Goal: Task Accomplishment & Management: Manage account settings

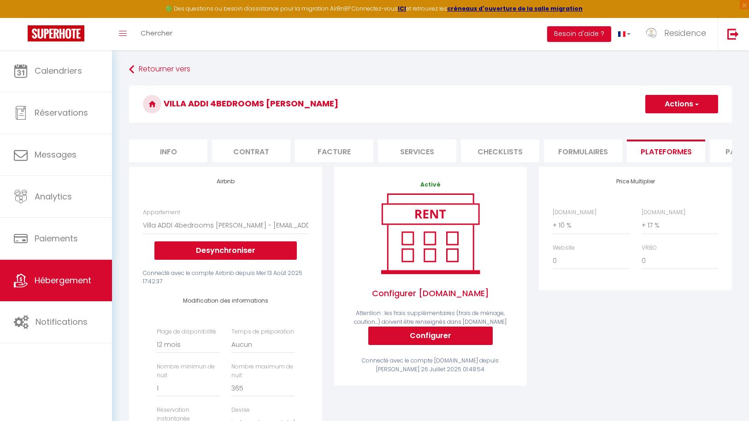
select select "12117-1473225825893726662"
select select "365"
select select "IDR"
select select
select select "+ 10 %"
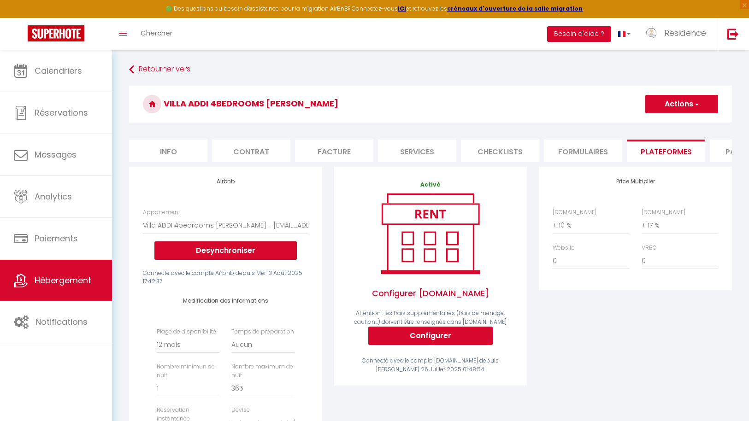
select select "+ 17 %"
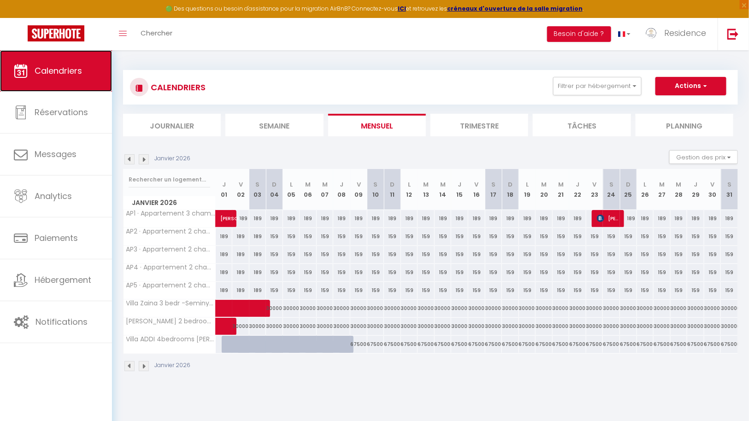
click at [65, 75] on span "Calendriers" at bounding box center [58, 71] width 47 height 12
click at [130, 160] on img at bounding box center [129, 159] width 10 height 10
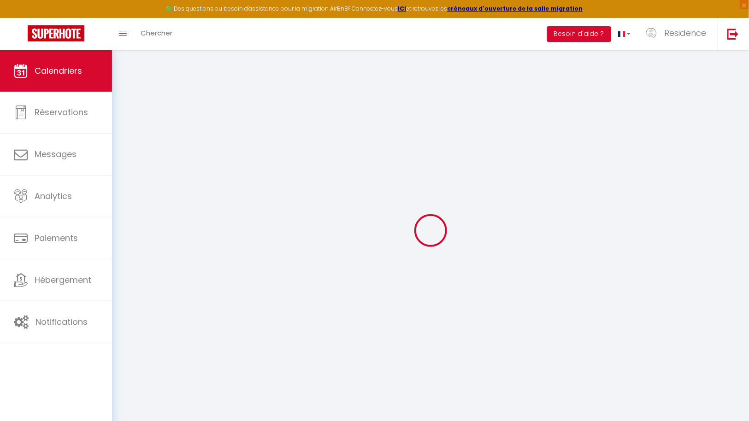
click at [130, 160] on div at bounding box center [430, 230] width 615 height 338
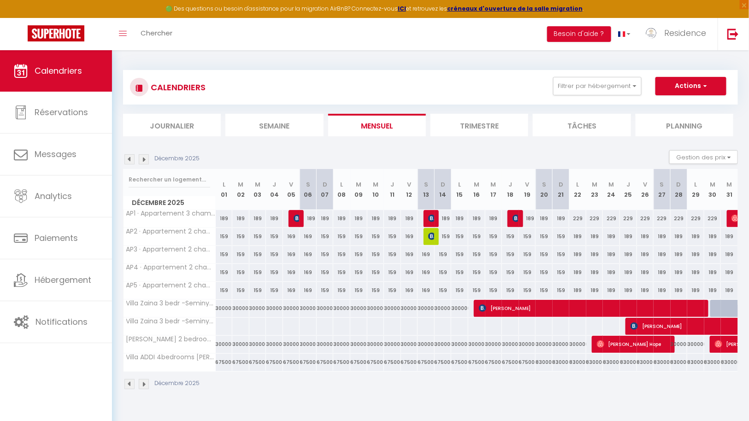
click at [130, 160] on img at bounding box center [129, 159] width 10 height 10
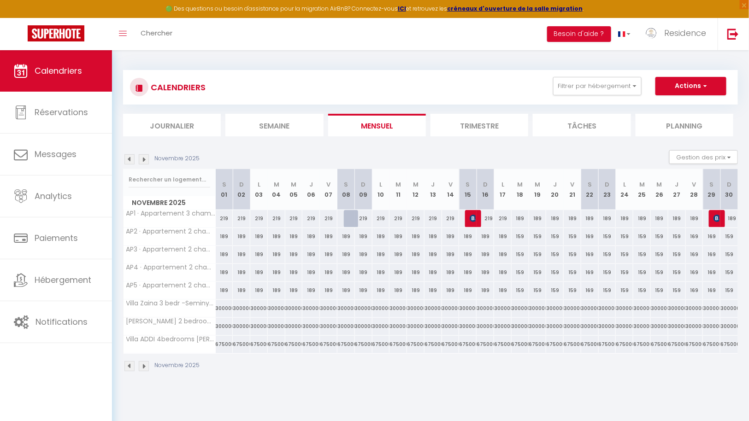
click at [130, 161] on img at bounding box center [129, 159] width 10 height 10
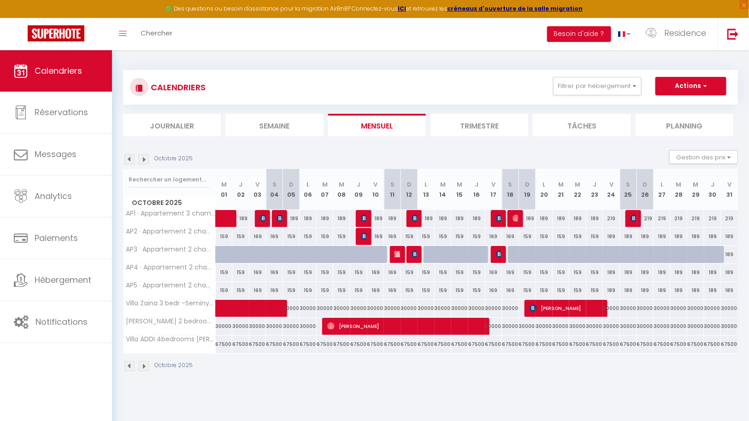
click at [130, 161] on img at bounding box center [129, 159] width 10 height 10
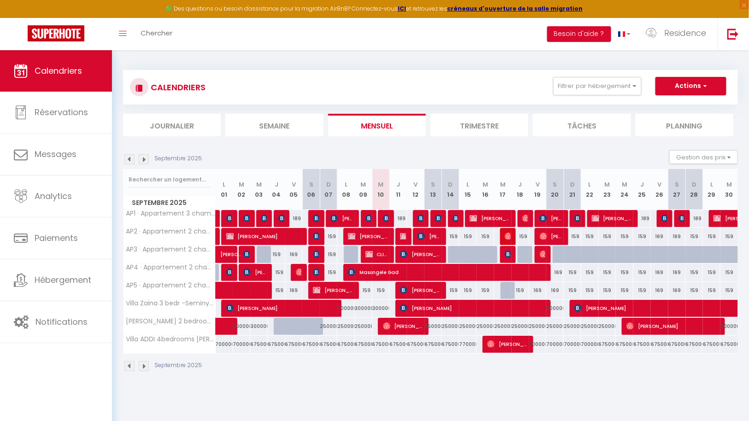
click at [477, 255] on div at bounding box center [486, 255] width 18 height 18
select select "1"
type input "Mar 16 Septembre 2025"
type input "Mer 17 Septembre 2025"
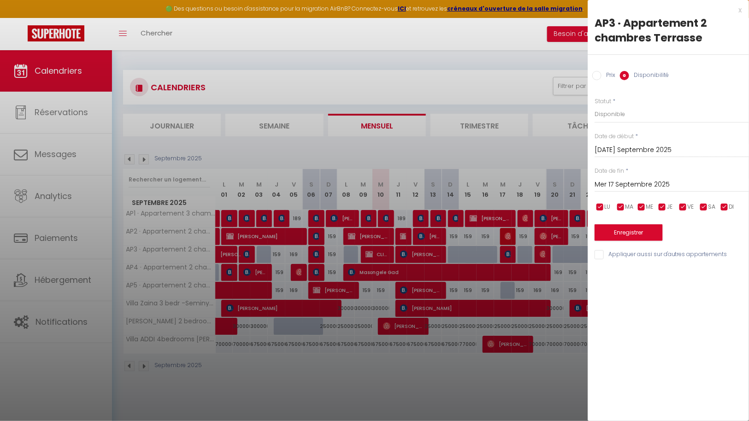
click at [452, 255] on div at bounding box center [374, 210] width 749 height 421
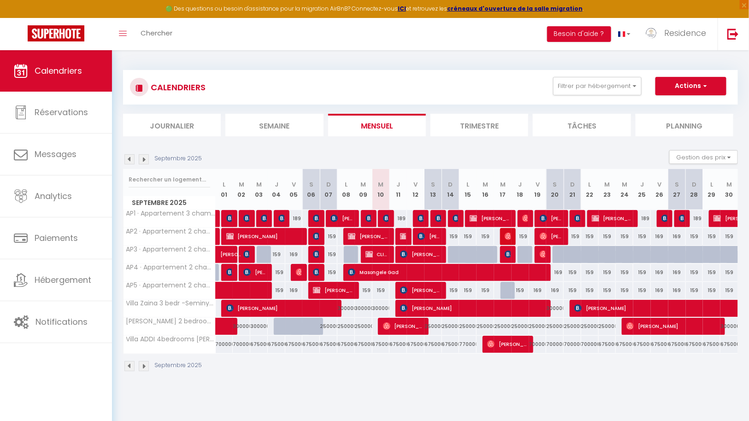
click at [454, 254] on div at bounding box center [457, 255] width 18 height 18
select select "1"
type input "Dim 14 Septembre 2025"
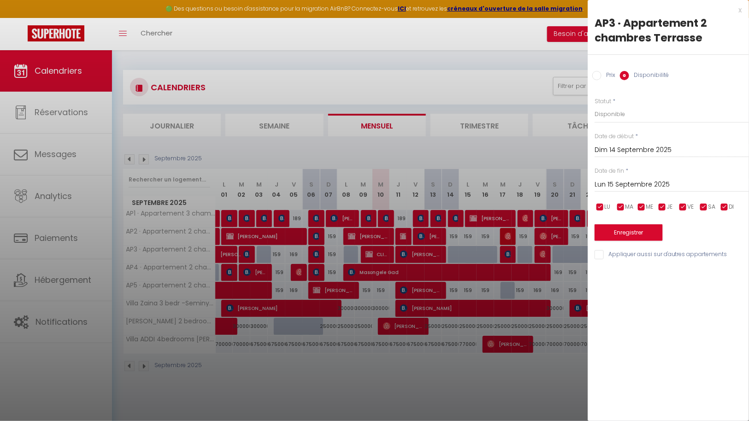
click at [615, 183] on input "Lun 15 Septembre 2025" at bounding box center [672, 185] width 154 height 12
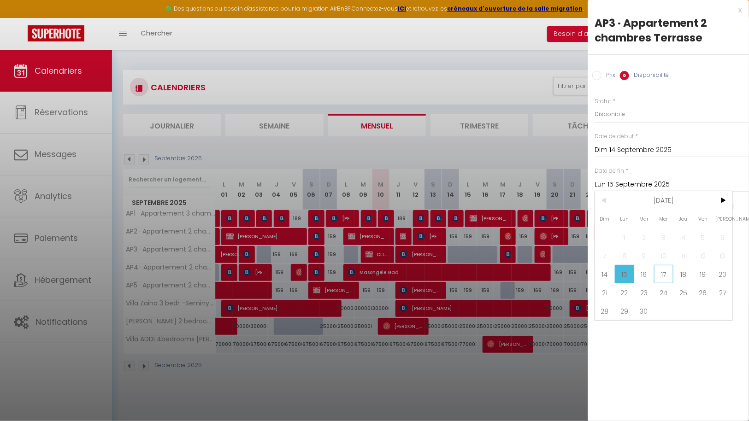
click at [666, 278] on span "17" at bounding box center [664, 274] width 20 height 18
type input "Mer 17 Septembre 2025"
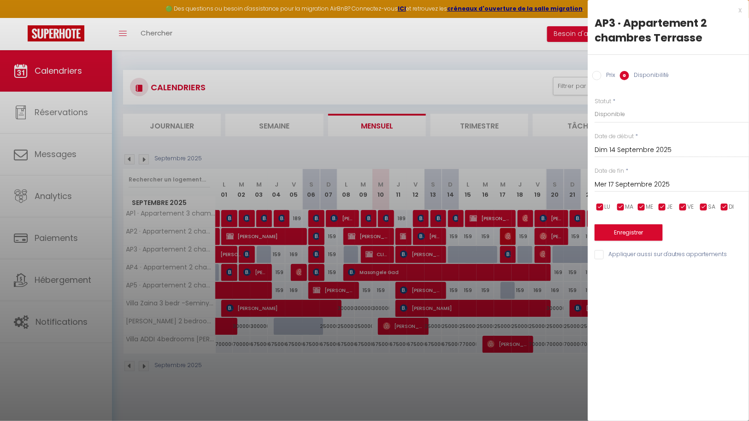
click at [403, 232] on div at bounding box center [374, 210] width 749 height 421
select select
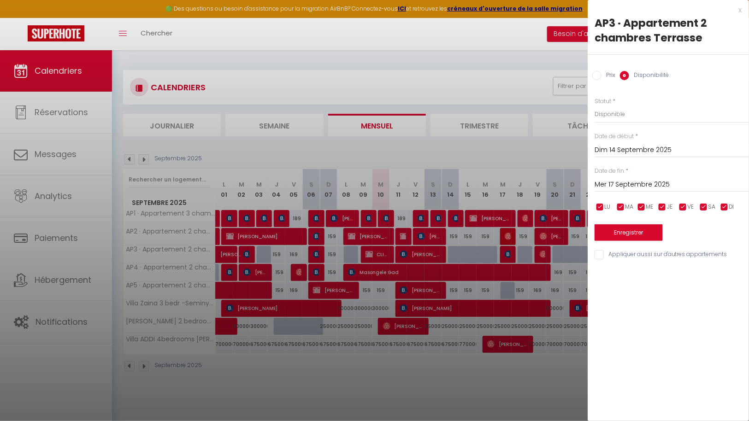
select select
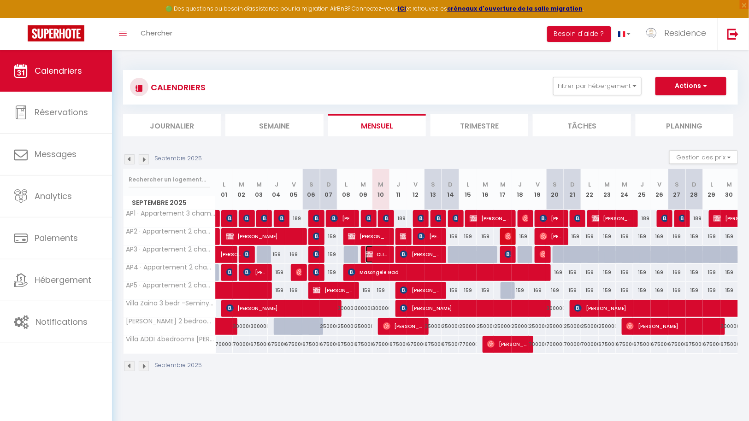
click at [380, 255] on span "CLIENT HOLLANDE CLIENT HOLLANDE" at bounding box center [378, 255] width 24 height 18
select select "OK"
select select "KO"
select select "0"
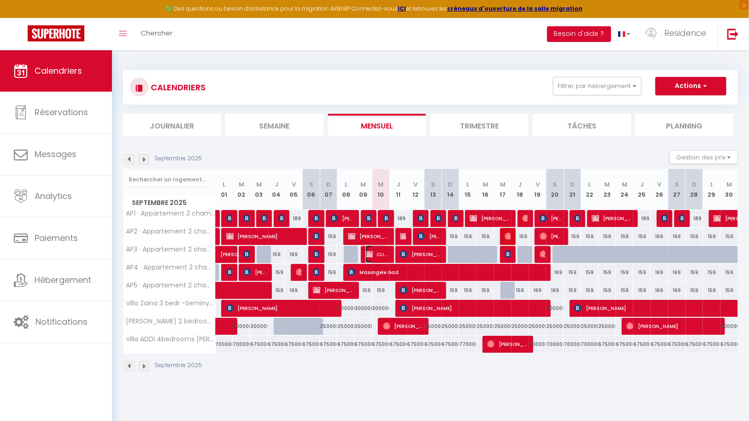
select select "1"
select select
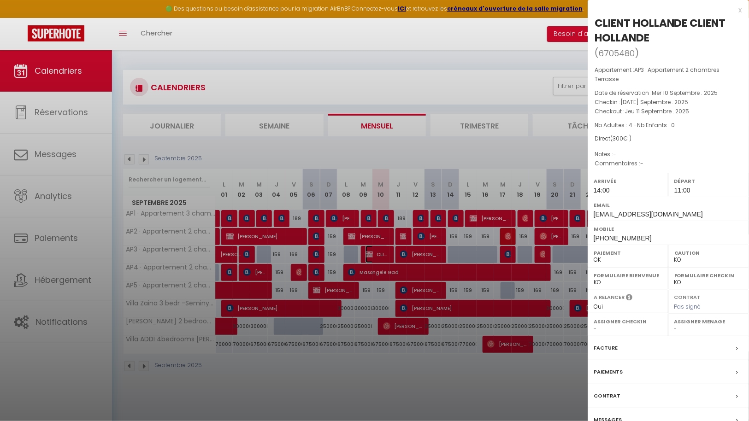
select select "43287"
click at [378, 254] on div at bounding box center [374, 210] width 749 height 421
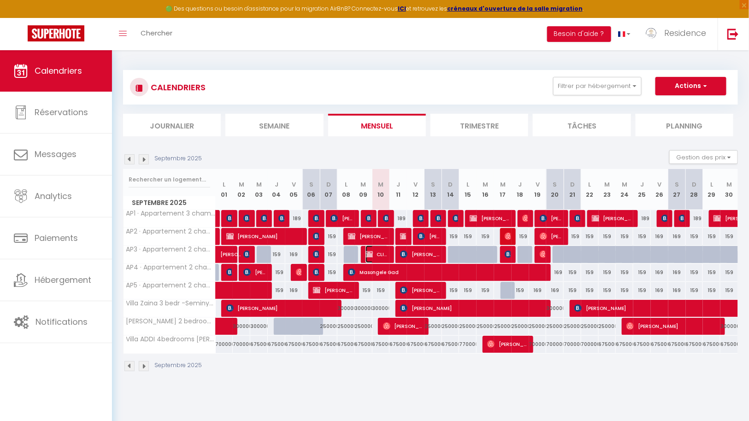
click at [383, 255] on span "CLIENT HOLLANDE CLIENT HOLLANDE" at bounding box center [378, 255] width 24 height 18
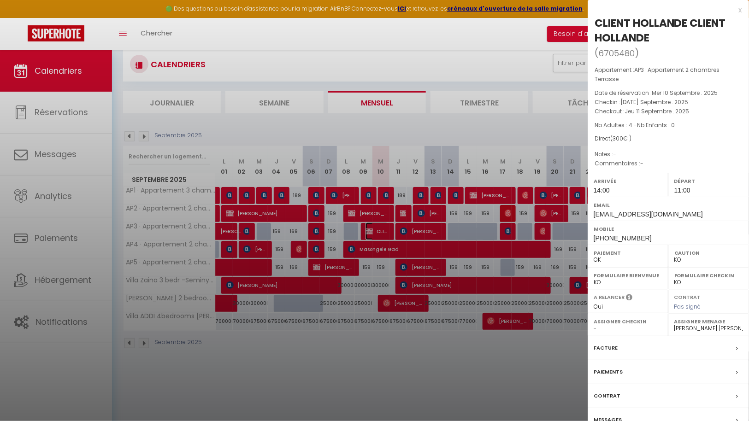
scroll to position [18, 0]
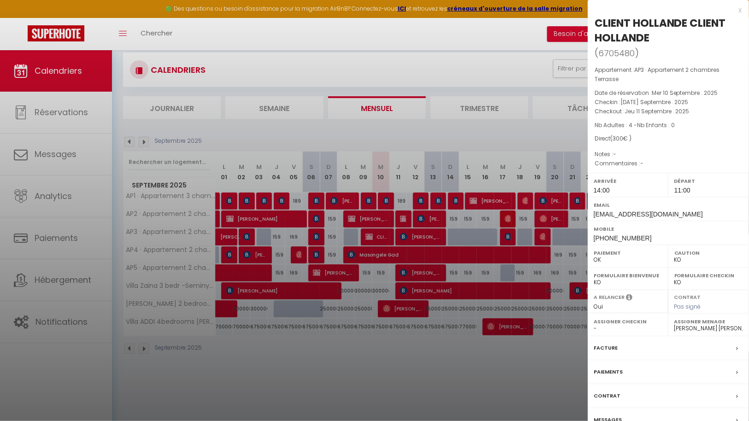
click at [636, 345] on div "Facture" at bounding box center [668, 349] width 161 height 24
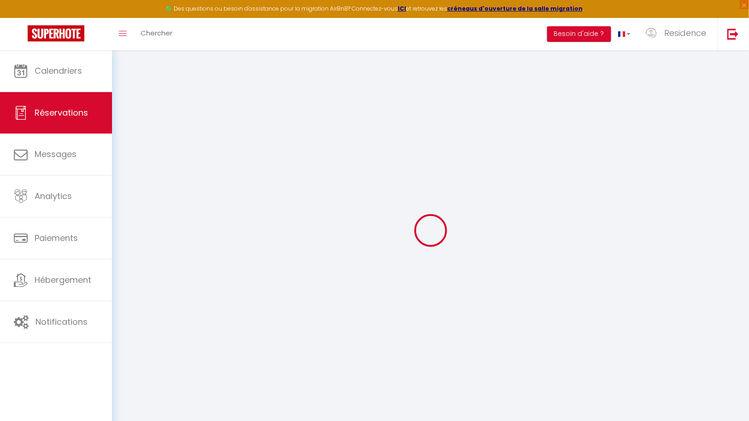
select select
checkbox input "false"
select select
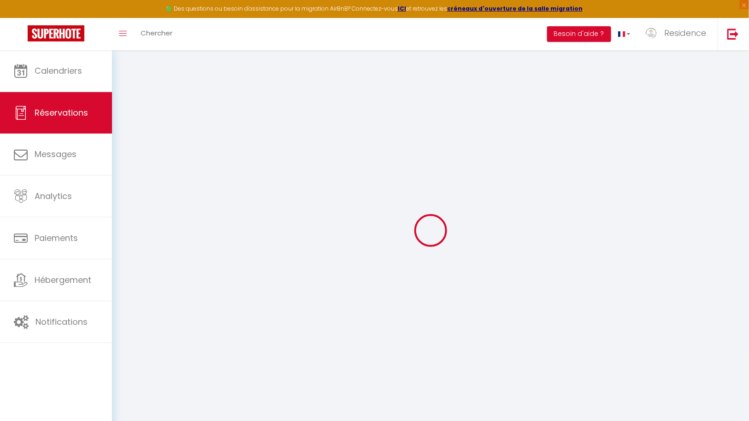
checkbox input "false"
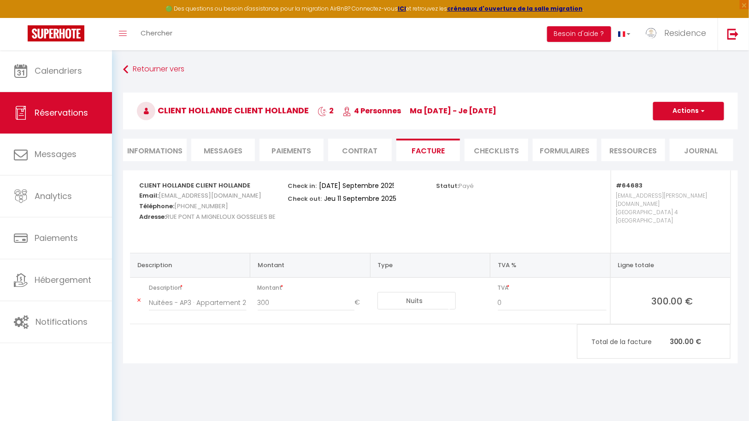
click at [162, 149] on li "Informations" at bounding box center [155, 150] width 64 height 23
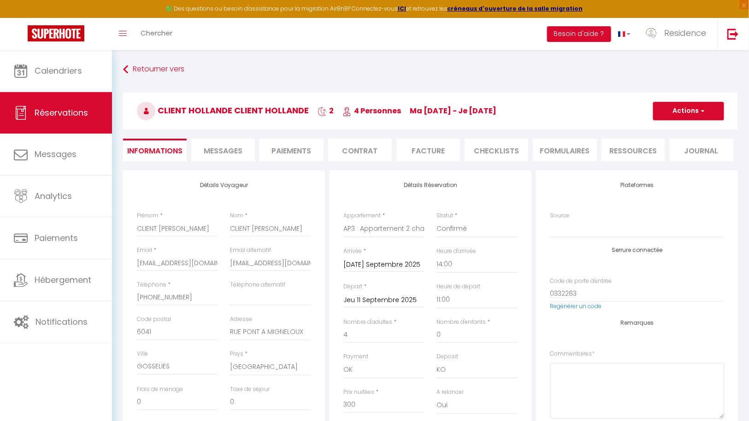
click at [386, 265] on input "Mar 09 Septembre 2025" at bounding box center [383, 265] width 81 height 12
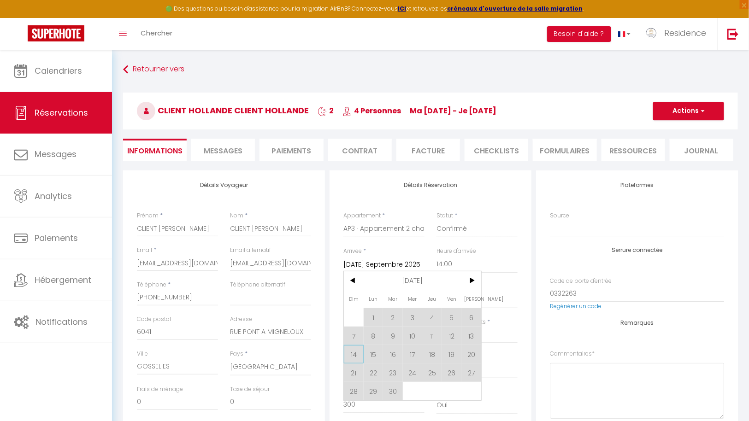
click at [357, 354] on span "14" at bounding box center [354, 354] width 20 height 18
type input "Dim 14 Septembre 2025"
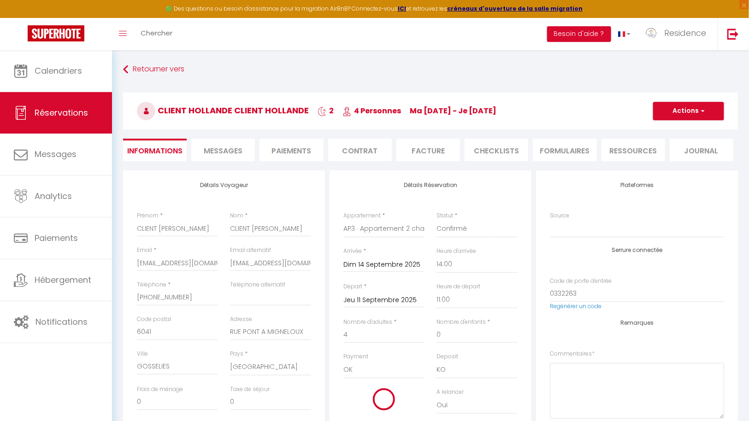
checkbox input "false"
click at [400, 299] on input "Jeu 11 Septembre 2025" at bounding box center [383, 301] width 81 height 12
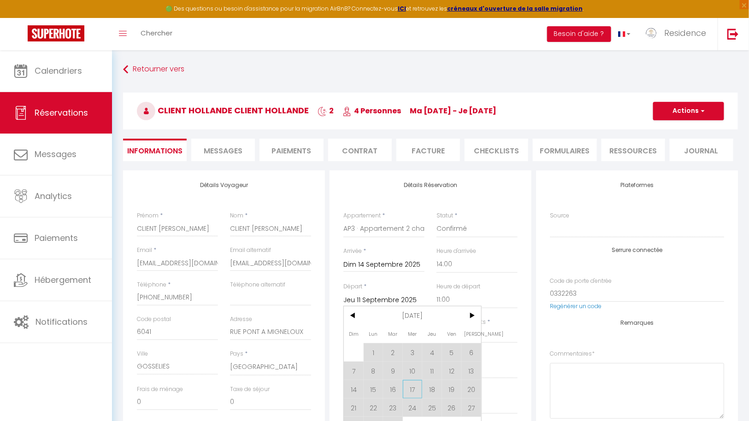
click at [416, 387] on span "17" at bounding box center [413, 389] width 20 height 18
type input "Mer 17 Septembre 2025"
checkbox input "false"
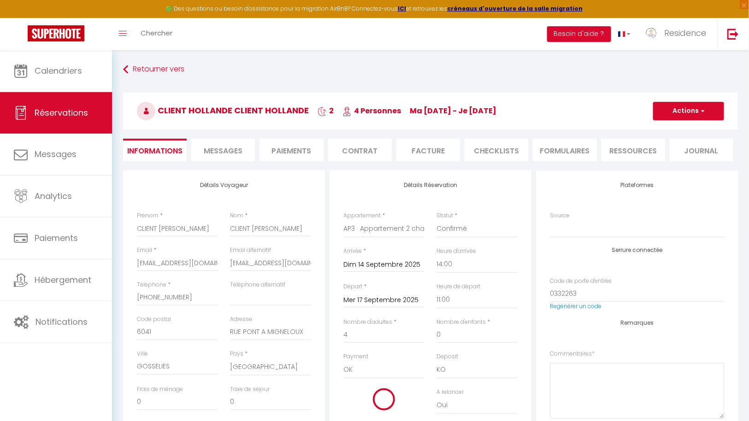
type input "0"
checkbox input "false"
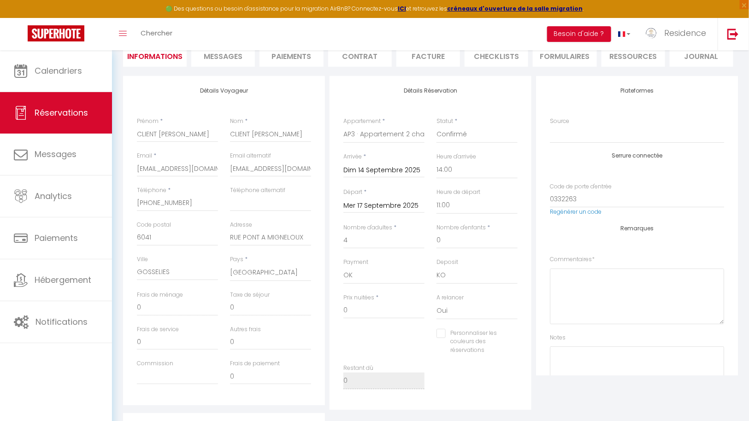
scroll to position [94, 0]
drag, startPoint x: 373, startPoint y: 317, endPoint x: 338, endPoint y: 310, distance: 34.7
click at [338, 310] on div "Prix nuitées * 0" at bounding box center [383, 313] width 93 height 36
type input "4"
checkbox input "false"
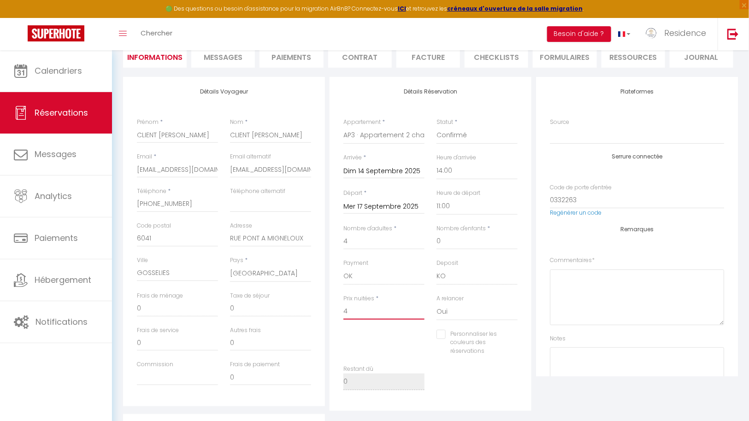
type input "40"
checkbox input "false"
type input "405"
checkbox input "false"
type input "405"
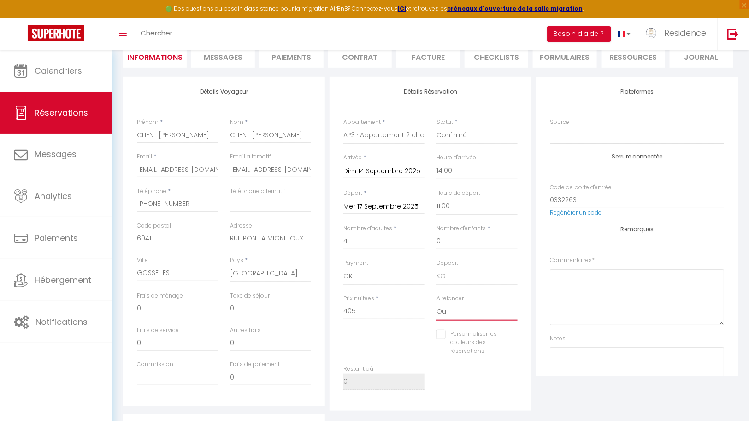
click at [492, 313] on select "Oui Non" at bounding box center [477, 312] width 81 height 18
select select "0"
click at [437, 303] on select "Oui Non" at bounding box center [477, 312] width 81 height 18
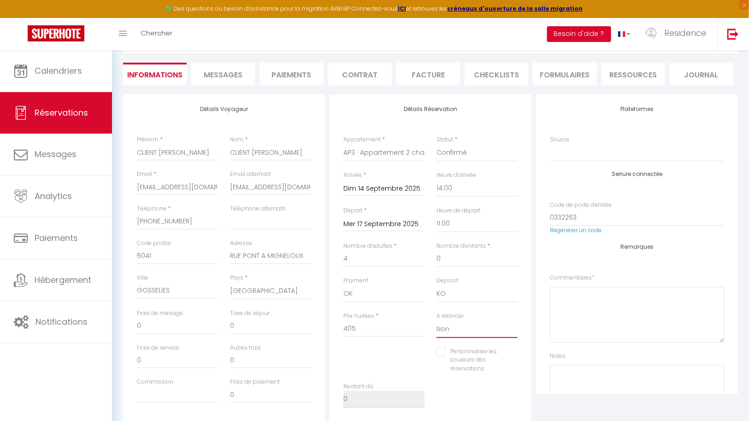
scroll to position [77, 0]
click at [446, 352] on input "Personnaliser les couleurs des réservations" at bounding box center [472, 351] width 70 height 9
checkbox input "true"
click at [515, 360] on span at bounding box center [513, 358] width 7 height 7
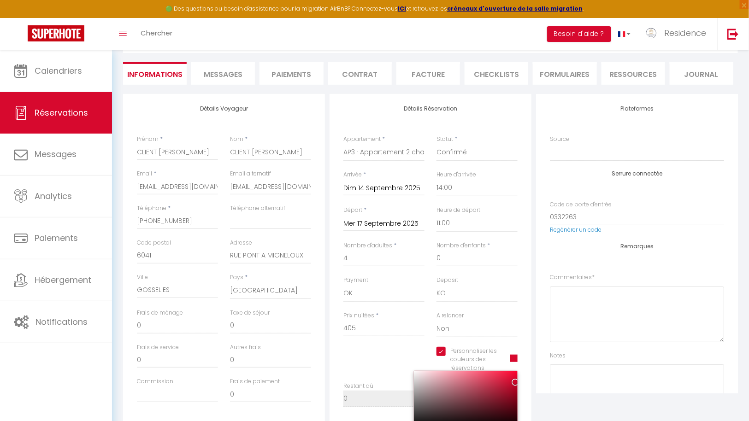
click at [470, 404] on div at bounding box center [466, 399] width 104 height 57
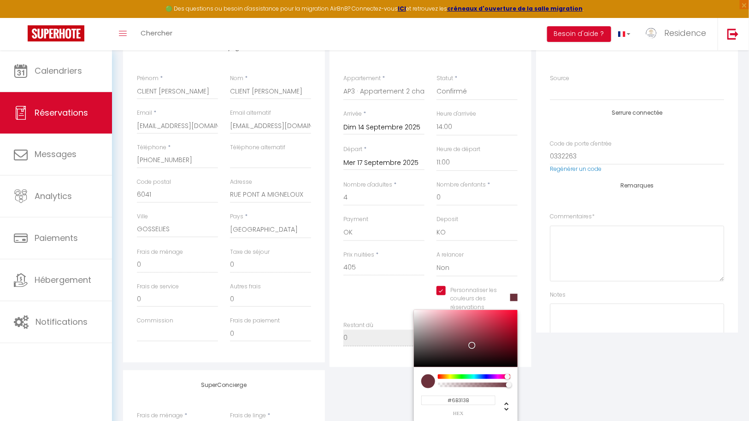
scroll to position [148, 0]
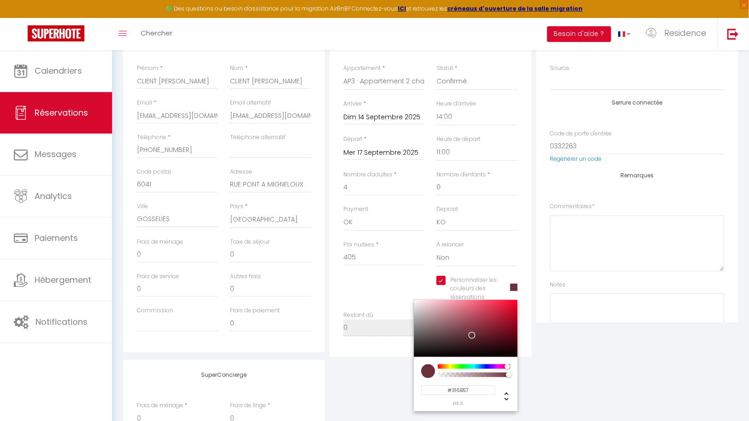
click at [470, 367] on div at bounding box center [474, 367] width 71 height 5
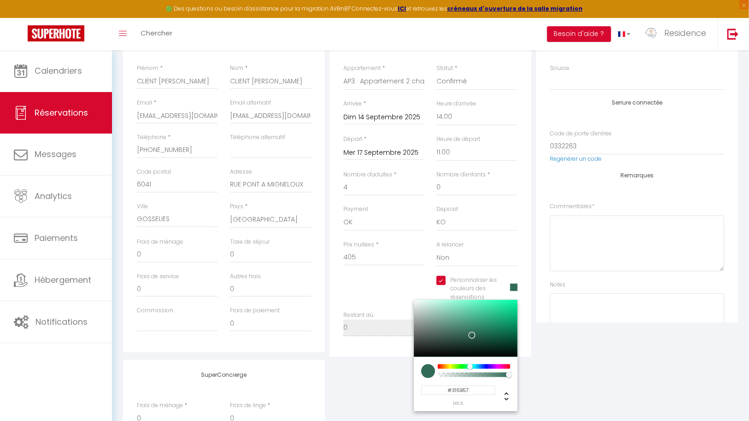
click at [465, 305] on div at bounding box center [466, 328] width 104 height 57
type input "#77E8C1"
click at [393, 284] on div "Personnaliser les couleurs des réservations #77E8C1 #77E8C1 hex 119 r 232 g 193…" at bounding box center [430, 294] width 186 height 36
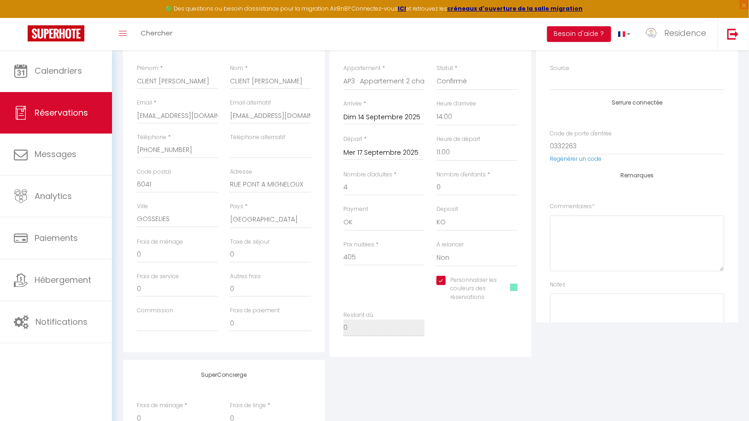
click at [514, 289] on span at bounding box center [513, 287] width 7 height 7
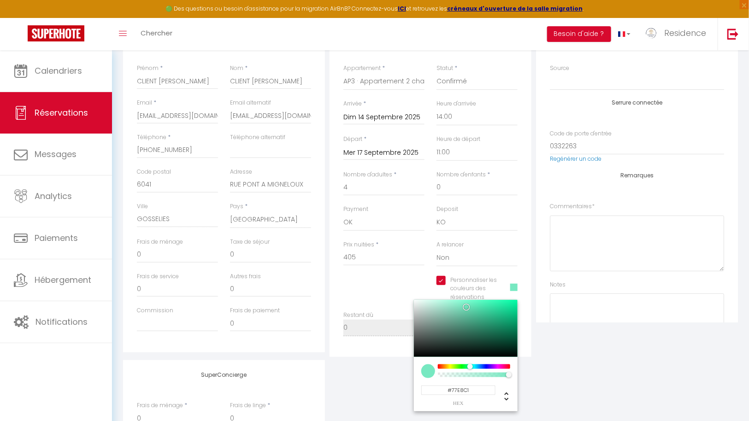
click at [379, 298] on div "Personnaliser les couleurs des réservations #77E8C1 #77E8C1 hex 119 r 232 g 193…" at bounding box center [430, 294] width 186 height 36
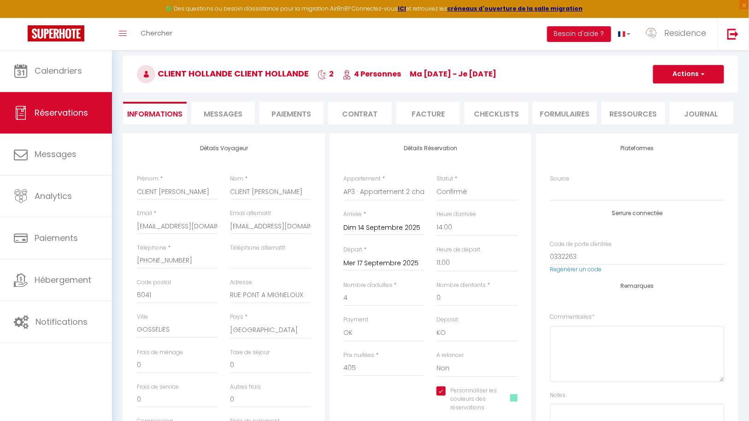
scroll to position [0, 0]
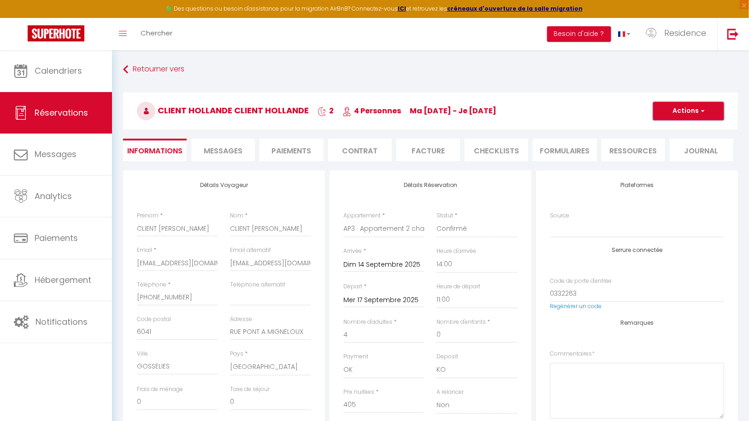
click at [694, 109] on button "Actions" at bounding box center [688, 111] width 71 height 18
click at [675, 131] on link "Enregistrer" at bounding box center [679, 131] width 73 height 12
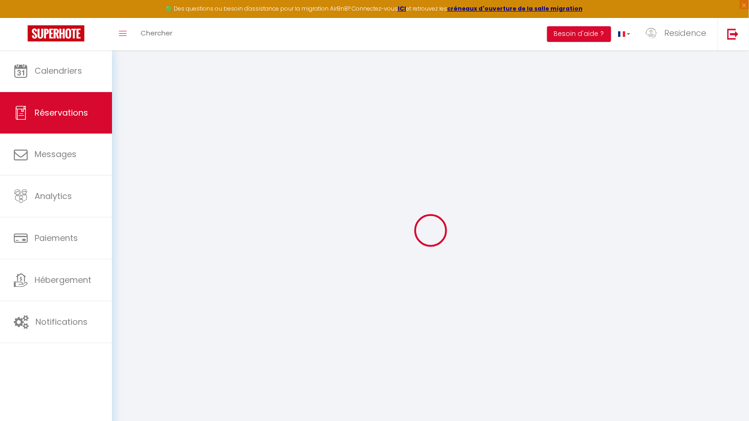
select select "not_cancelled"
select select
checkbox input "true"
select select
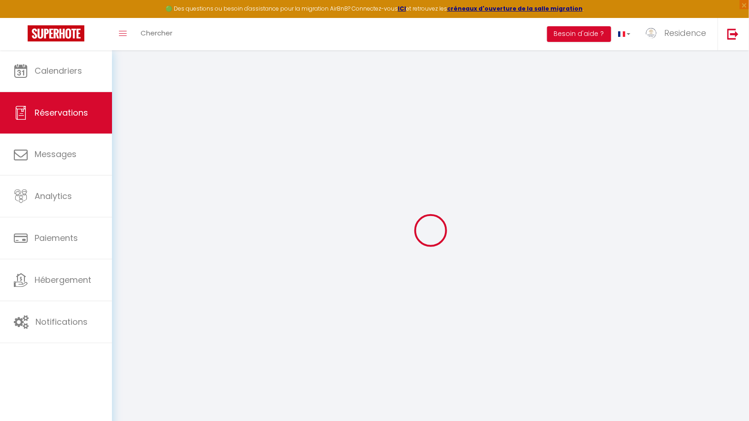
select select
checkbox input "true"
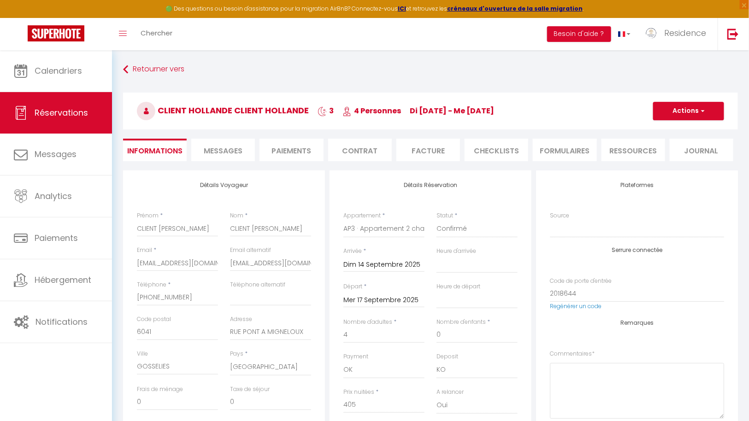
select select
checkbox input "true"
select select "14:00"
select select "11:00"
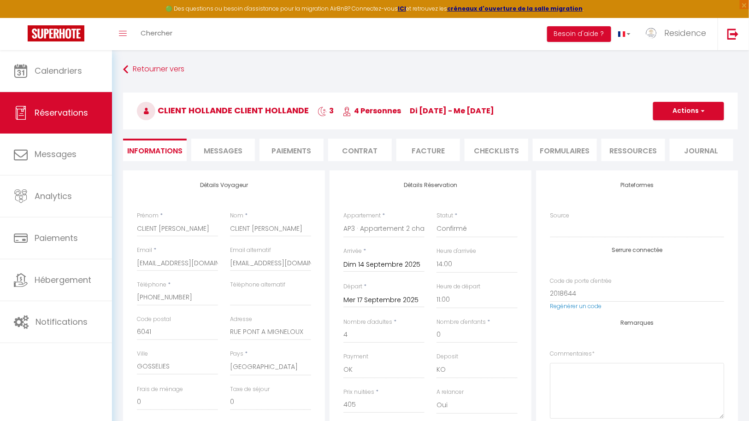
click at [397, 263] on input "Dim 14 Septembre 2025" at bounding box center [383, 265] width 81 height 12
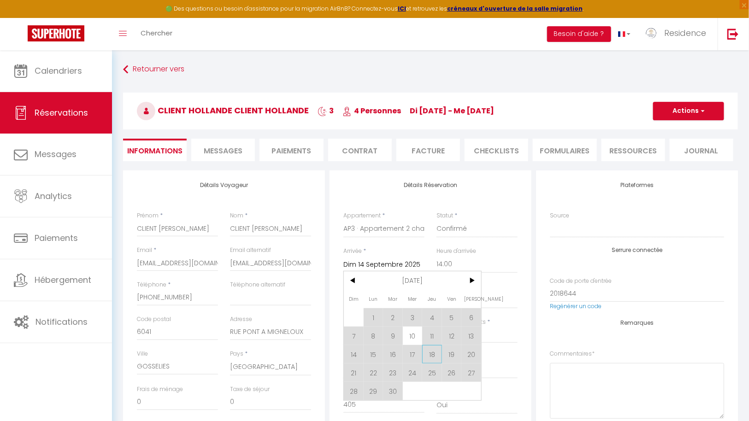
click at [436, 350] on span "18" at bounding box center [432, 354] width 20 height 18
type input "Jeu 18 Septembre 2025"
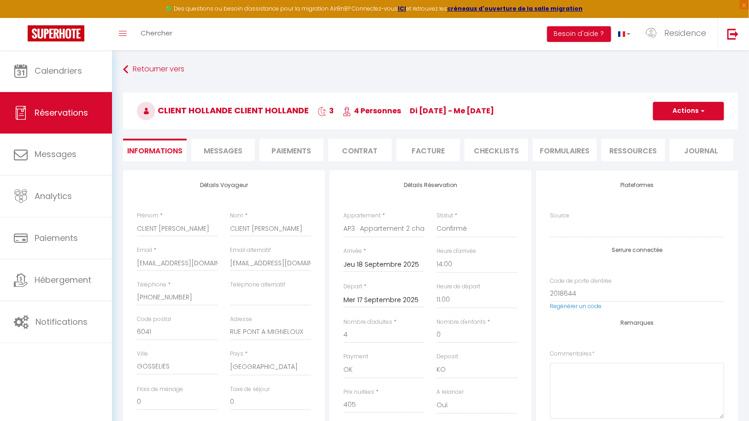
checkbox input "true"
click at [395, 300] on input "Mer 17 Septembre 2025" at bounding box center [383, 301] width 81 height 12
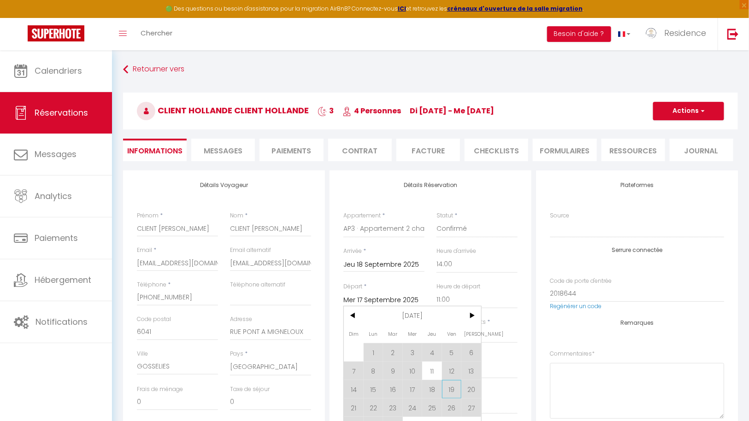
click at [453, 387] on span "19" at bounding box center [452, 389] width 20 height 18
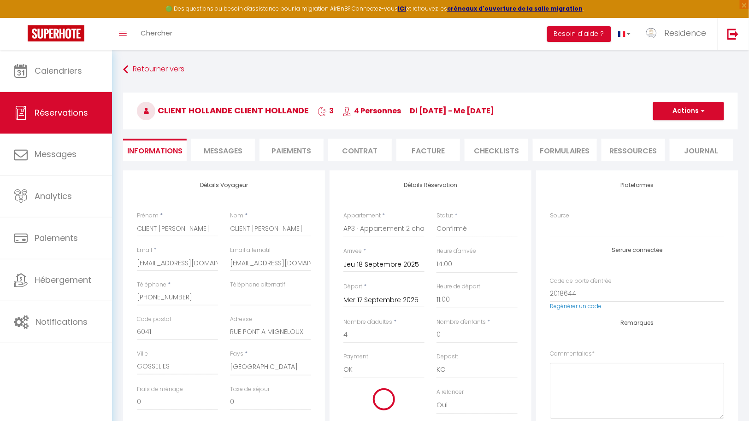
type input "Ven 19 Septembre 2025"
checkbox input "true"
type input "0"
checkbox input "true"
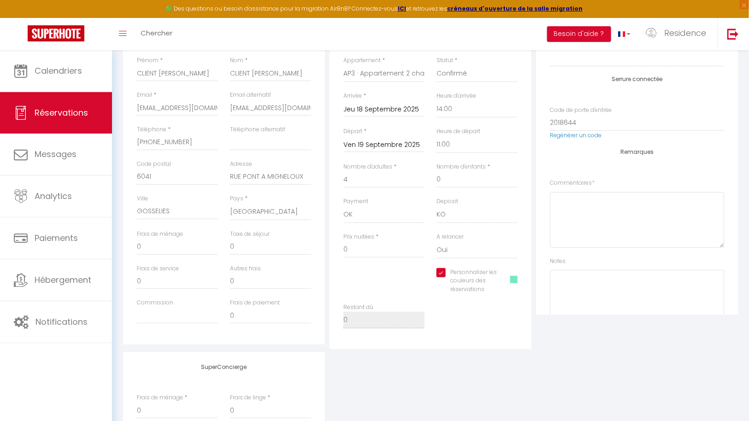
scroll to position [158, 0]
drag, startPoint x: 394, startPoint y: 250, endPoint x: 342, endPoint y: 245, distance: 52.3
click at [342, 245] on div "Prix nuitées * 0" at bounding box center [383, 249] width 93 height 36
type input "1"
checkbox input "true"
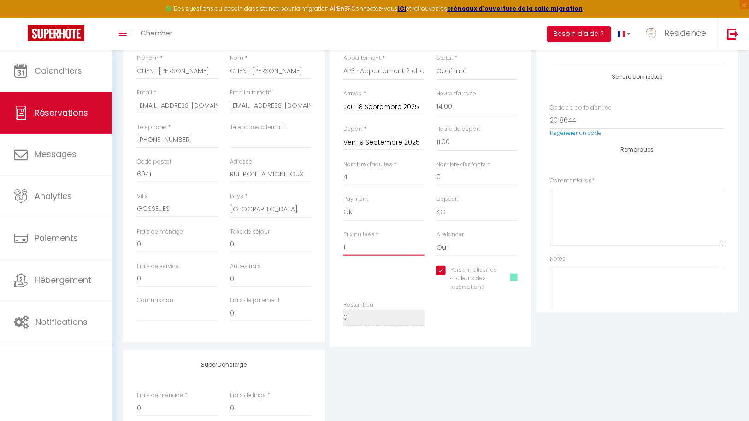
type input "13"
checkbox input "true"
type input "135"
checkbox input "true"
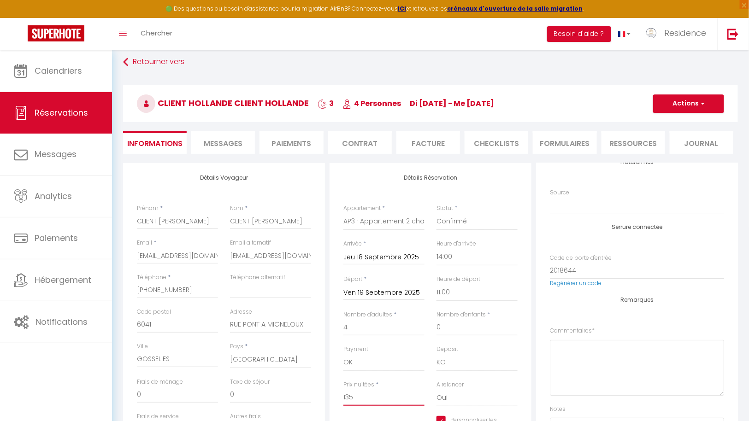
scroll to position [0, 0]
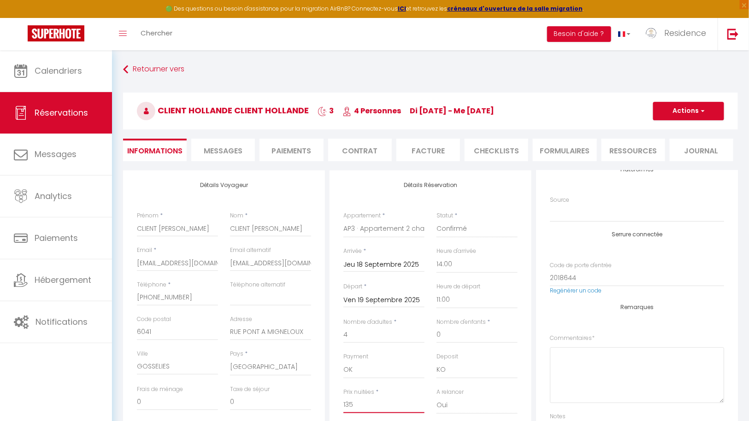
type input "135"
click at [703, 113] on span "button" at bounding box center [702, 111] width 6 height 8
click at [684, 129] on link "Enregistrer" at bounding box center [679, 131] width 73 height 12
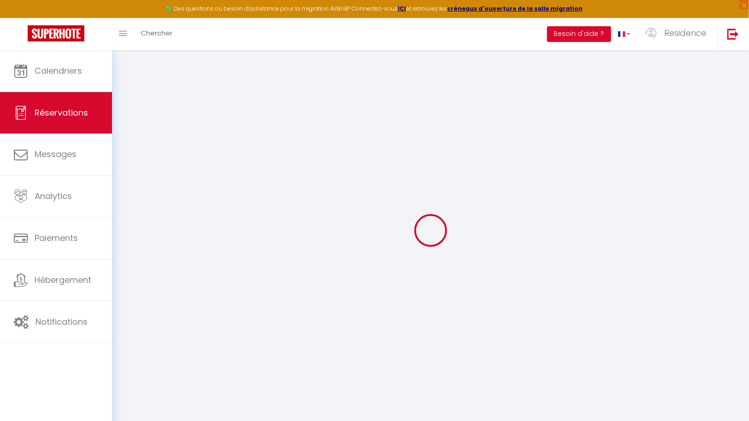
select select "not_cancelled"
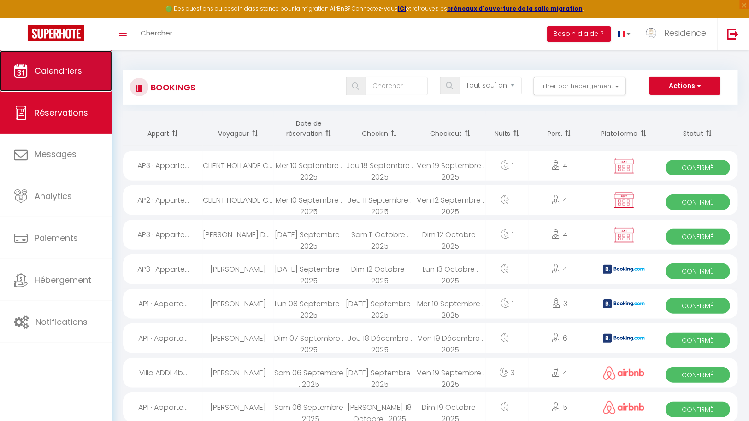
click at [79, 68] on span "Calendriers" at bounding box center [58, 71] width 47 height 12
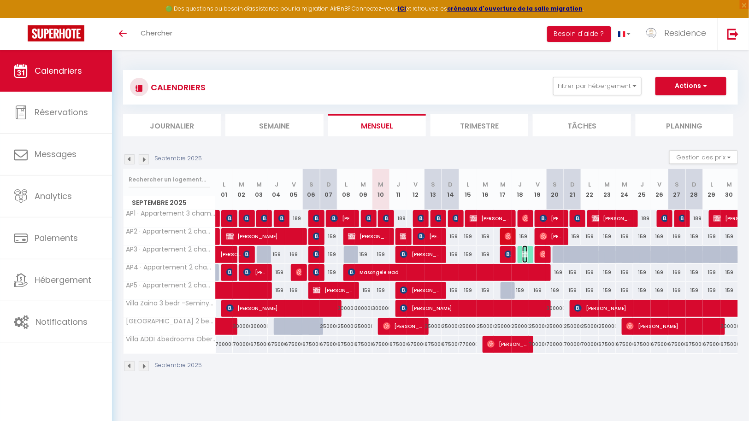
click at [526, 255] on img at bounding box center [525, 254] width 7 height 7
select select "OK"
select select "KO"
select select "0"
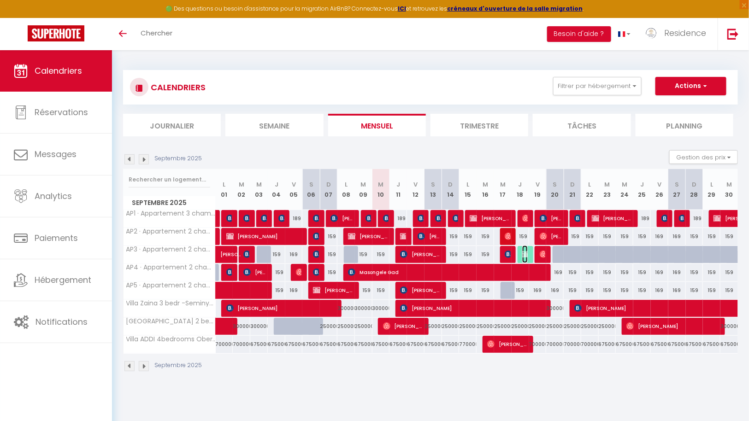
select select "0"
select select
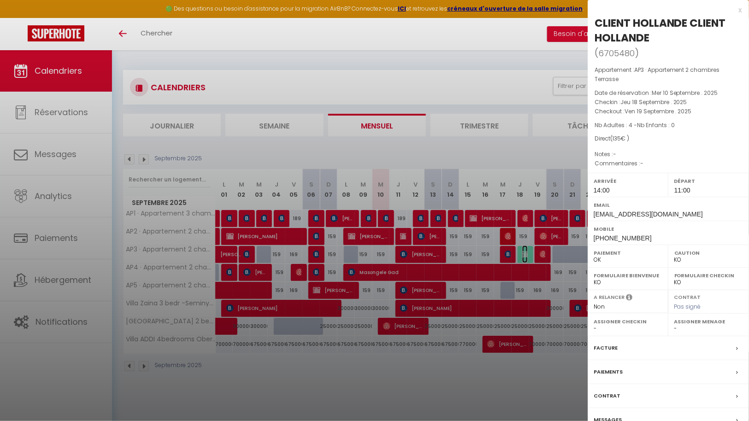
select select "43287"
click at [624, 346] on div "Facture" at bounding box center [668, 349] width 161 height 24
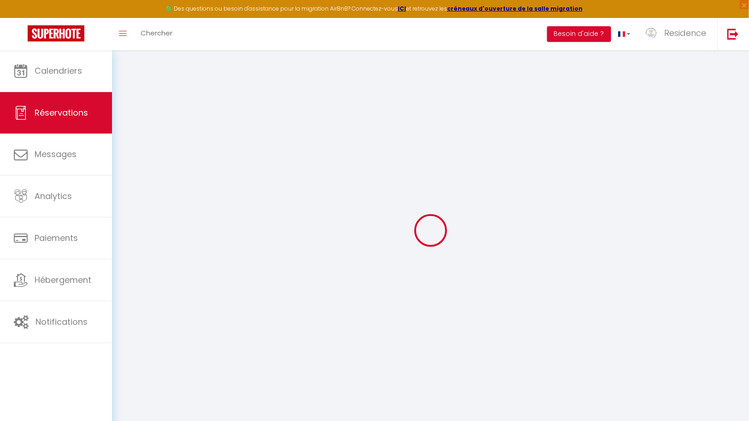
select select
checkbox input "true"
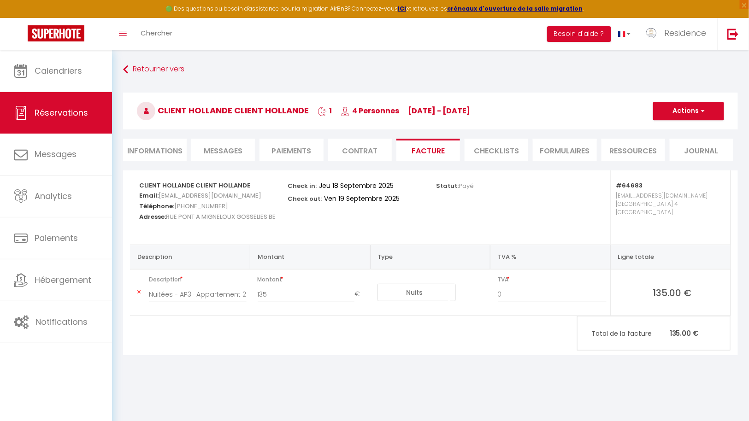
click at [170, 148] on li "Informations" at bounding box center [155, 150] width 64 height 23
select select "0"
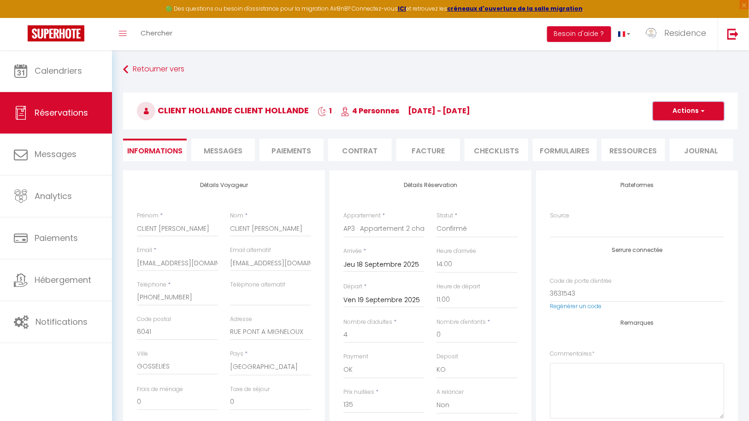
click at [698, 111] on button "Actions" at bounding box center [688, 111] width 71 height 18
click at [671, 140] on link "Dupliquer" at bounding box center [679, 143] width 73 height 12
select select
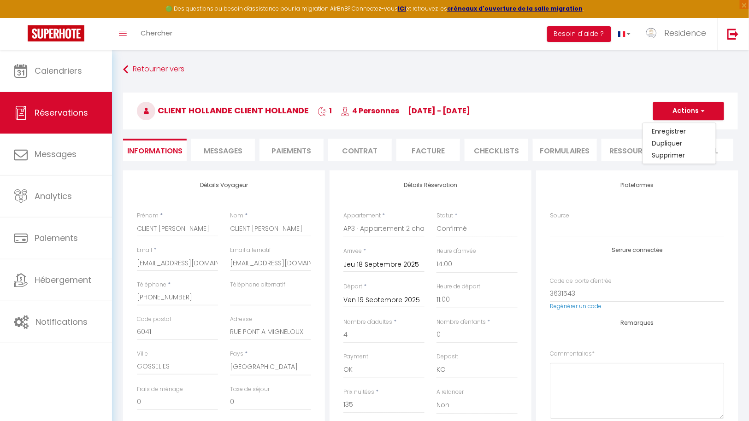
select select
checkbox input "false"
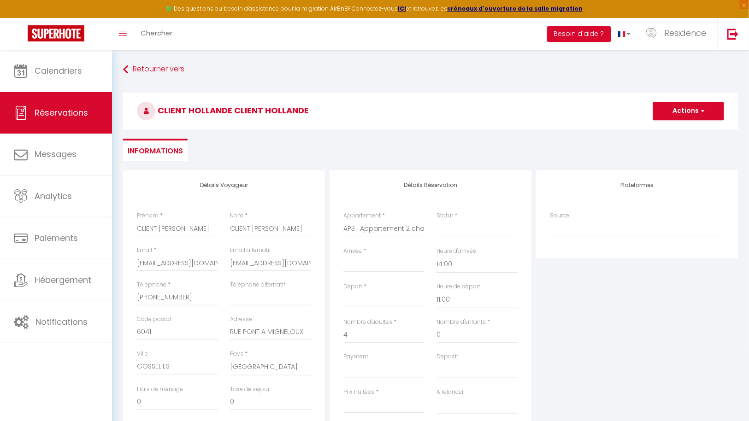
click at [385, 264] on input "Arrivée" at bounding box center [383, 265] width 81 height 12
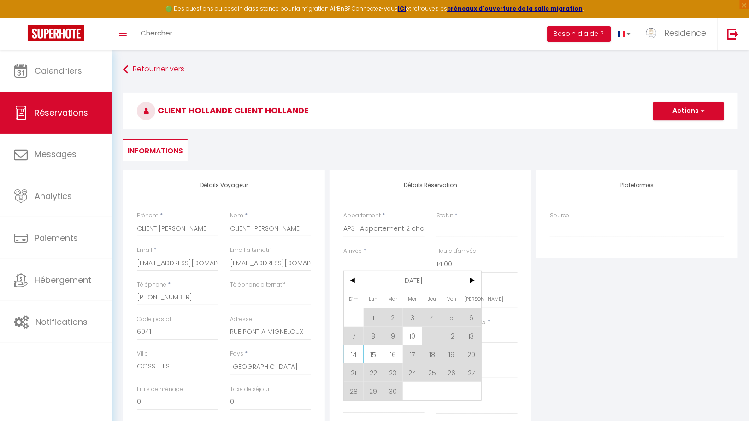
click at [351, 352] on span "14" at bounding box center [354, 354] width 20 height 18
select select
type input "Dim 14 Septembre 2025"
type input "Lun 15 Septembre 2025"
select select
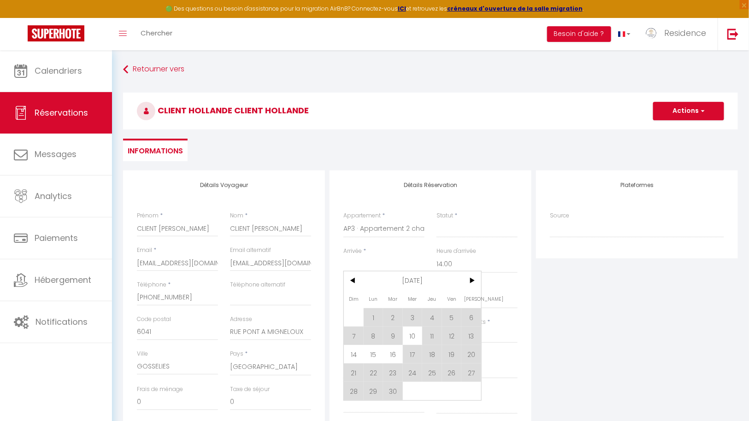
select select
checkbox input "false"
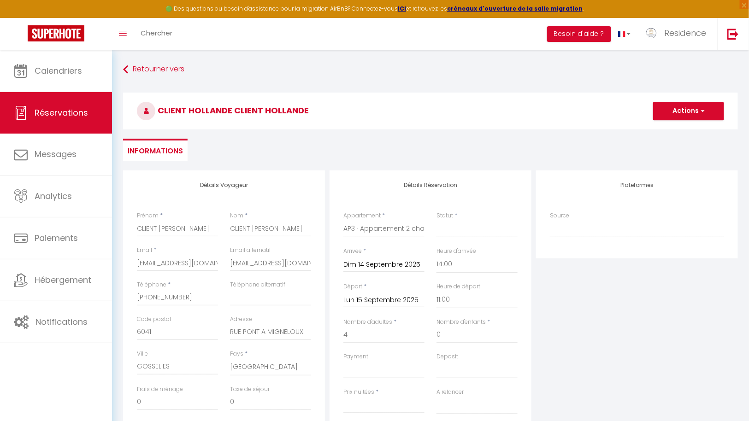
click at [397, 302] on input "Lun 15 Septembre 2025" at bounding box center [383, 301] width 81 height 12
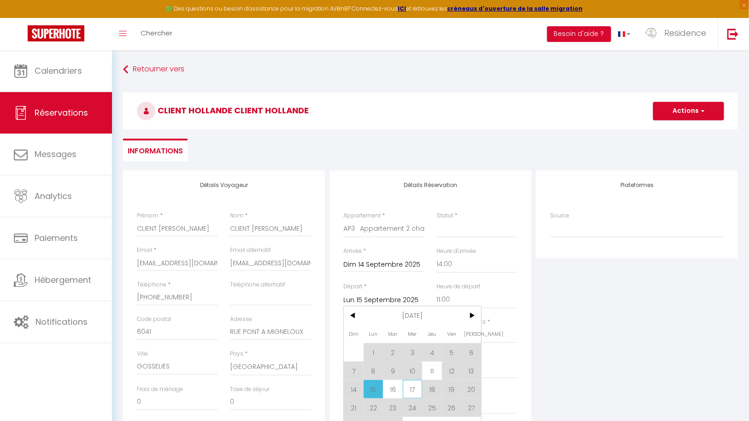
click at [417, 392] on span "17" at bounding box center [413, 389] width 20 height 18
select select
type input "Mer 17 Septembre 2025"
select select
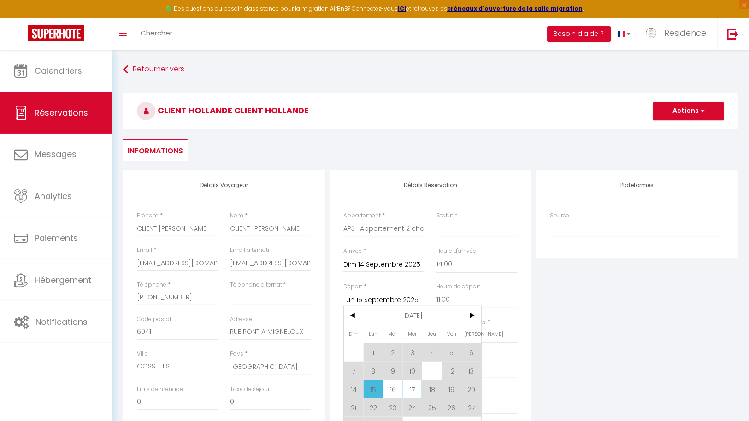
select select
checkbox input "false"
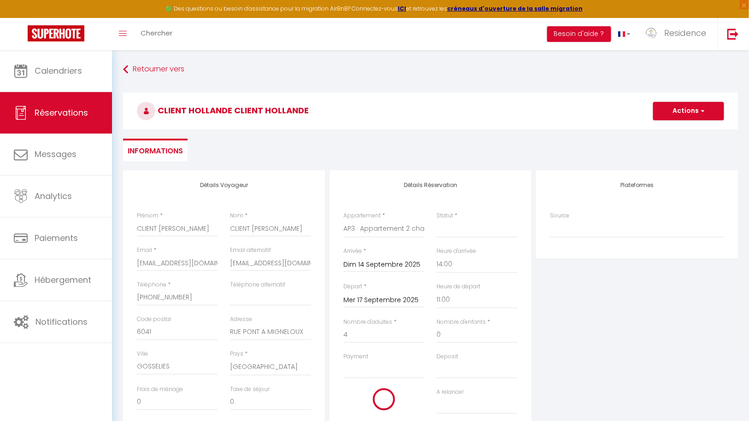
select select
type input "477"
select select
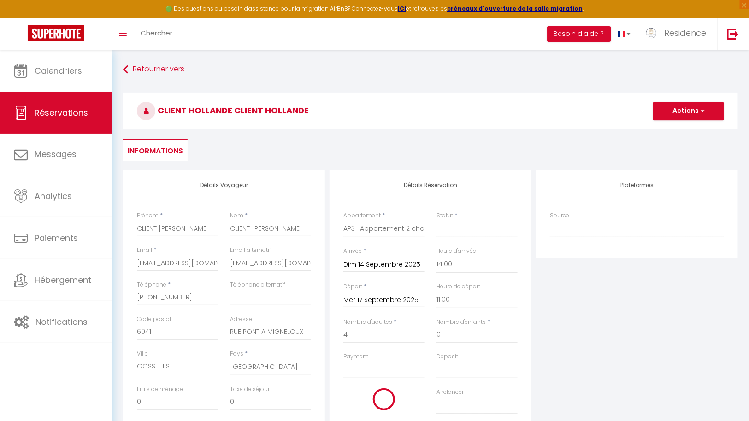
checkbox input "false"
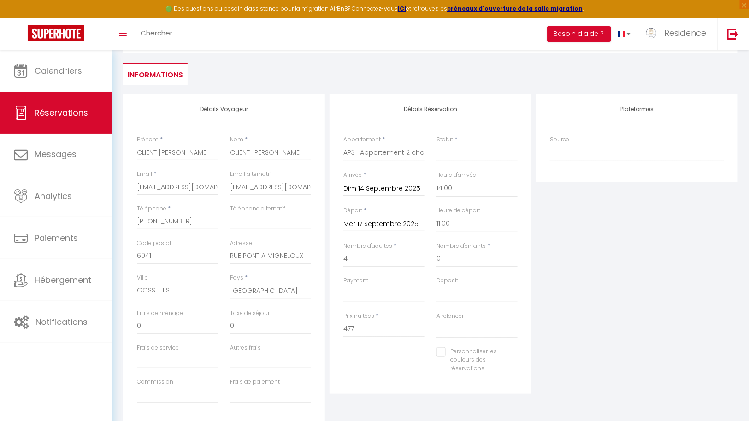
scroll to position [77, 0]
drag, startPoint x: 358, startPoint y: 328, endPoint x: 349, endPoint y: 327, distance: 9.7
click at [349, 327] on input "477" at bounding box center [383, 328] width 81 height 17
type input "405"
click at [509, 331] on select "Oui Non" at bounding box center [477, 329] width 81 height 18
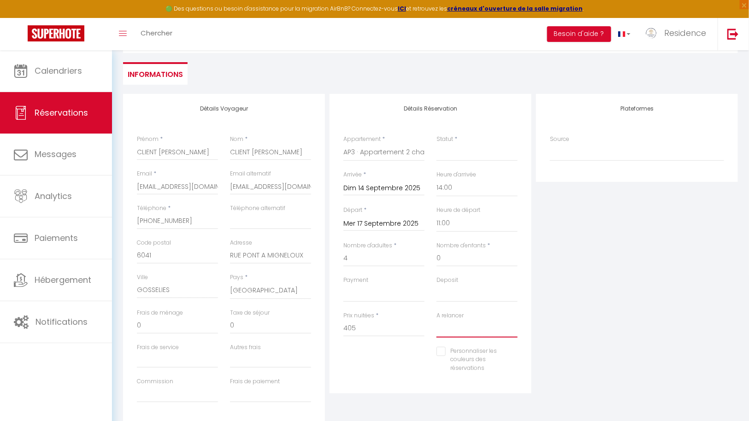
select select "0"
click at [437, 320] on select "Oui Non" at bounding box center [477, 329] width 81 height 18
select select
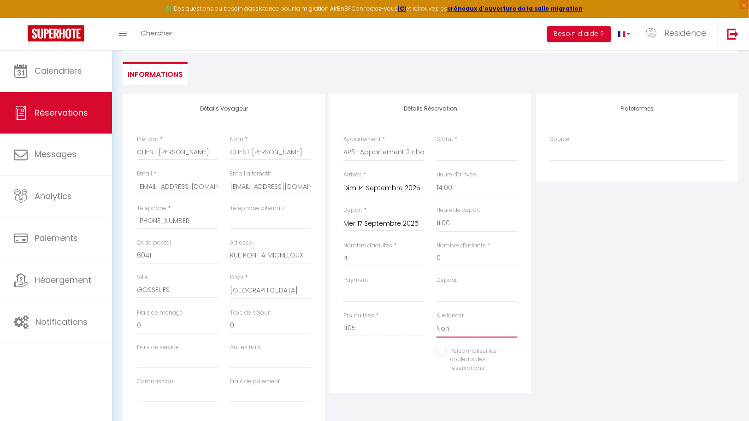
checkbox input "false"
click at [482, 154] on select "Confirmé Non Confirmé [PERSON_NAME] par le voyageur No Show Request" at bounding box center [477, 153] width 81 height 18
select select "1"
click at [437, 144] on select "Confirmé Non Confirmé [PERSON_NAME] par le voyageur No Show Request" at bounding box center [477, 153] width 81 height 18
select select
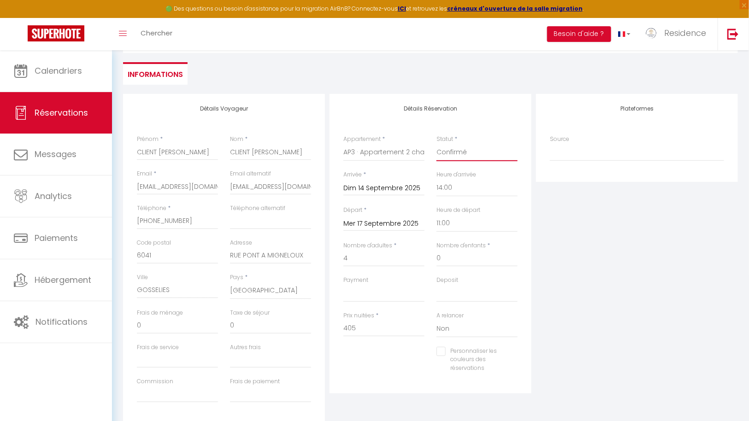
select select
checkbox input "false"
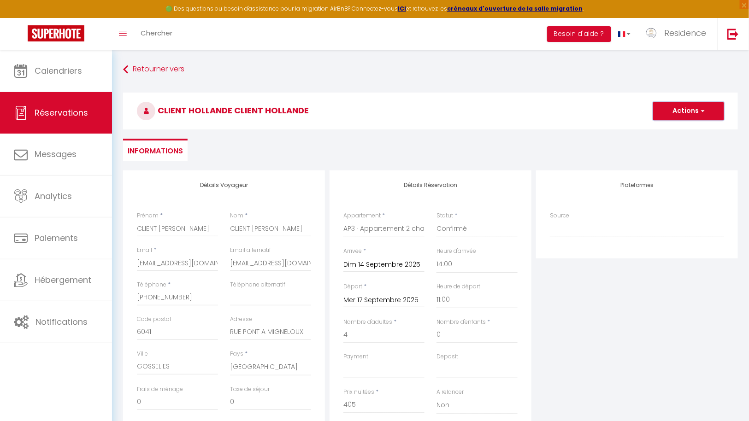
click at [696, 107] on button "Actions" at bounding box center [688, 111] width 71 height 18
click at [681, 129] on link "Enregistrer" at bounding box center [679, 131] width 73 height 12
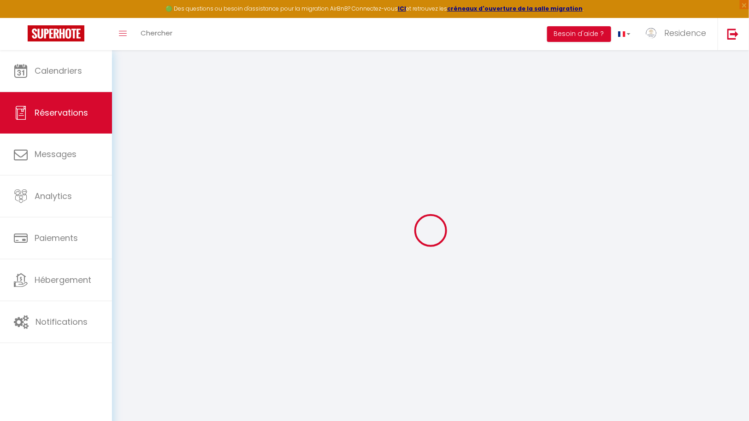
select select "not_cancelled"
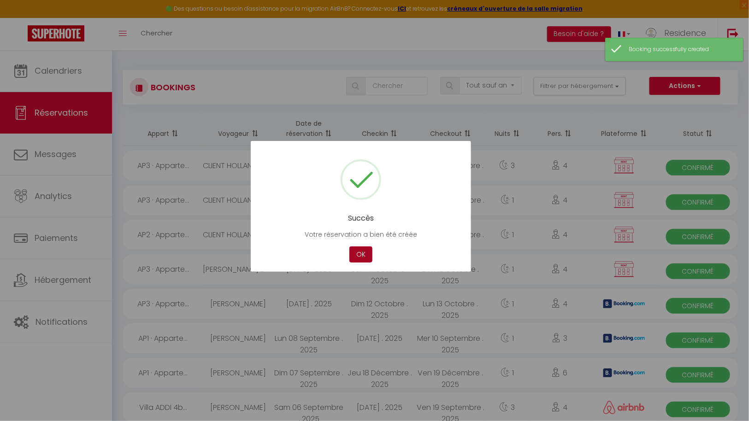
click at [365, 253] on button "OK" at bounding box center [360, 255] width 23 height 16
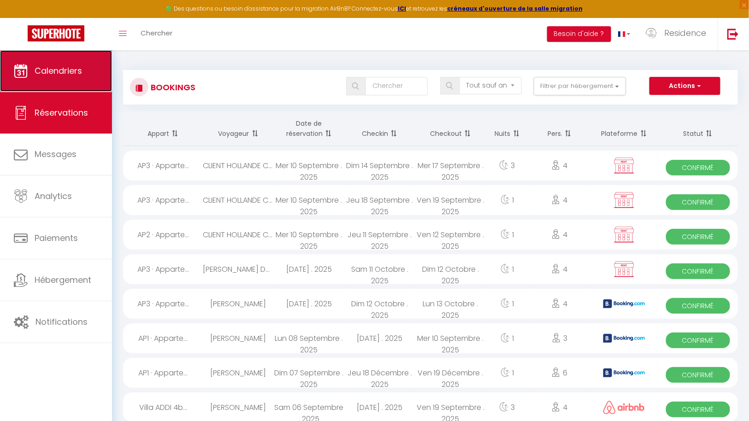
click at [59, 77] on link "Calendriers" at bounding box center [56, 70] width 112 height 41
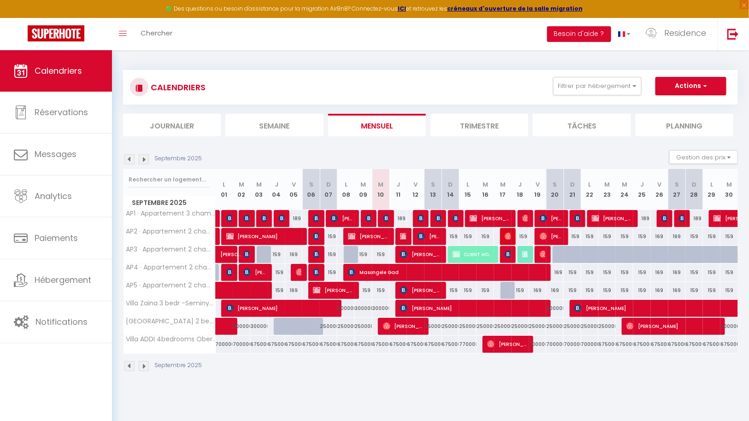
click at [144, 158] on img at bounding box center [144, 159] width 10 height 10
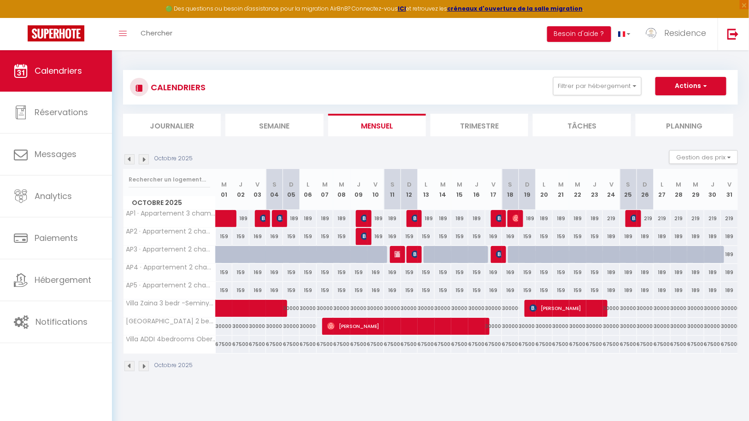
click at [130, 159] on img at bounding box center [129, 159] width 10 height 10
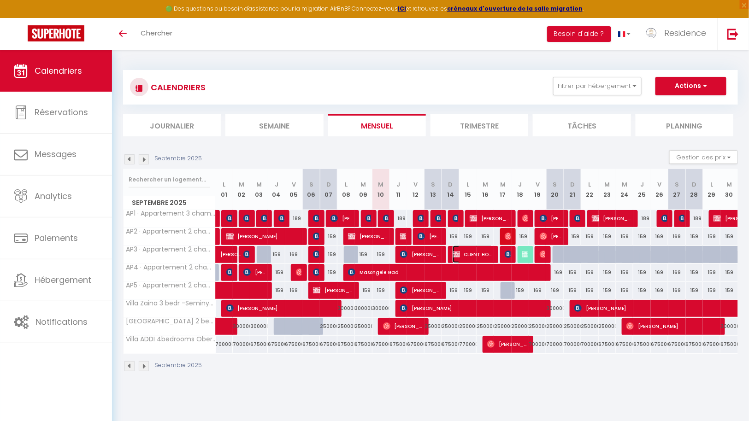
click at [482, 253] on span "CLIENT HOLLANDE CLIENT HOLLANDE" at bounding box center [473, 255] width 41 height 18
select select "OK"
select select "KO"
select select "0"
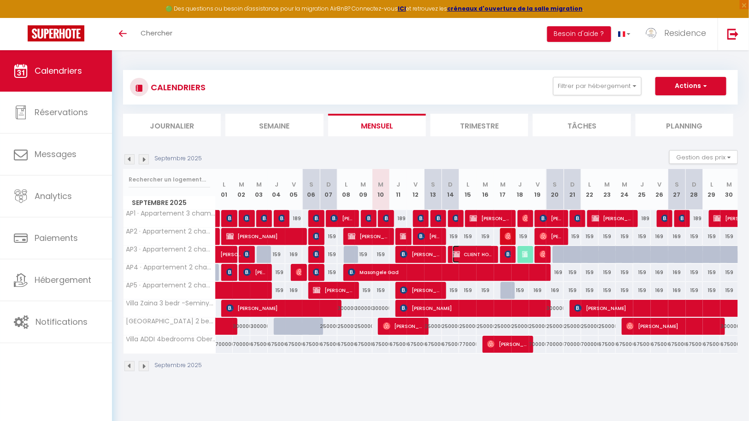
select select "0"
select select
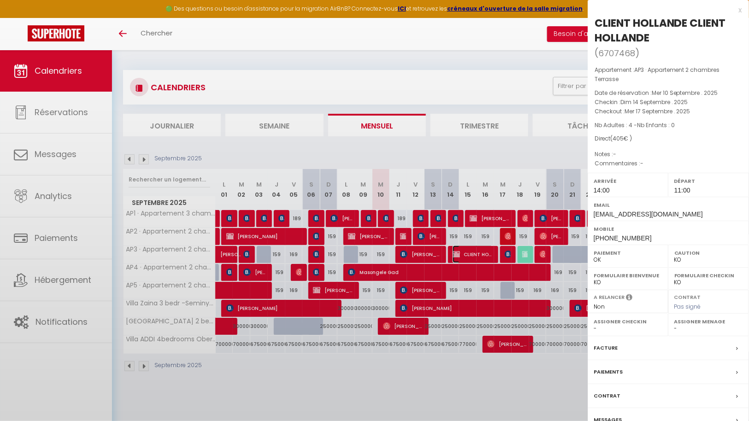
select select "43287"
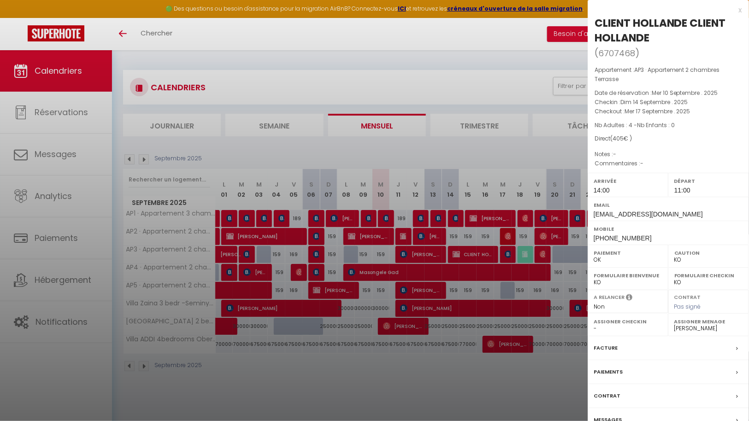
click at [489, 153] on div at bounding box center [374, 210] width 749 height 421
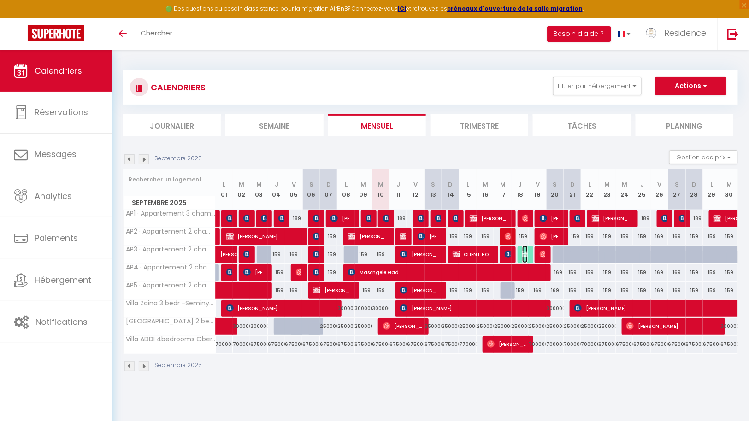
click at [524, 255] on img at bounding box center [525, 254] width 7 height 7
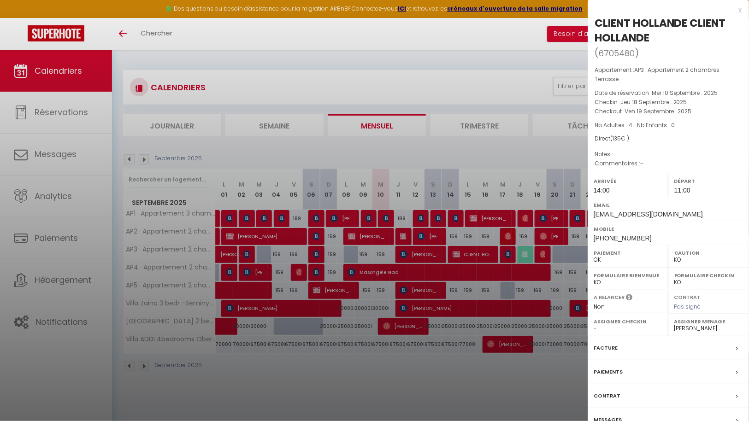
click at [556, 377] on div at bounding box center [374, 210] width 749 height 421
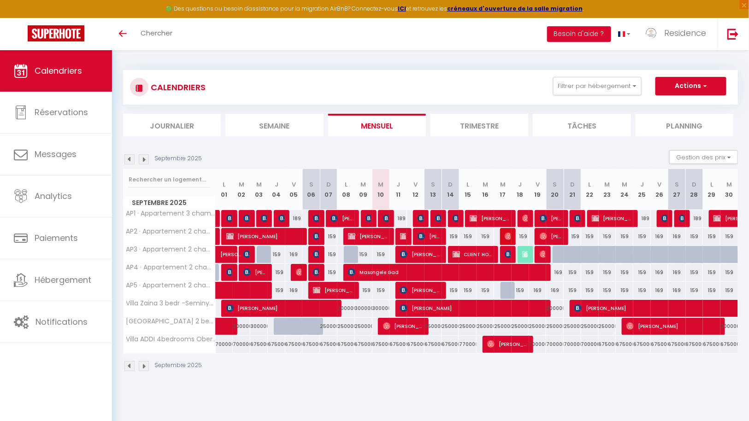
click at [559, 254] on div at bounding box center [562, 255] width 18 height 18
type input "169"
type input "Sam 20 Septembre 2025"
type input "Dim 21 Septembre 2025"
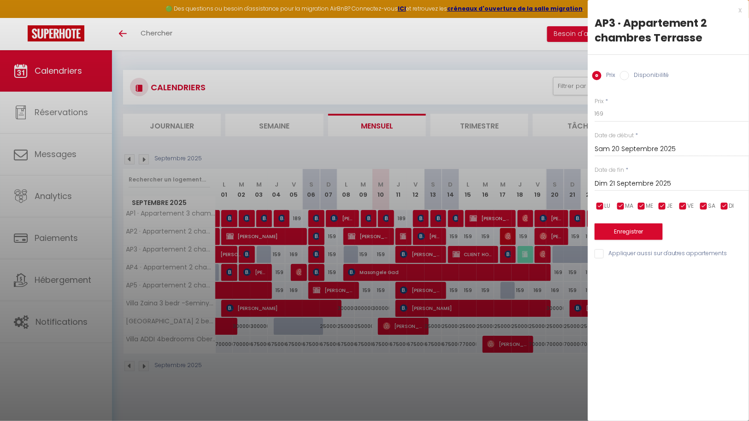
click at [535, 396] on div at bounding box center [374, 210] width 749 height 421
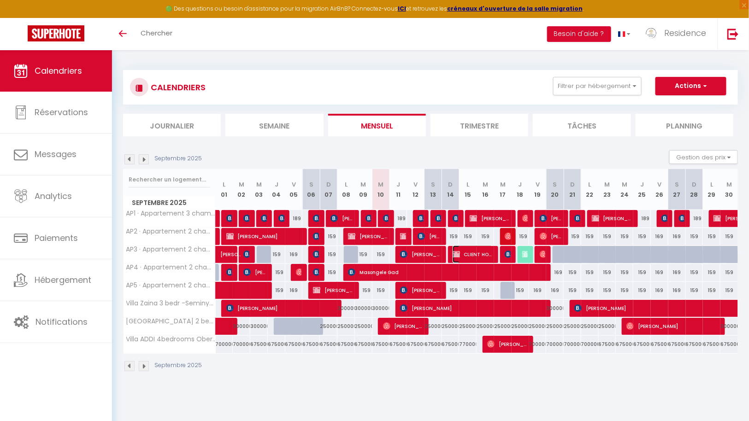
click at [480, 251] on span "CLIENT HOLLANDE CLIENT HOLLANDE" at bounding box center [473, 255] width 41 height 18
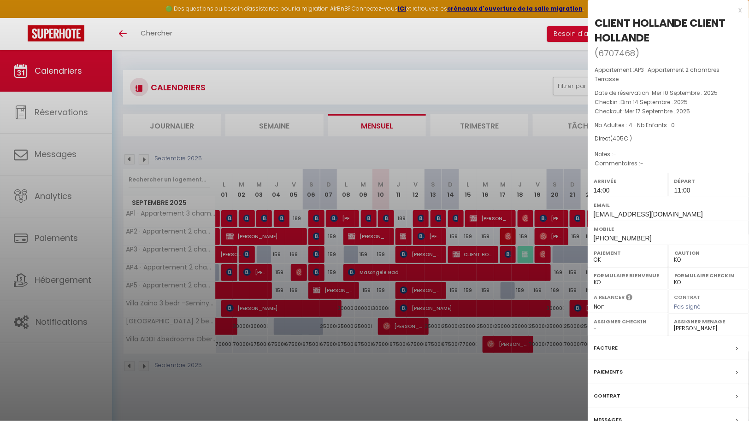
click at [636, 349] on div "Facture" at bounding box center [668, 349] width 161 height 24
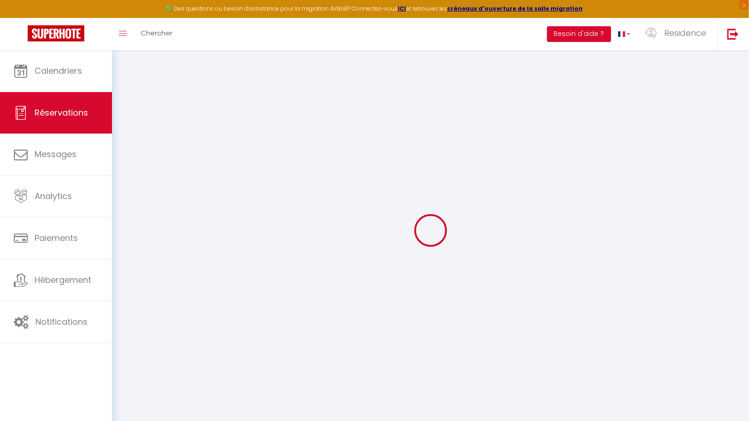
select select
checkbox input "false"
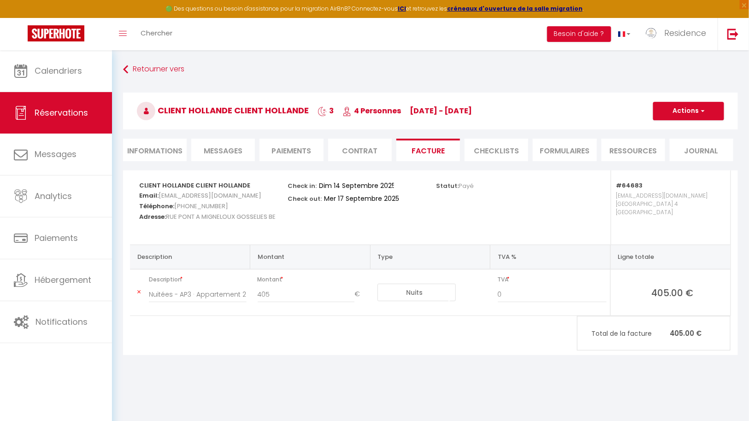
click at [165, 148] on li "Informations" at bounding box center [155, 150] width 64 height 23
select select "0"
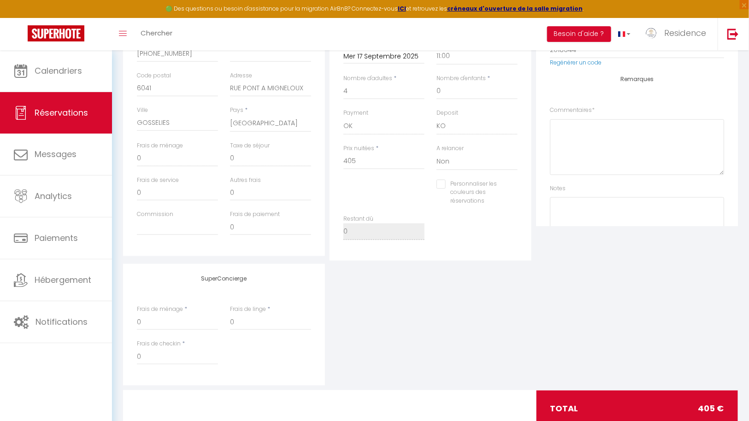
scroll to position [245, 0]
click at [445, 181] on input "Personnaliser les couleurs des réservations" at bounding box center [472, 182] width 70 height 9
checkbox input "true"
click at [514, 191] on span at bounding box center [513, 189] width 7 height 7
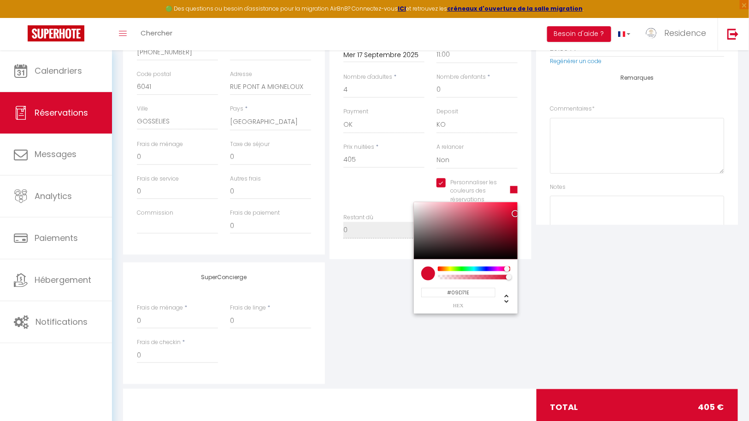
click at [464, 268] on div at bounding box center [474, 269] width 71 height 5
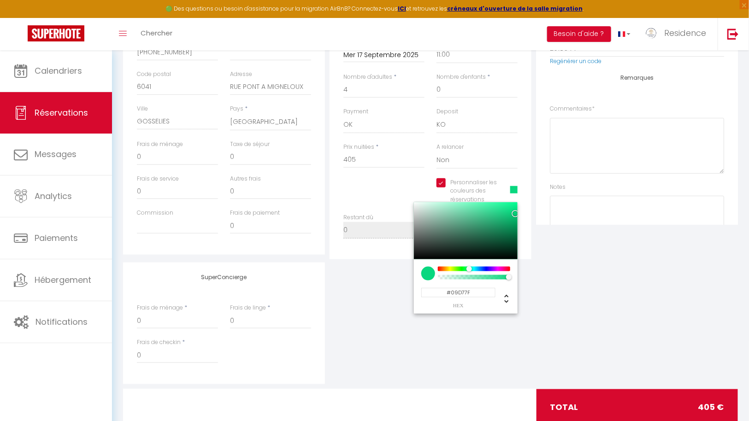
click at [469, 268] on div at bounding box center [474, 269] width 71 height 5
click at [466, 206] on div at bounding box center [466, 230] width 104 height 57
type input "#78EEBC"
click at [599, 336] on div "SuperConcierge Frais de ménage * 0 Frais de linge * 0 Frais de checkin * 0" at bounding box center [431, 324] width 620 height 122
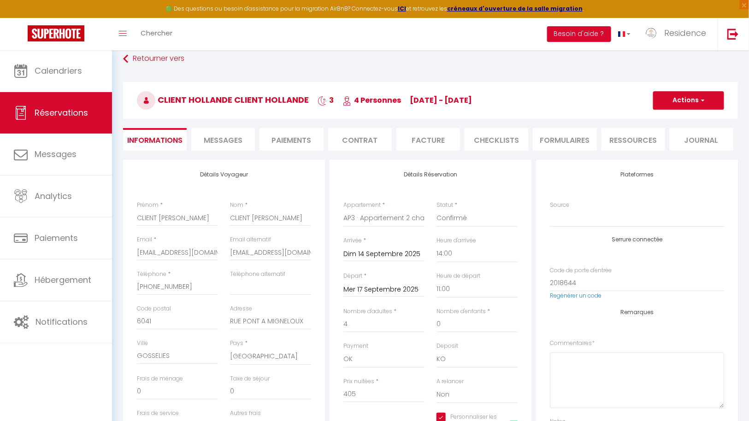
scroll to position [0, 0]
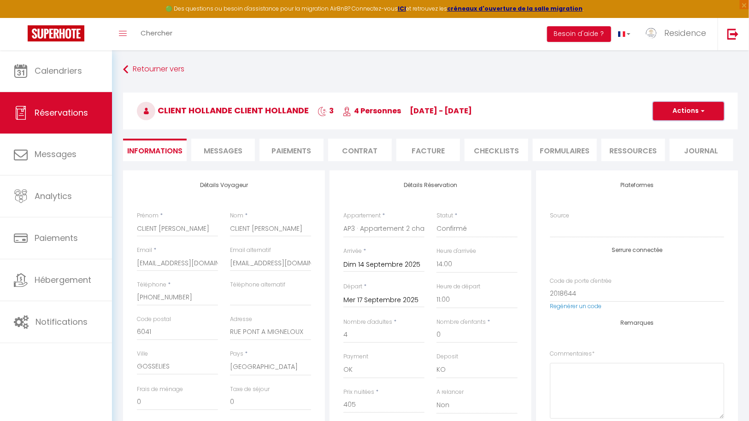
click at [707, 106] on button "Actions" at bounding box center [688, 111] width 71 height 18
click at [674, 130] on link "Enregistrer" at bounding box center [679, 131] width 73 height 12
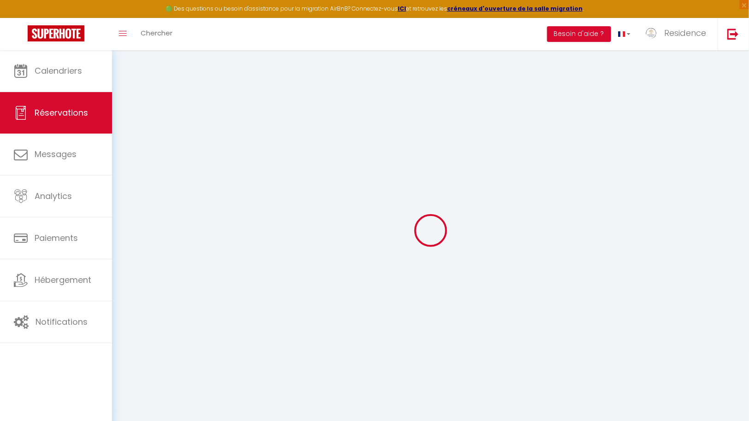
select select "not_cancelled"
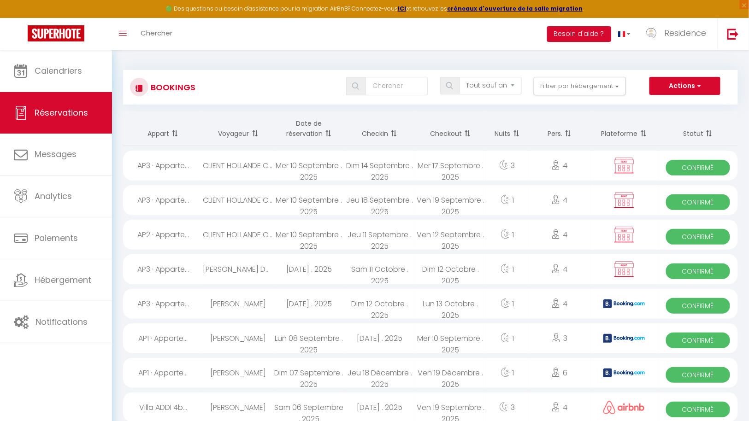
click at [422, 164] on div "Mer 17 Septembre . 2025" at bounding box center [450, 166] width 71 height 30
select select "OK"
select select "KO"
select select "0"
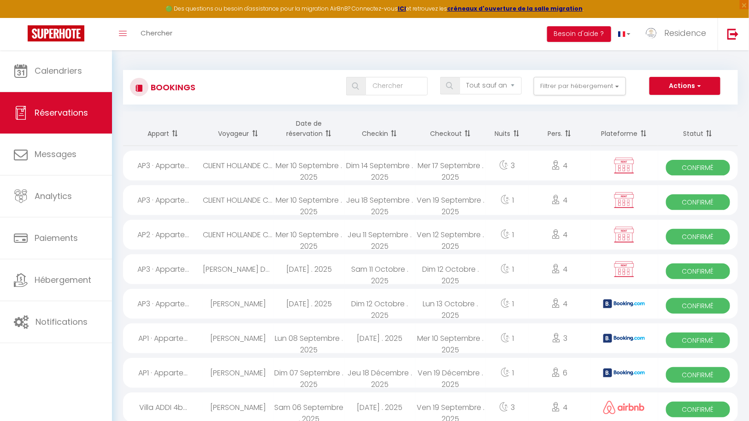
select select "0"
select select
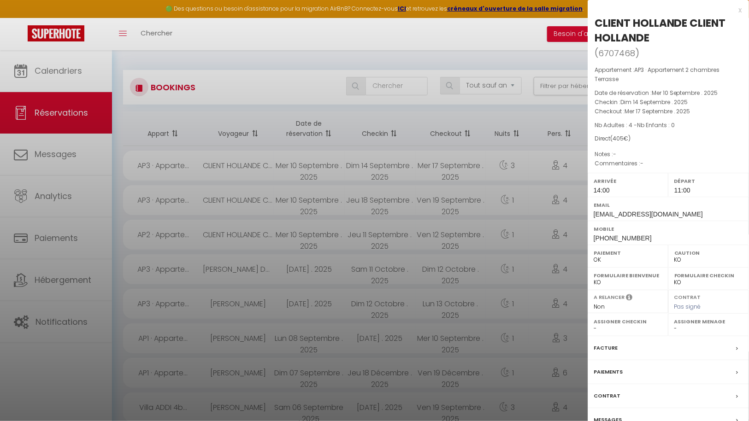
select select "43287"
click at [619, 345] on div "Facture" at bounding box center [668, 349] width 161 height 24
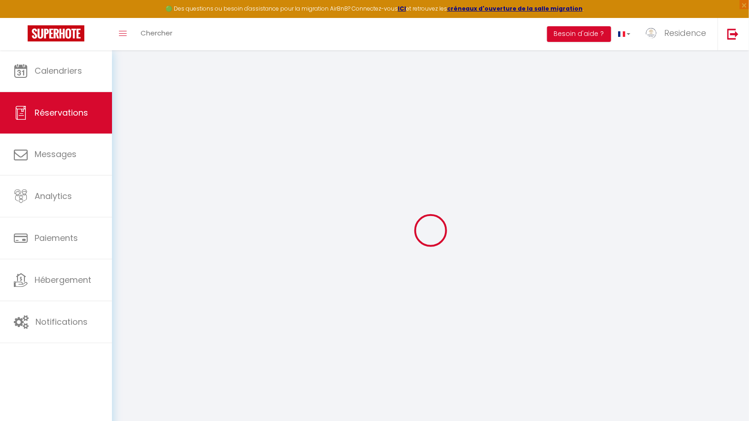
type input "CLIENT HOLLANDE"
type input "ali6861@gmail.com"
type input "+31645389268"
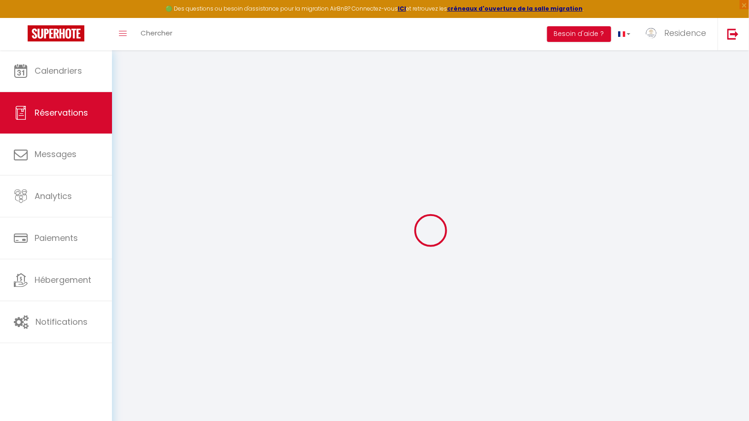
type input "6041"
type input "RUE PONT A MIGNELOUX"
type input "GOSSELIES"
select select "BE"
select select "64683"
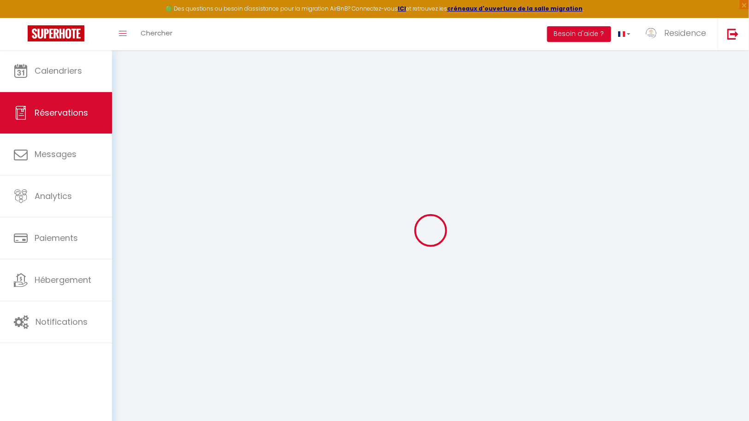
select select "1"
type input "Dim 14 Septembre 2025"
select select
type input "Mer 17 Septembre 2025"
select select
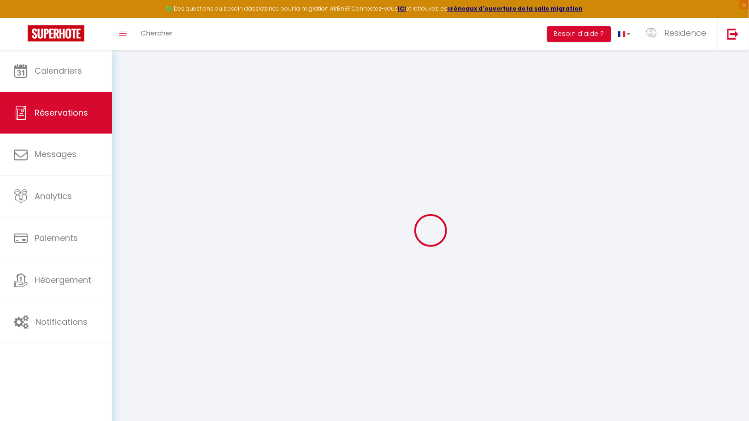
type input "4"
select select "12"
select select
type input "0"
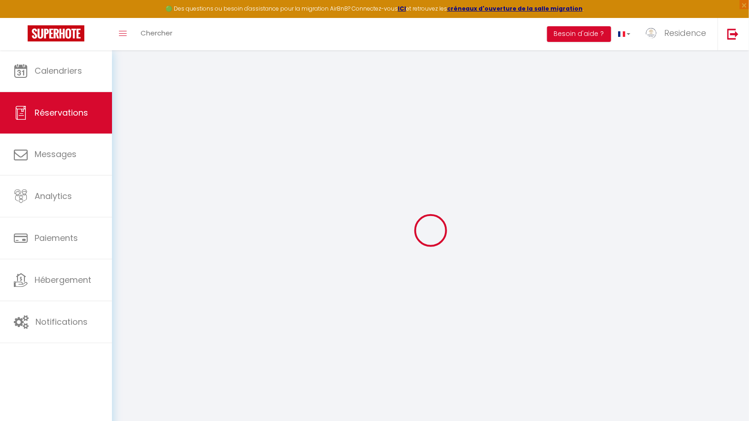
type input "0"
select select
select select "14"
select select
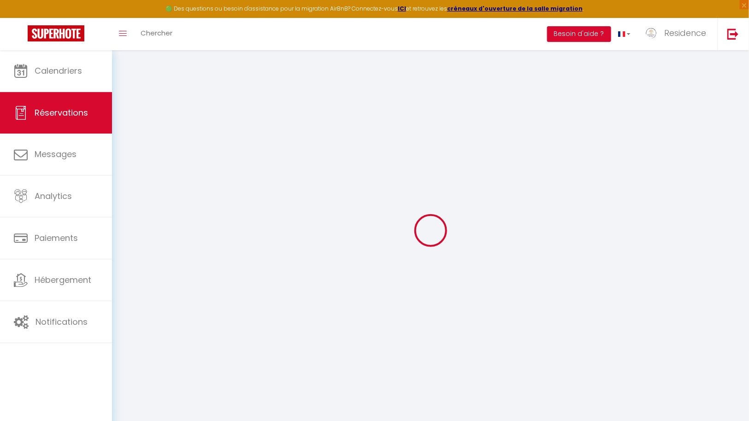
select select
checkbox input "true"
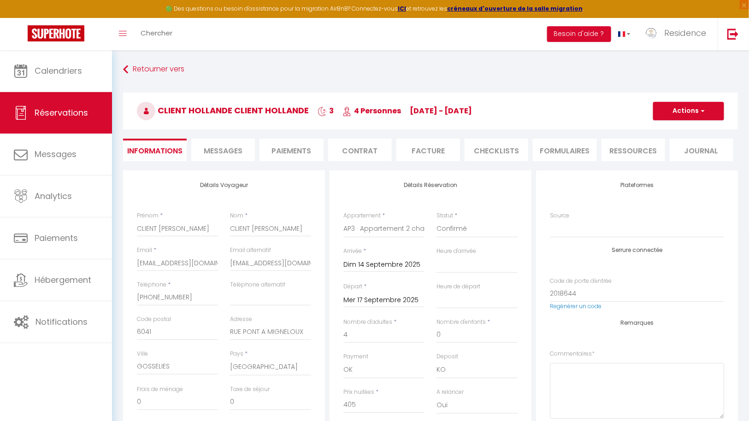
select select
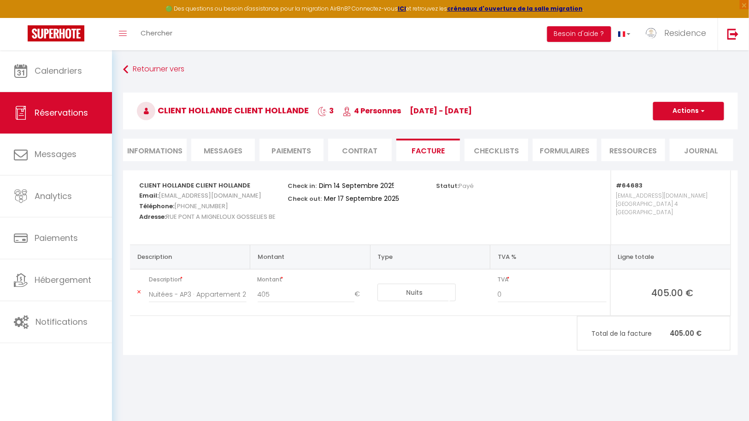
select select "14:00"
select select "11:00"
click at [167, 155] on li "Informations" at bounding box center [155, 150] width 64 height 23
select select "0"
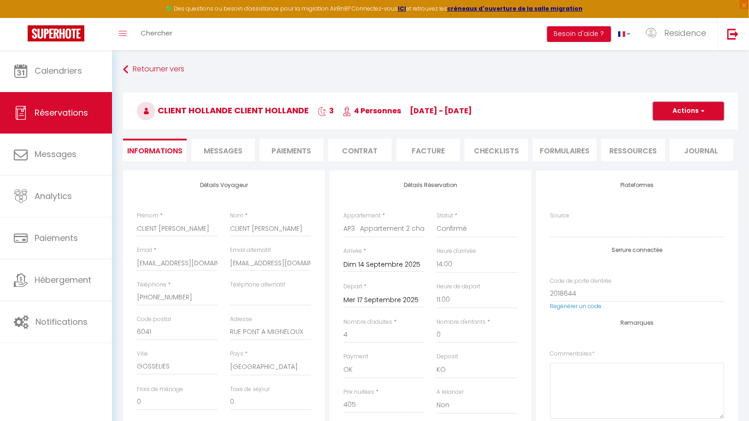
click at [709, 114] on button "Actions" at bounding box center [688, 111] width 71 height 18
click at [678, 142] on link "Dupliquer" at bounding box center [679, 143] width 73 height 12
select select
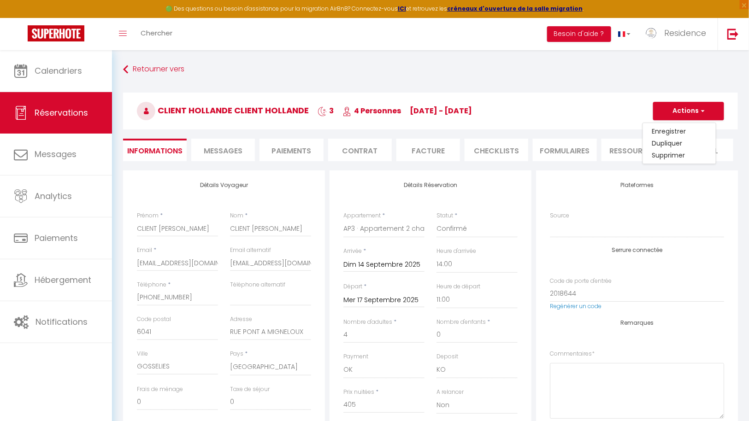
select select
checkbox input "false"
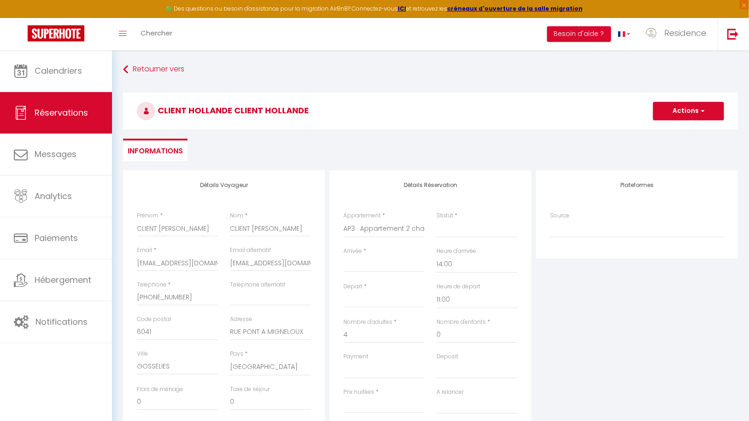
click at [393, 266] on input "Arrivée" at bounding box center [383, 265] width 81 height 12
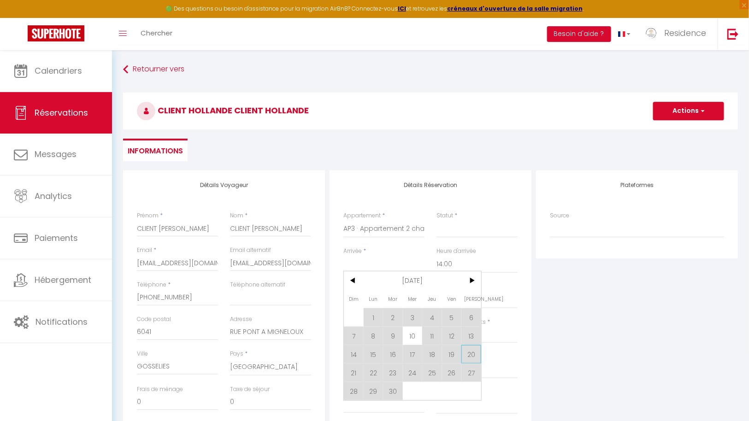
click at [471, 355] on span "20" at bounding box center [472, 354] width 20 height 18
select select
type input "Sam 20 Septembre 2025"
type input "Dim 21 Septembre 2025"
select select
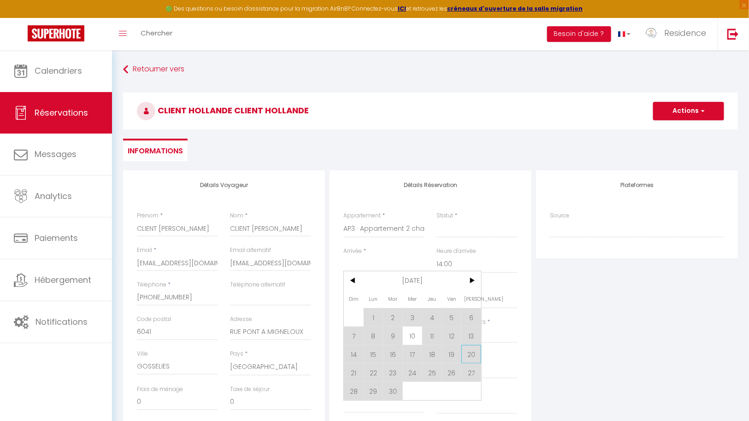
select select
checkbox input "false"
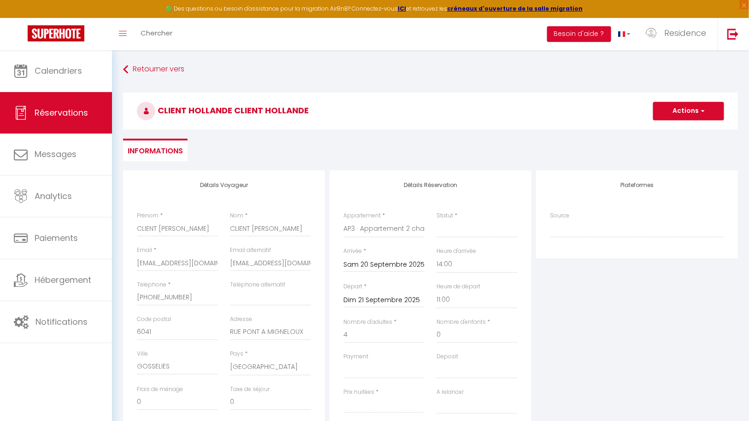
click at [396, 301] on input "Dim 21 Septembre 2025" at bounding box center [383, 301] width 81 height 12
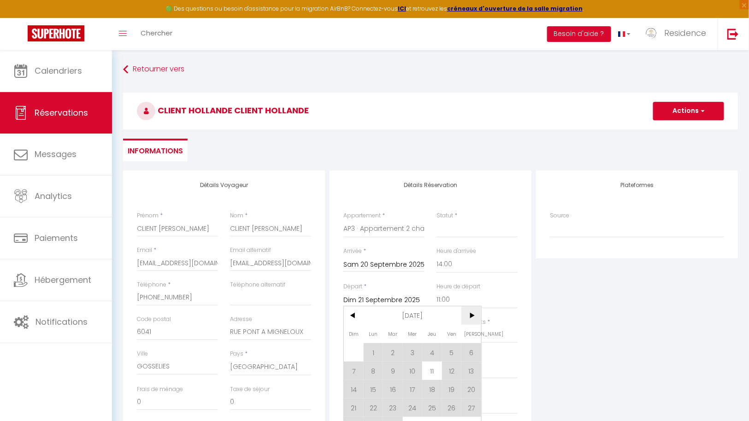
click at [474, 316] on span ">" at bounding box center [472, 316] width 20 height 18
click at [473, 368] on span "11" at bounding box center [472, 371] width 20 height 18
select select
type input "Sam 11 Octobre 2025"
select select
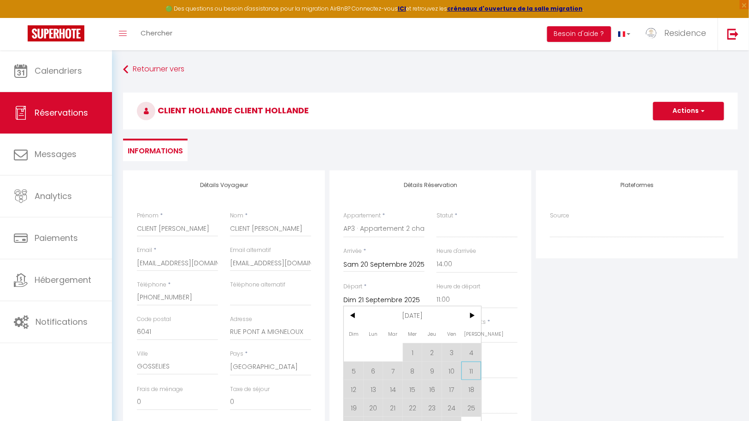
select select
checkbox input "false"
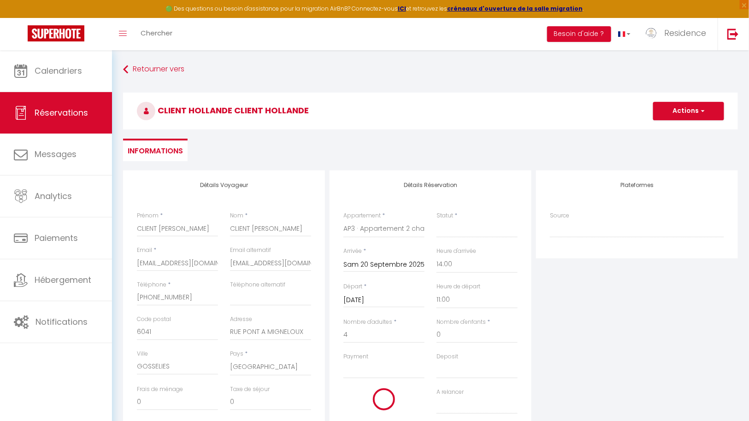
select select
type input "0"
select select
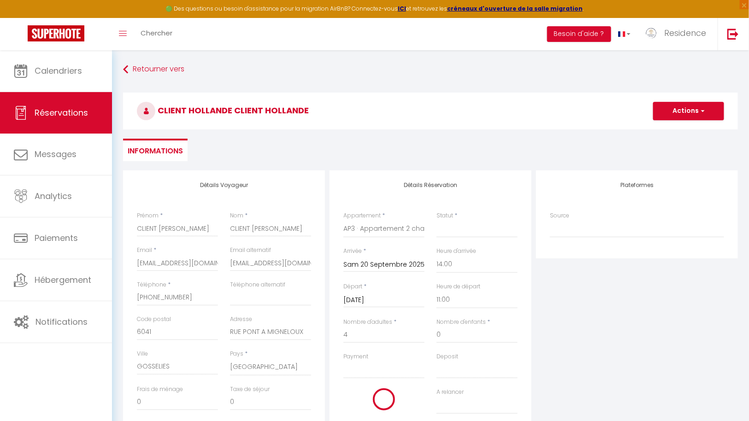
checkbox input "false"
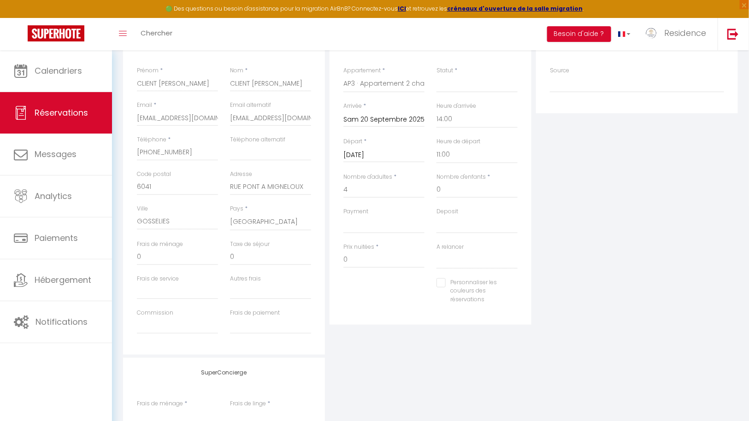
scroll to position [141, 0]
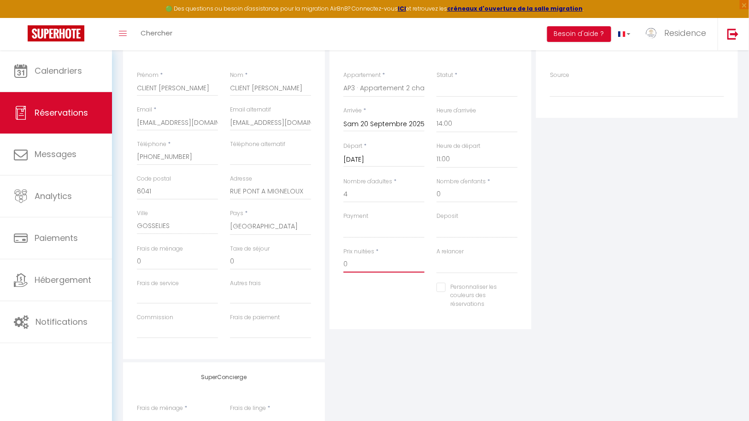
click at [375, 268] on input "0" at bounding box center [383, 264] width 81 height 17
drag, startPoint x: 386, startPoint y: 267, endPoint x: 342, endPoint y: 264, distance: 44.4
click at [342, 264] on div "Prix nuitées * 0" at bounding box center [383, 266] width 93 height 36
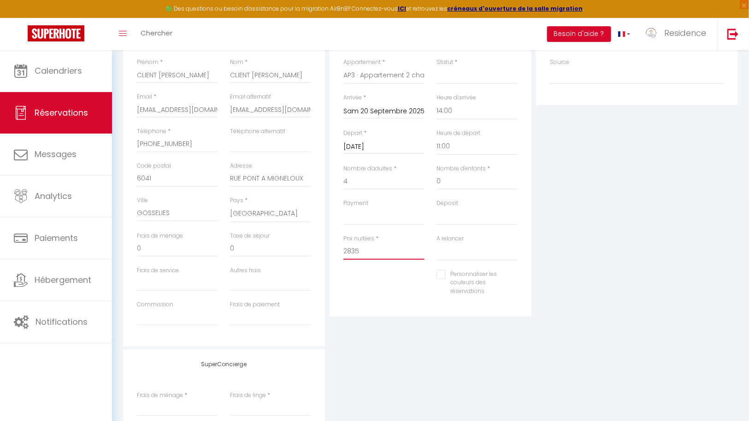
scroll to position [187, 0]
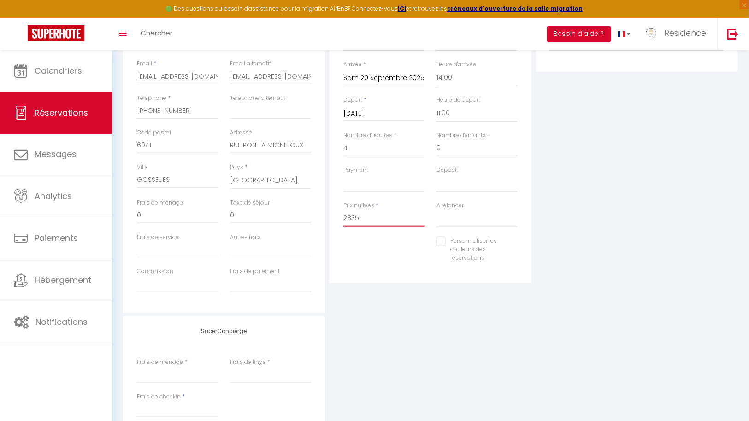
type input "2835"
click at [444, 241] on input "Personnaliser les couleurs des réservations" at bounding box center [472, 241] width 70 height 9
checkbox input "true"
select select
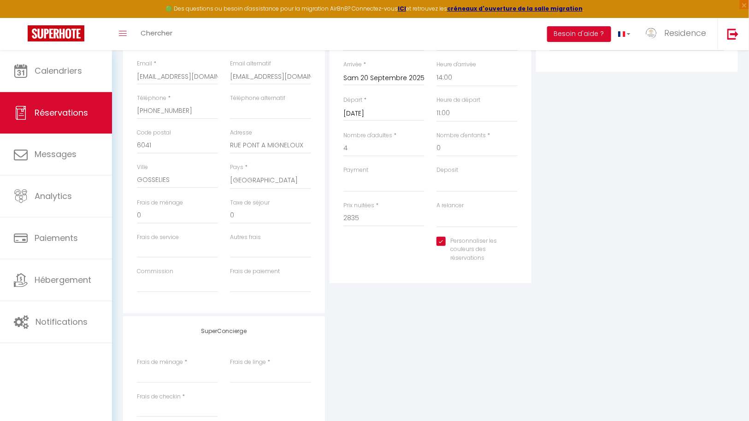
select select
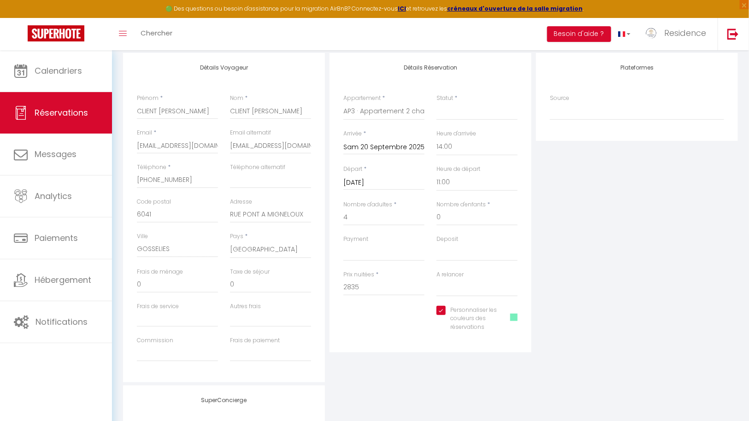
scroll to position [0, 0]
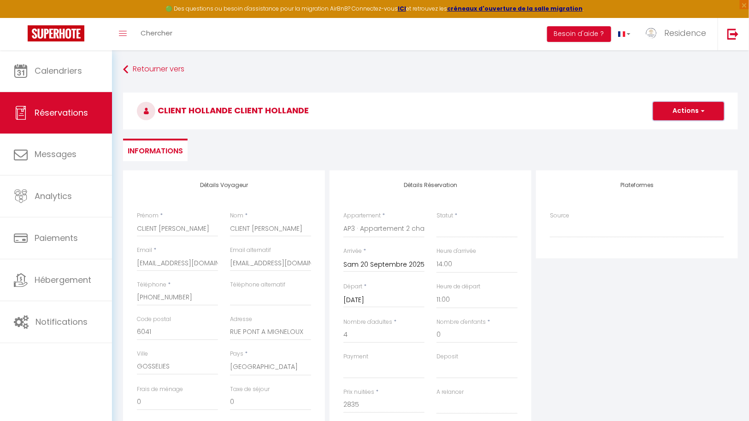
click at [687, 110] on button "Actions" at bounding box center [688, 111] width 71 height 18
click at [679, 128] on link "Enregistrer" at bounding box center [679, 131] width 73 height 12
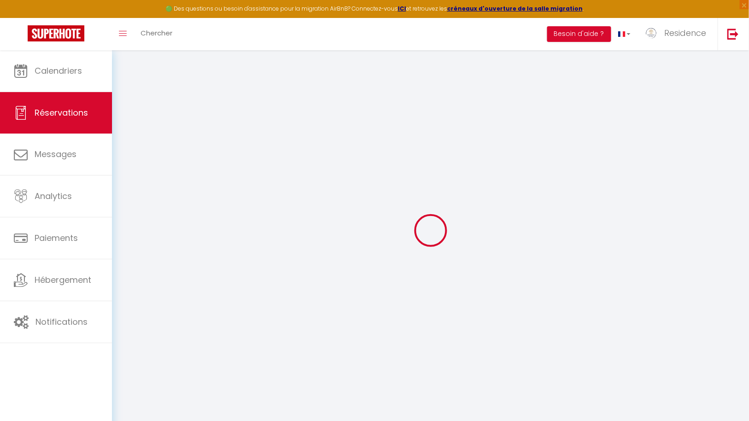
select select
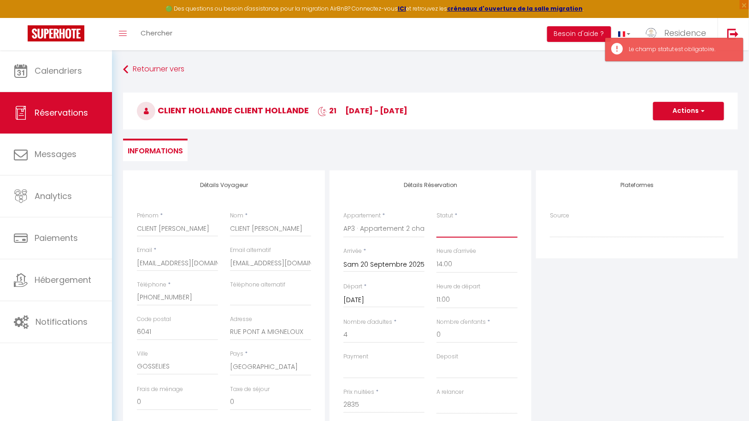
click at [458, 231] on select "Confirmé Non Confirmé Annulé Annulé par le voyageur No Show Request" at bounding box center [477, 229] width 81 height 18
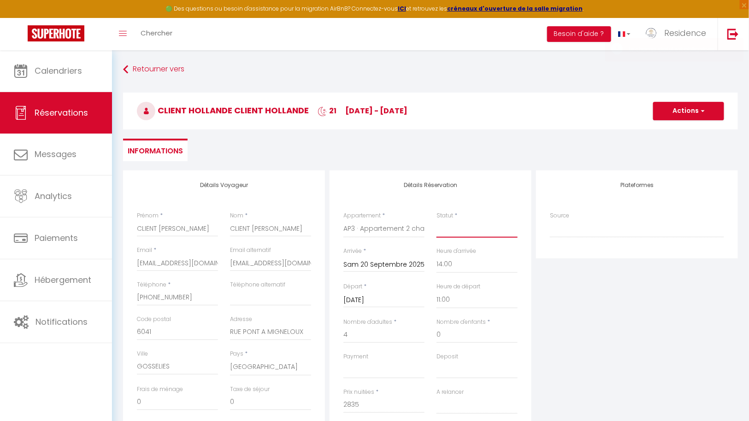
select select "1"
click at [437, 220] on select "Confirmé Non Confirmé Annulé Annulé par le voyageur No Show Request" at bounding box center [477, 229] width 81 height 18
select select
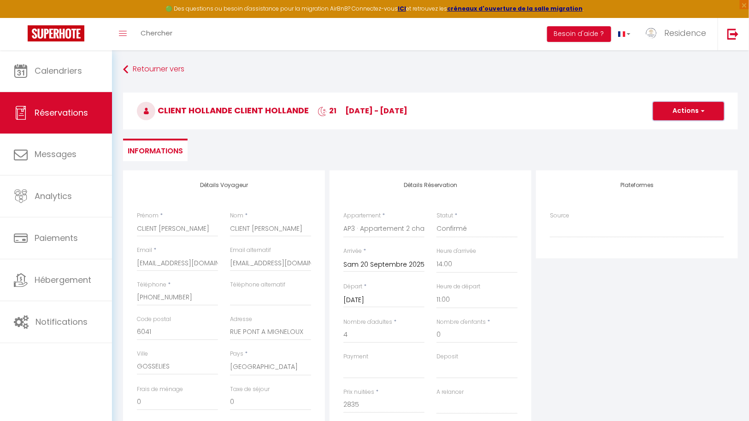
click at [694, 106] on button "Actions" at bounding box center [688, 111] width 71 height 18
click at [671, 130] on link "Enregistrer" at bounding box center [679, 131] width 73 height 12
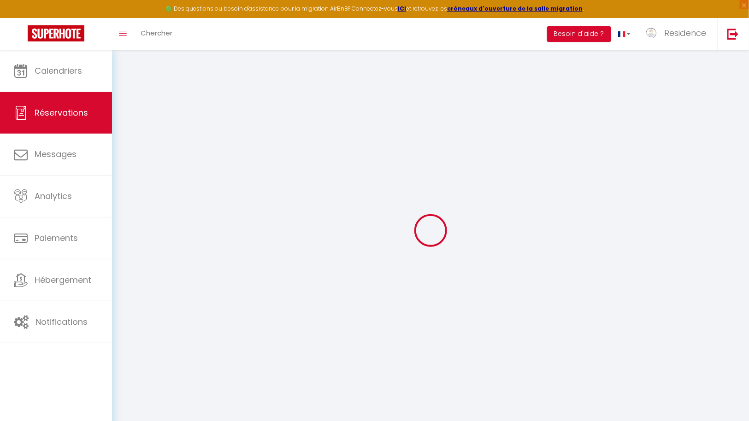
select select "not_cancelled"
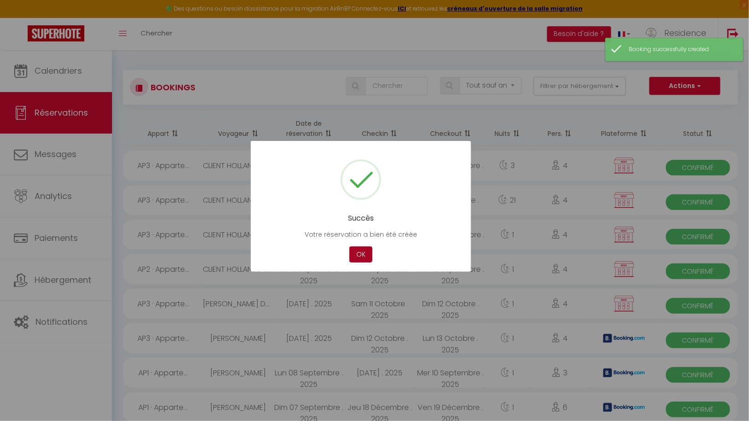
click at [357, 253] on button "OK" at bounding box center [360, 255] width 23 height 16
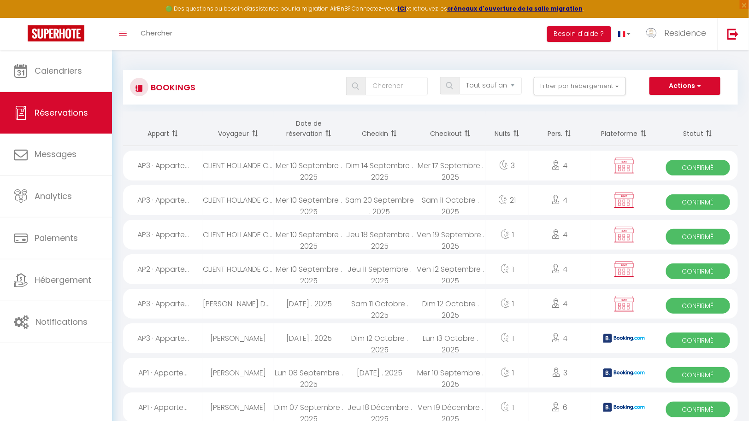
click at [360, 166] on div "Dim 14 Septembre . 2025" at bounding box center [379, 166] width 71 height 30
select select "OK"
select select "KO"
select select "0"
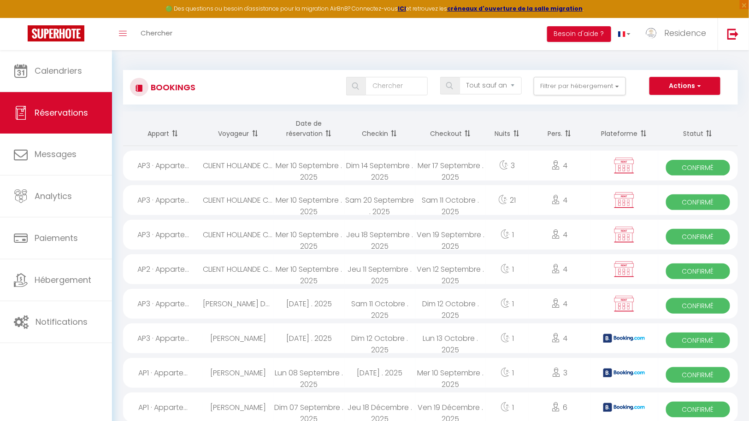
select select "0"
select select
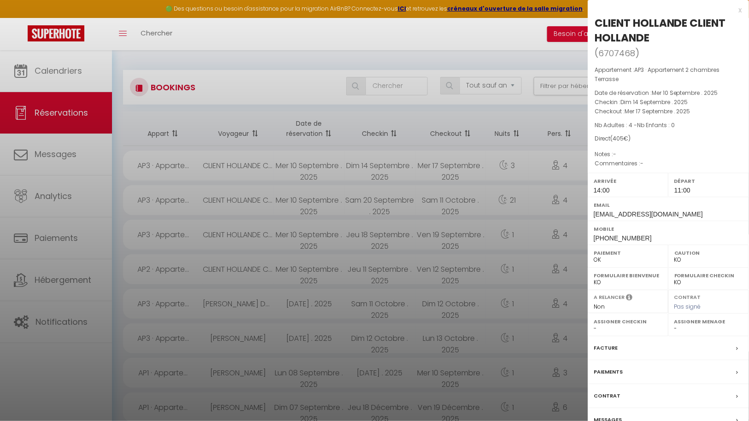
select select "43287"
click at [621, 346] on div "Facture" at bounding box center [668, 349] width 161 height 24
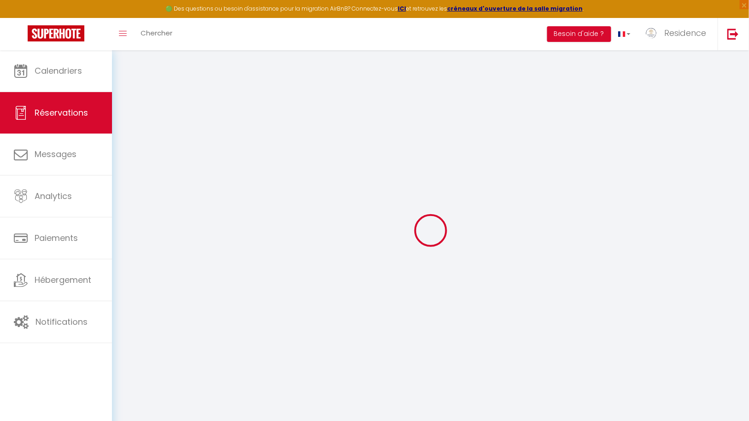
select select
checkbox input "true"
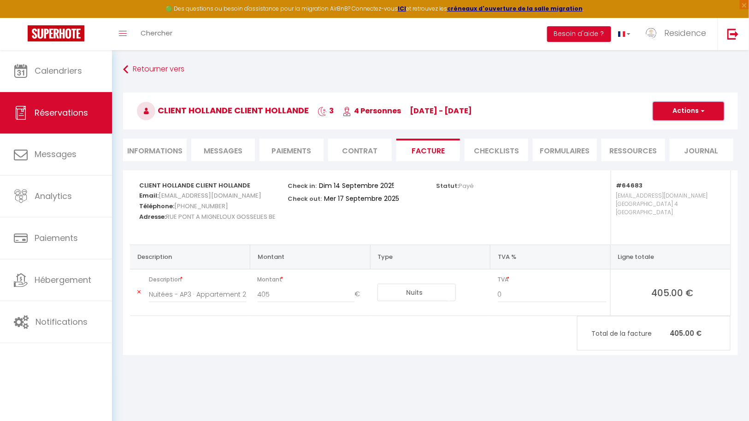
click at [698, 112] on button "Actions" at bounding box center [688, 111] width 71 height 18
click at [131, 146] on li "Informations" at bounding box center [155, 150] width 64 height 23
select select "0"
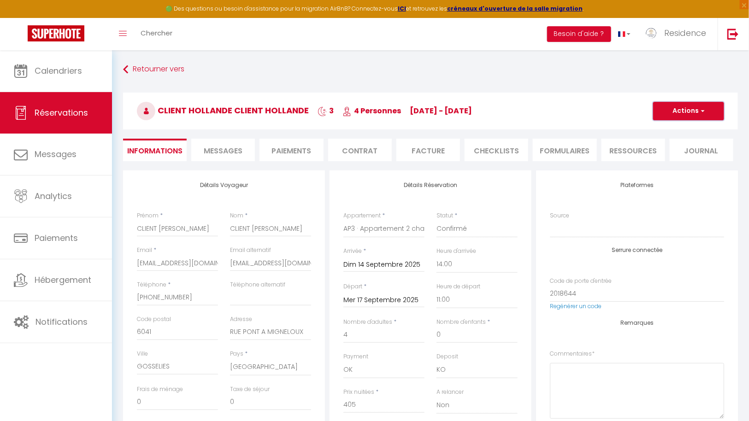
click at [705, 108] on button "Actions" at bounding box center [688, 111] width 71 height 18
click at [675, 142] on link "Dupliquer" at bounding box center [679, 143] width 73 height 12
select select
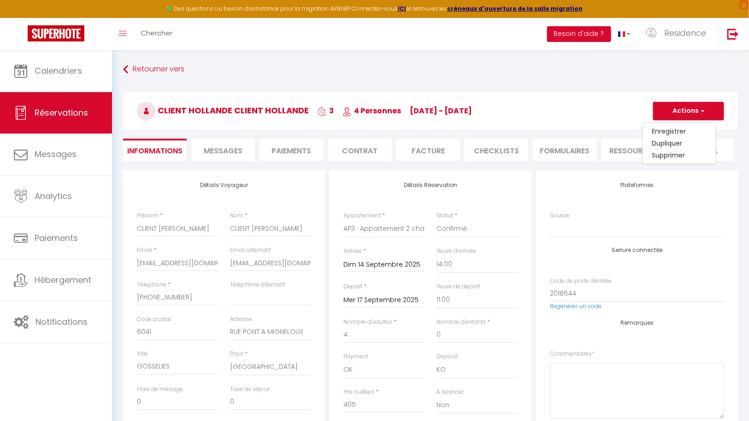
select select
checkbox input "false"
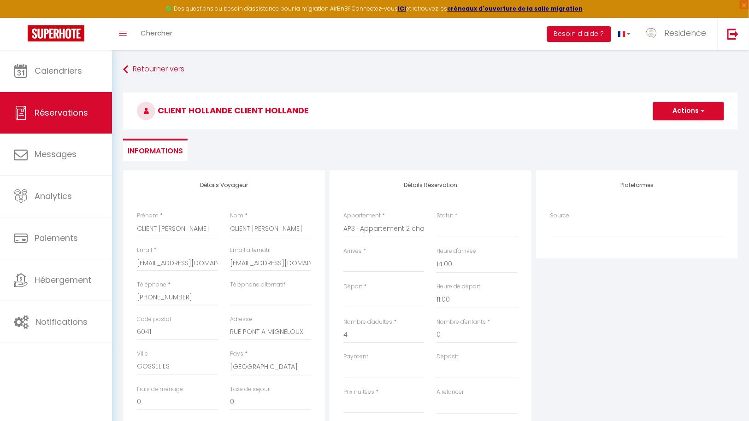
click at [392, 264] on input "Arrivée" at bounding box center [383, 265] width 81 height 12
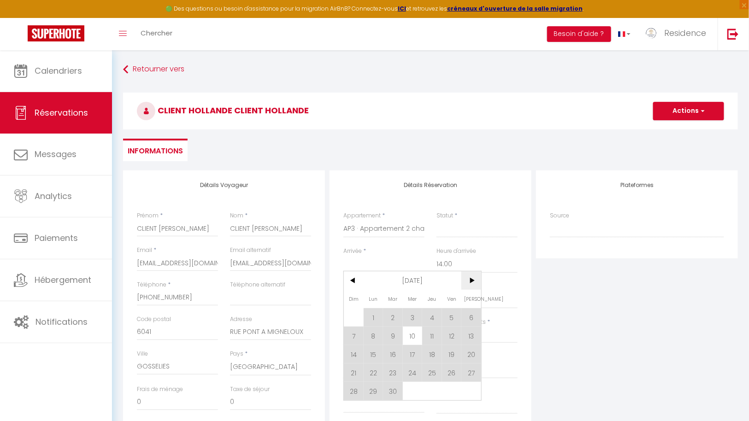
click at [475, 280] on span ">" at bounding box center [472, 281] width 20 height 18
click at [369, 356] on span "13" at bounding box center [374, 354] width 20 height 18
select select
type input "Lun 13 Octobre 2025"
type input "Mar 14 Octobre 2025"
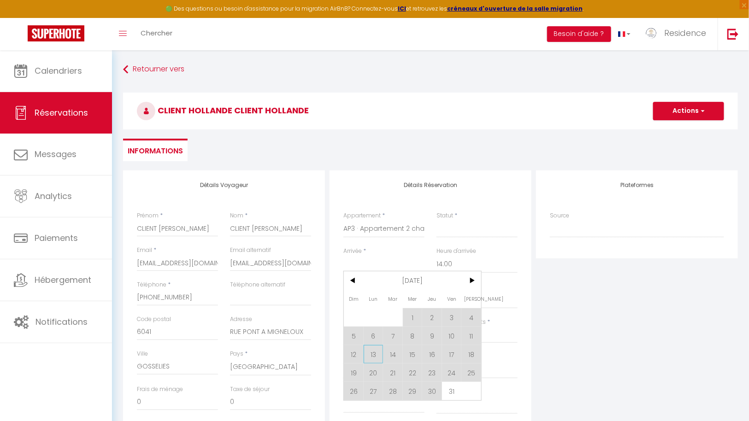
select select
checkbox input "false"
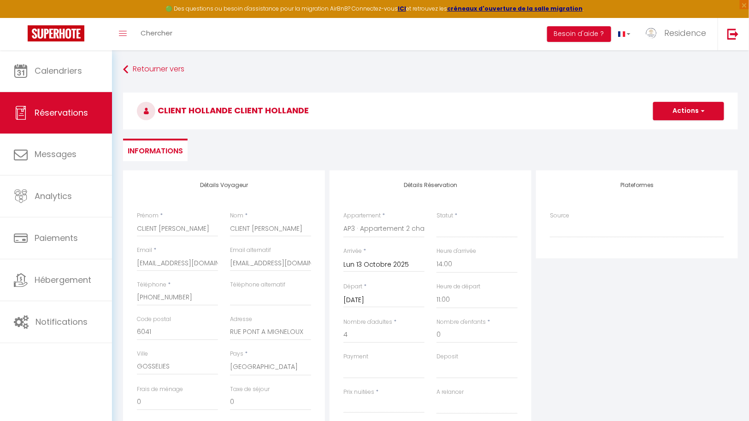
click at [396, 302] on input "Mar 14 Octobre 2025" at bounding box center [383, 301] width 81 height 12
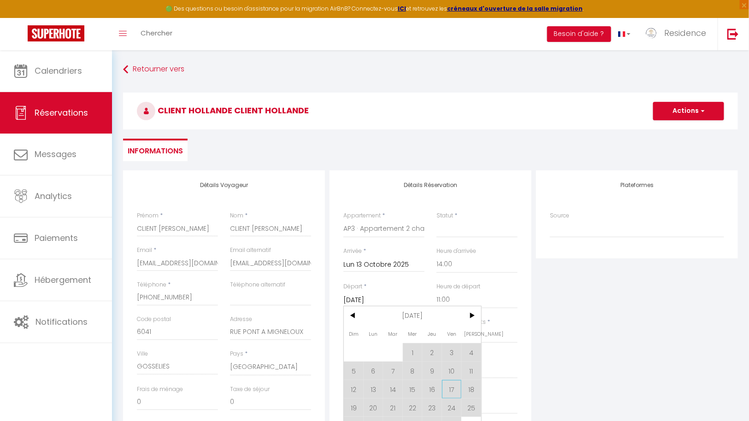
click at [456, 387] on span "17" at bounding box center [452, 389] width 20 height 18
select select
type input "Ven 17 Octobre 2025"
select select
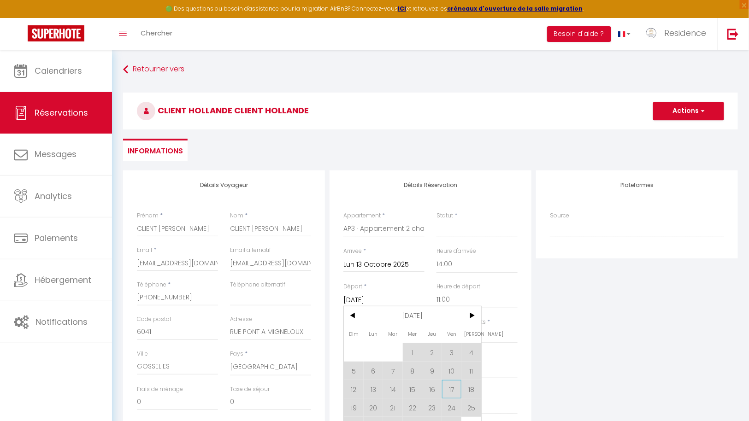
select select
checkbox input "false"
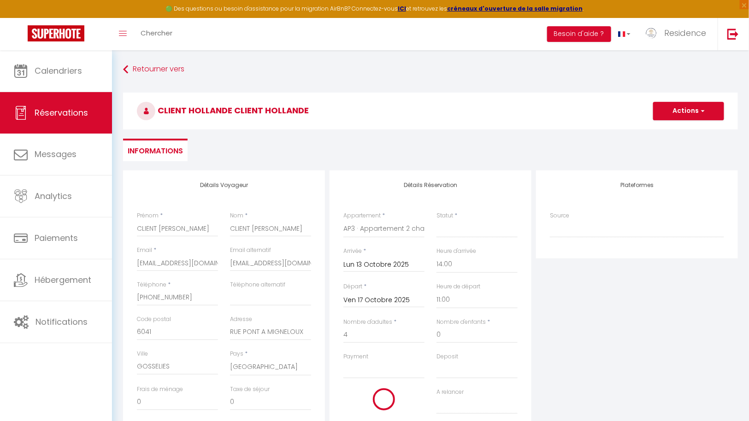
select select
type input "0"
select select
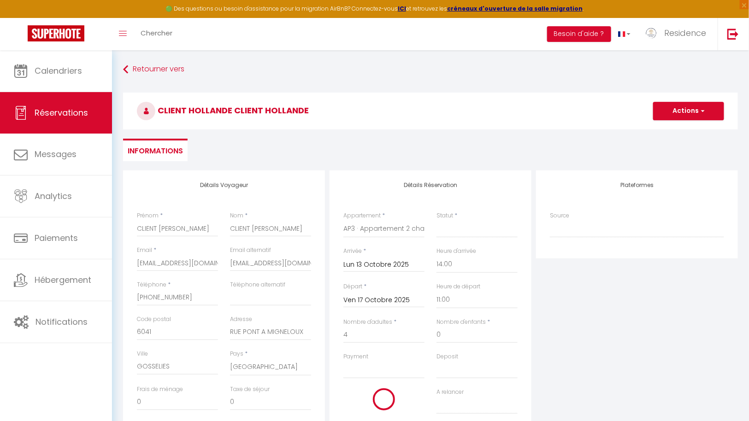
checkbox input "false"
click at [470, 231] on select "Confirmé Non Confirmé Annulé Annulé par le voyageur No Show Request" at bounding box center [477, 229] width 81 height 18
select select "1"
click at [437, 220] on select "Confirmé Non Confirmé Annulé Annulé par le voyageur No Show Request" at bounding box center [477, 229] width 81 height 18
select select
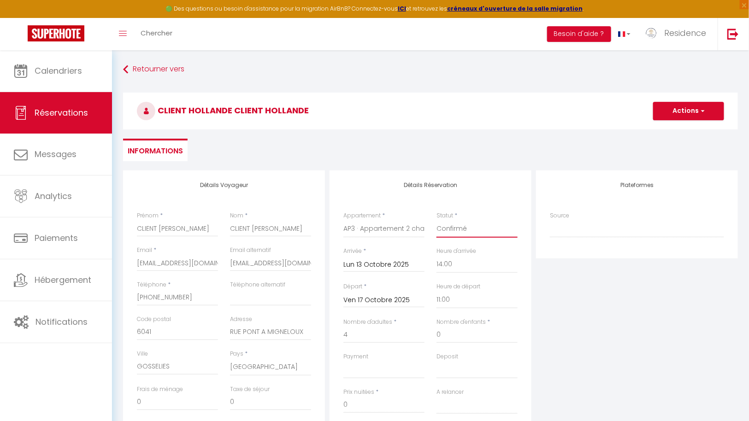
select select
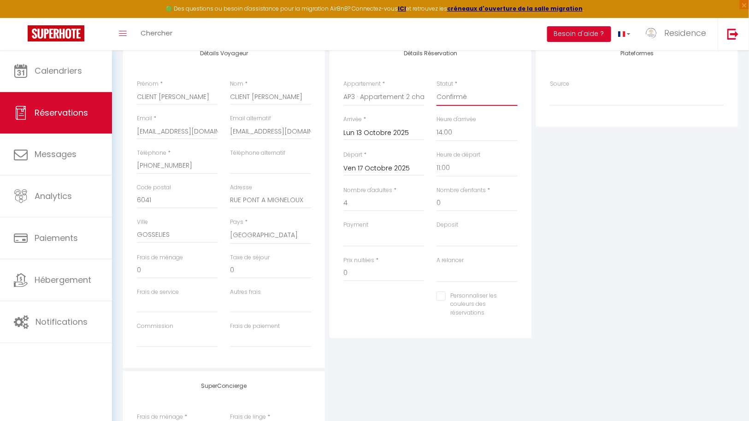
scroll to position [150, 0]
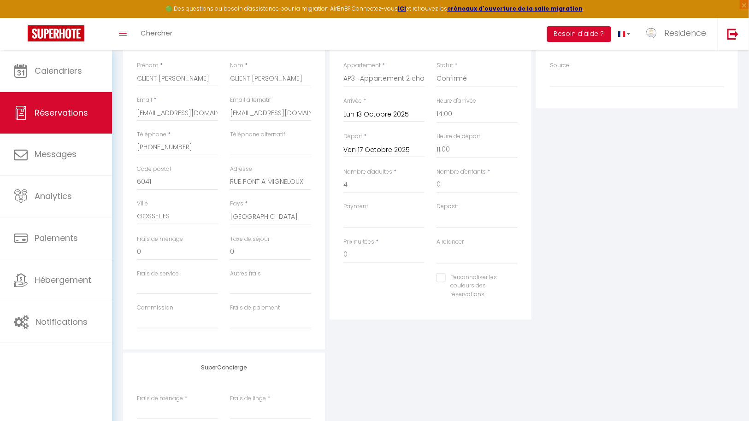
click at [441, 277] on input "Personnaliser les couleurs des réservations" at bounding box center [472, 277] width 70 height 9
checkbox input "true"
select select
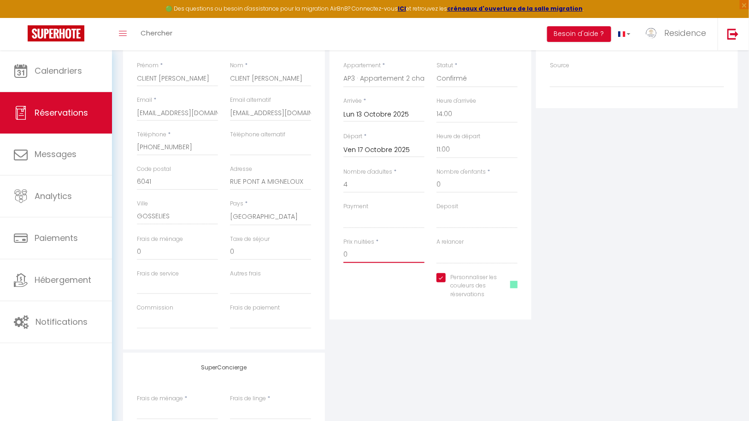
click at [368, 256] on input "0" at bounding box center [383, 255] width 81 height 17
drag, startPoint x: 368, startPoint y: 256, endPoint x: 337, endPoint y: 253, distance: 31.0
click at [338, 253] on div "Prix nuitées * 0" at bounding box center [383, 256] width 93 height 36
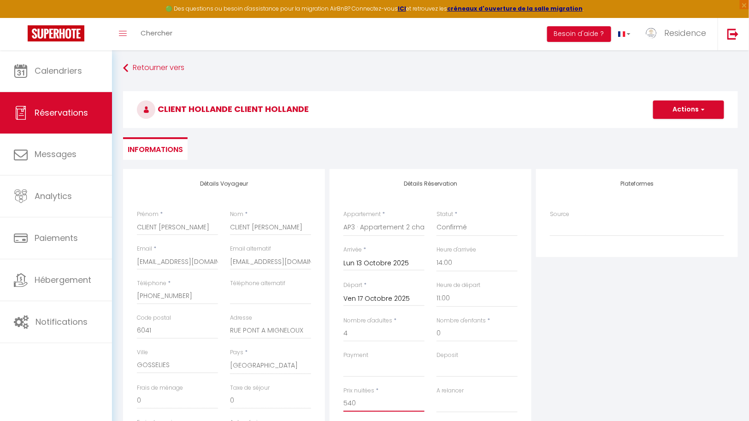
scroll to position [0, 0]
type input "540"
click at [705, 108] on button "Actions" at bounding box center [688, 111] width 71 height 18
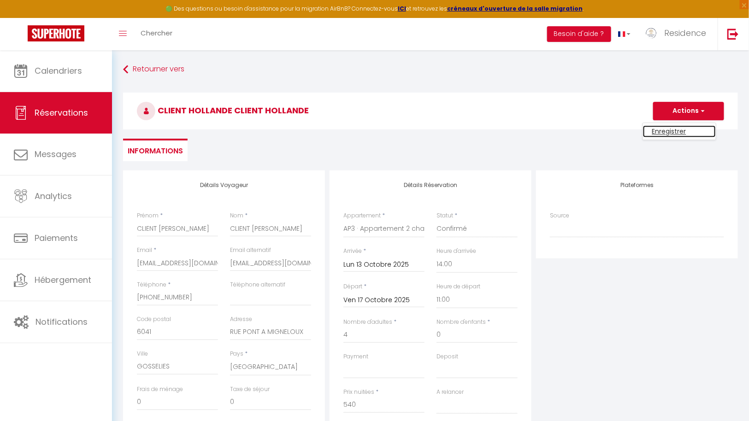
click at [676, 128] on link "Enregistrer" at bounding box center [679, 131] width 73 height 12
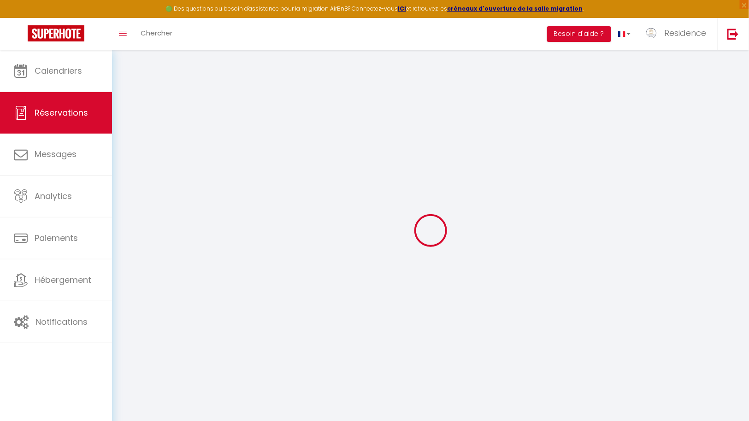
select select "not_cancelled"
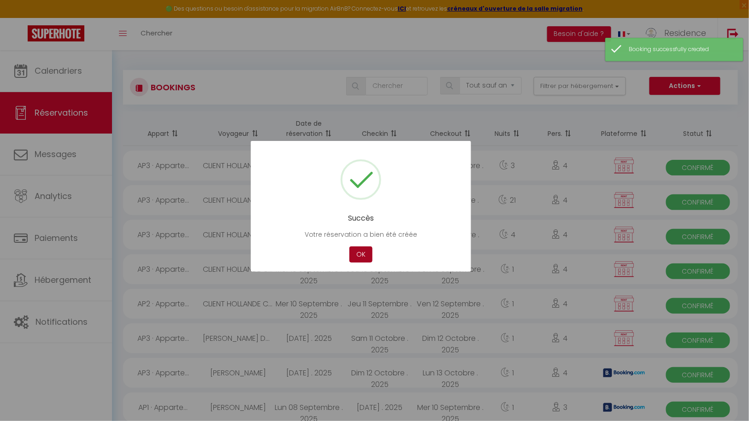
click at [361, 258] on button "OK" at bounding box center [360, 255] width 23 height 16
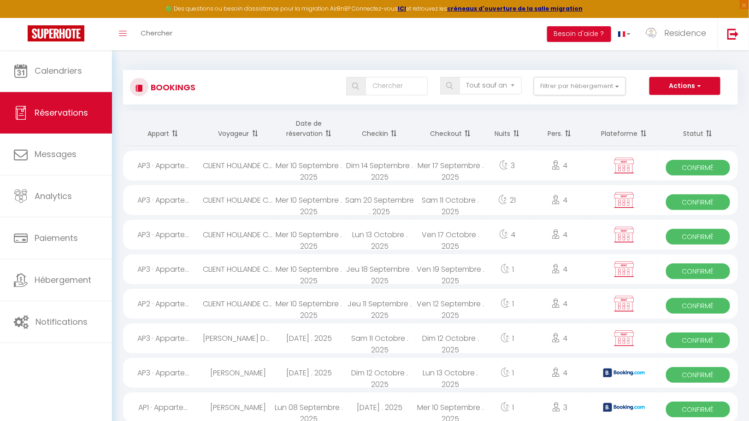
click at [338, 164] on div "Mer 10 Septembre . 2025" at bounding box center [309, 166] width 71 height 30
select select "OK"
select select "KO"
select select "0"
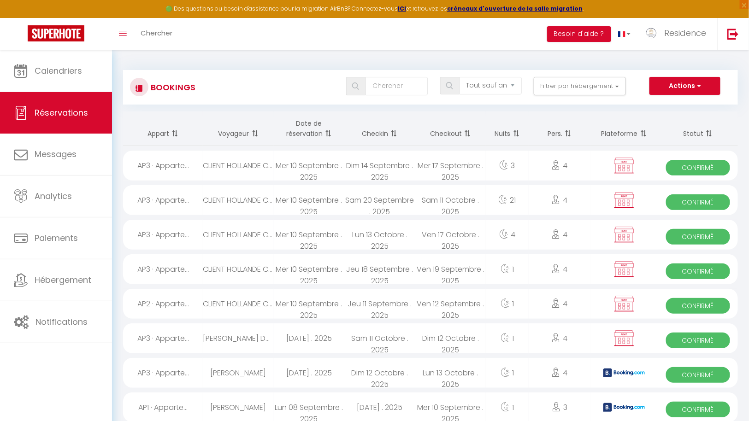
select select "0"
select select
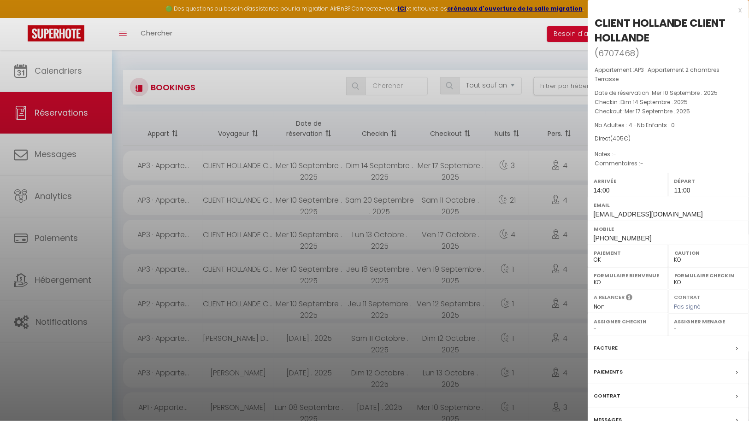
select select "43287"
click at [625, 344] on div "Facture" at bounding box center [668, 349] width 161 height 24
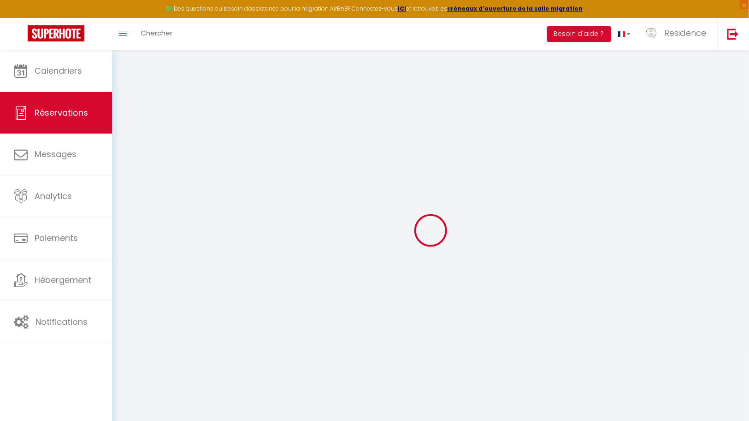
select select
checkbox input "true"
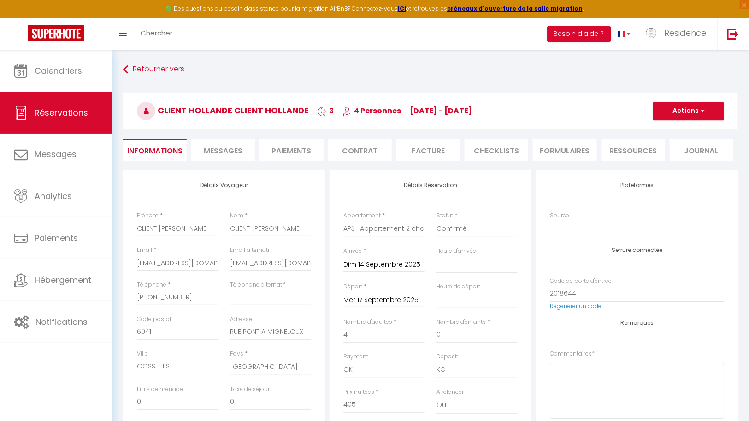
select select
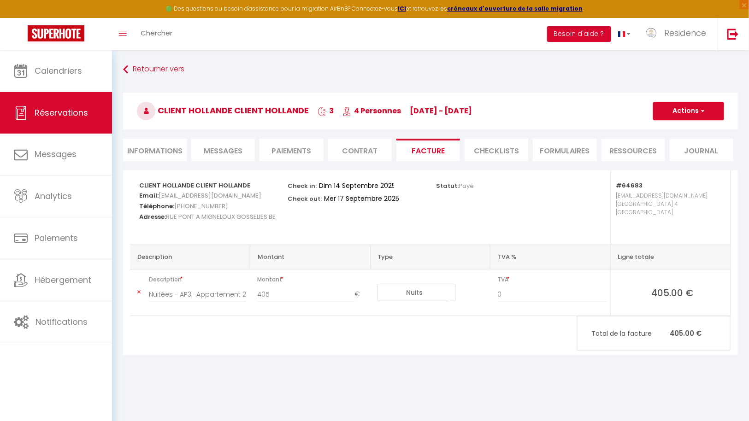
select select "14:00"
select select "11:00"
click at [148, 153] on li "Informations" at bounding box center [155, 150] width 64 height 23
select select "0"
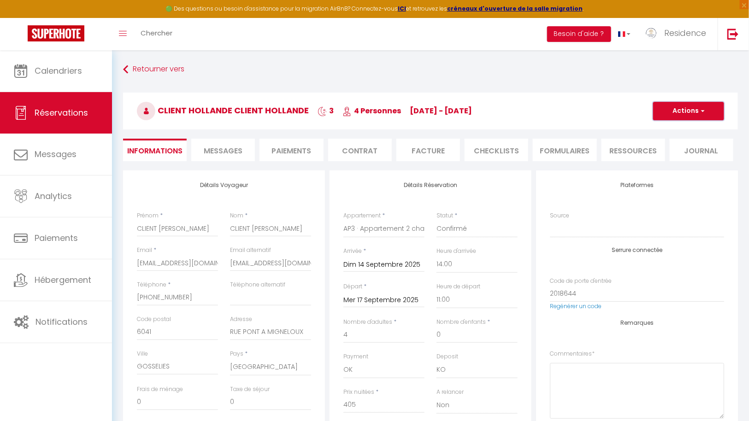
click at [703, 112] on span "button" at bounding box center [702, 111] width 6 height 8
click at [672, 142] on link "Dupliquer" at bounding box center [679, 143] width 73 height 12
select select
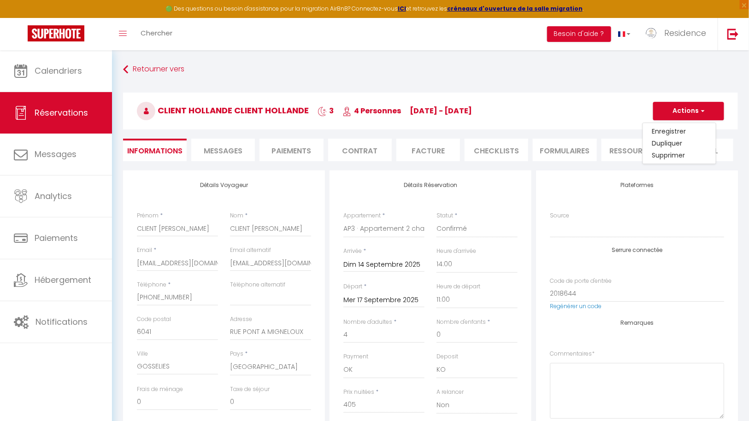
select select
checkbox input "false"
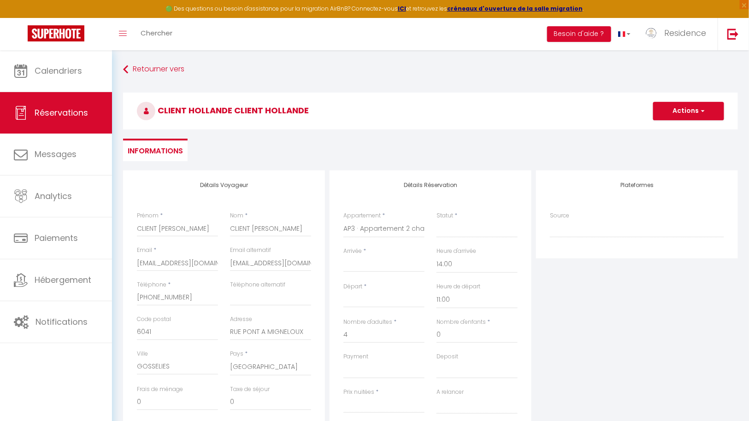
click at [389, 264] on input "Arrivée" at bounding box center [383, 265] width 81 height 12
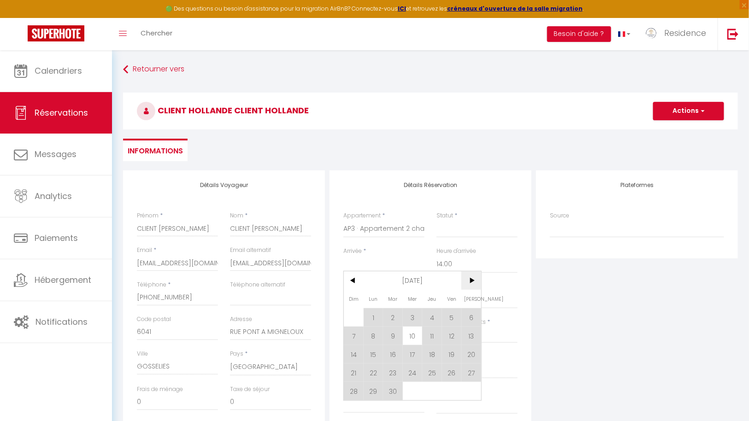
click at [472, 283] on span ">" at bounding box center [472, 281] width 20 height 18
click at [467, 353] on span "18" at bounding box center [472, 354] width 20 height 18
select select
type input "Sam 18 Octobre 2025"
type input "Dim 19 Octobre 2025"
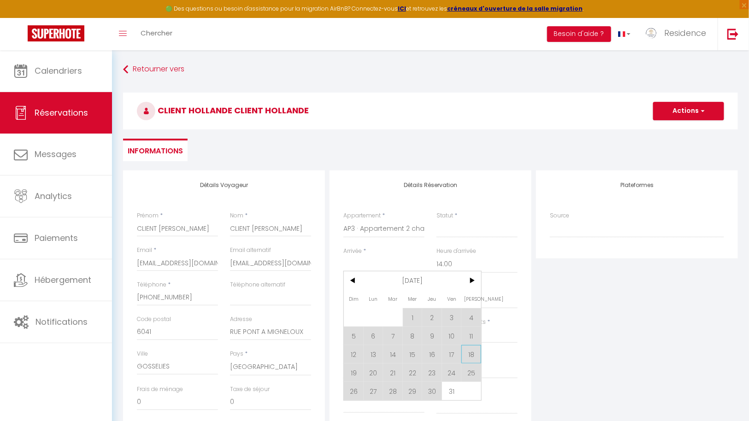
select select
checkbox input "false"
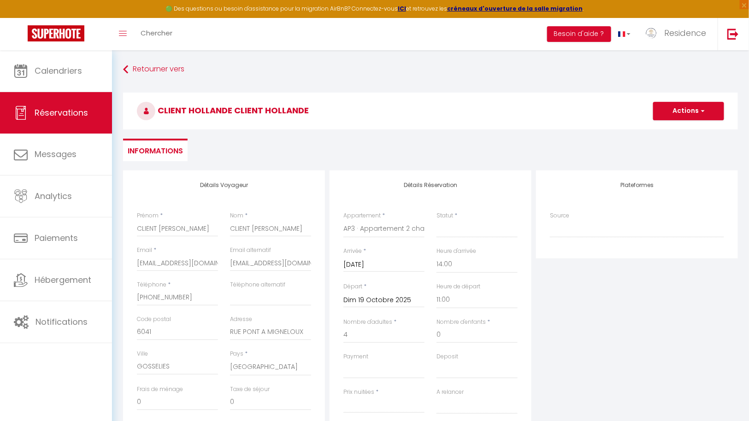
click at [377, 299] on input "Dim 19 Octobre 2025" at bounding box center [383, 301] width 81 height 12
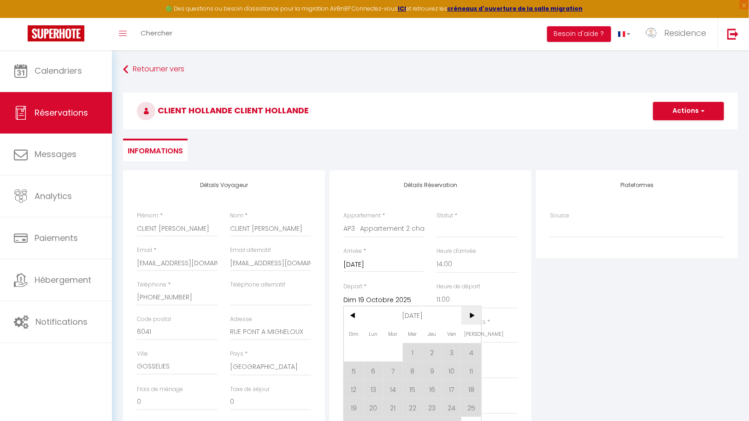
click at [473, 318] on span ">" at bounding box center [472, 316] width 20 height 18
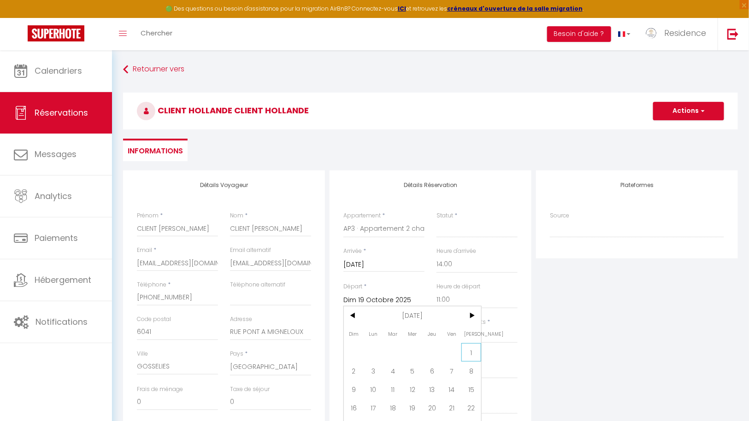
click at [472, 348] on span "1" at bounding box center [472, 352] width 20 height 18
select select
type input "Sam 01 Novembre 2025"
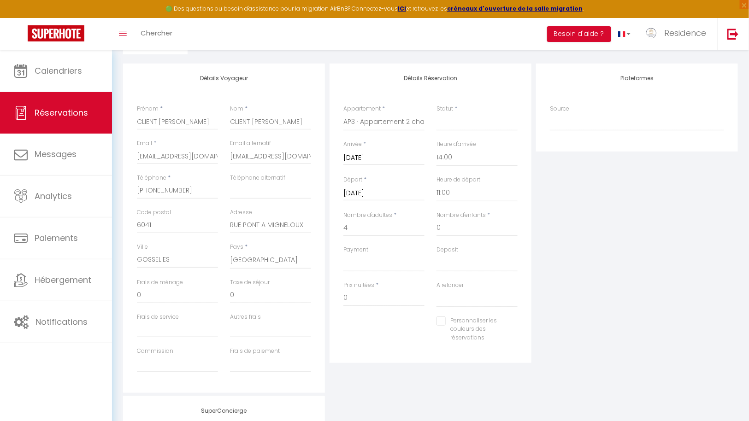
scroll to position [113, 0]
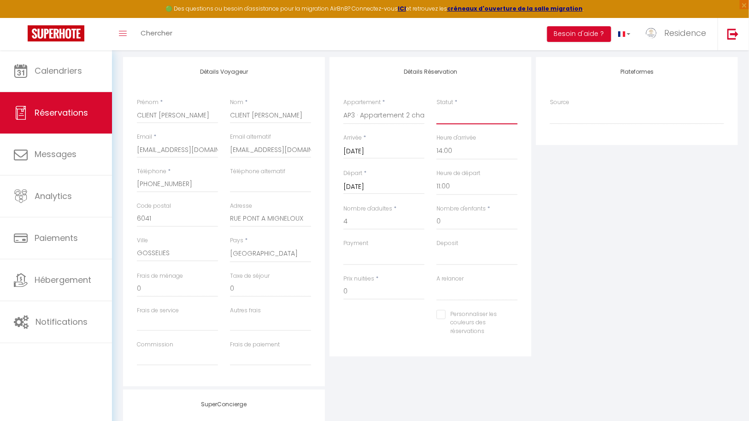
click at [479, 118] on select "Confirmé Non Confirmé Annulé Annulé par le voyageur No Show Request" at bounding box center [477, 116] width 81 height 18
click at [437, 107] on select "Confirmé Non Confirmé Annulé Annulé par le voyageur No Show Request" at bounding box center [477, 116] width 81 height 18
click at [374, 292] on input "0" at bounding box center [383, 292] width 81 height 17
click at [468, 293] on select "Oui Non" at bounding box center [477, 293] width 81 height 18
click at [437, 284] on select "Oui Non" at bounding box center [477, 293] width 81 height 18
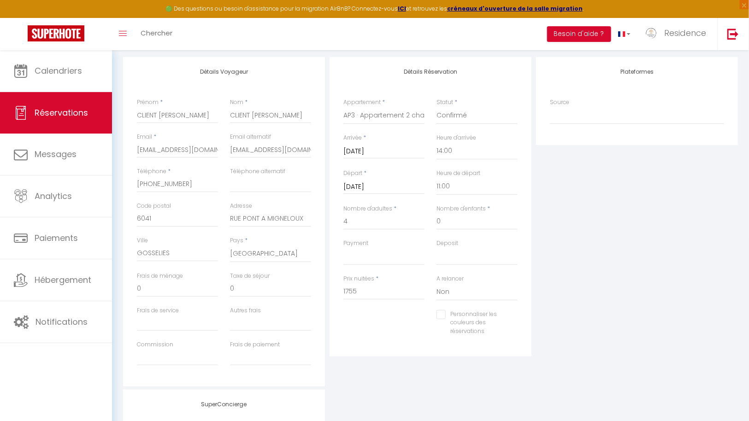
click at [442, 314] on input "Personnaliser les couleurs des réservations" at bounding box center [472, 314] width 70 height 9
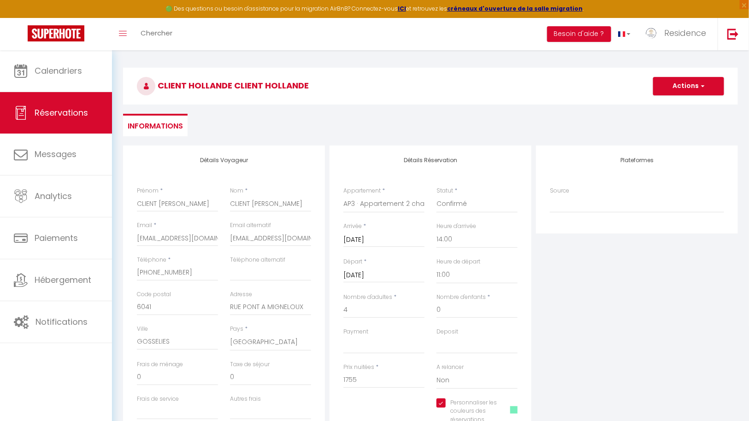
scroll to position [0, 0]
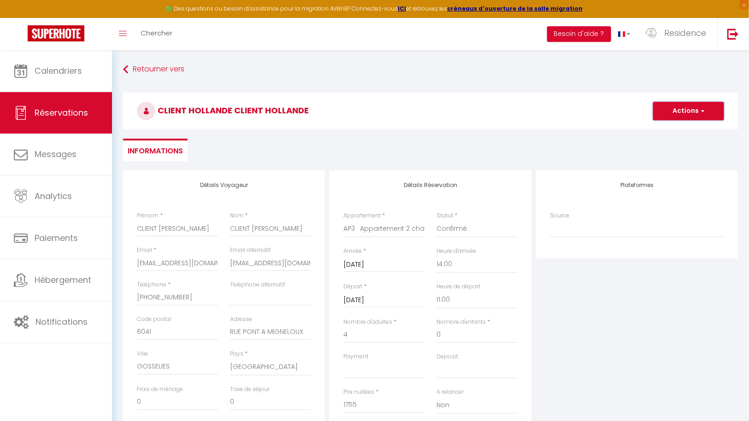
click at [699, 111] on span "button" at bounding box center [702, 111] width 6 height 8
click at [678, 130] on link "Enregistrer" at bounding box center [679, 131] width 73 height 12
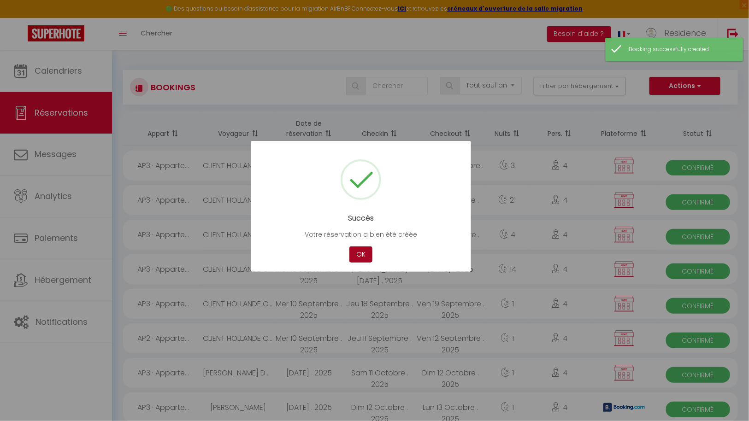
click at [362, 253] on button "OK" at bounding box center [360, 255] width 23 height 16
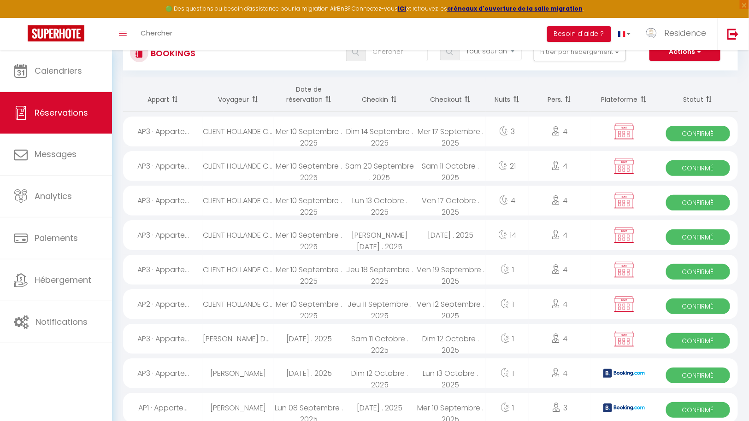
scroll to position [47, 0]
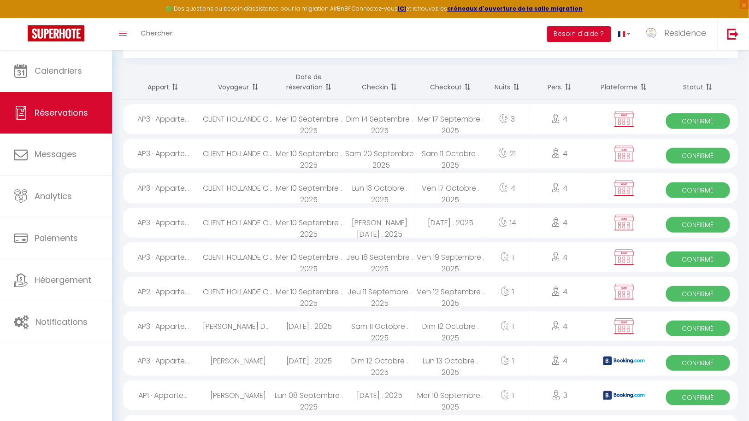
click at [329, 85] on span at bounding box center [327, 87] width 9 height 18
click at [327, 85] on span at bounding box center [327, 87] width 9 height 18
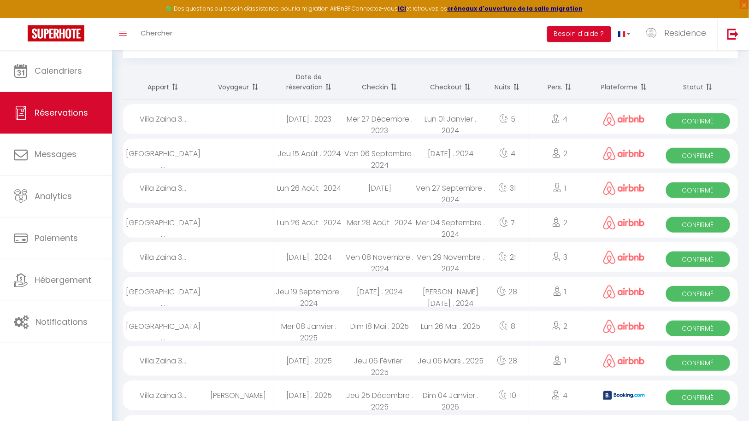
click at [327, 85] on span at bounding box center [327, 87] width 9 height 18
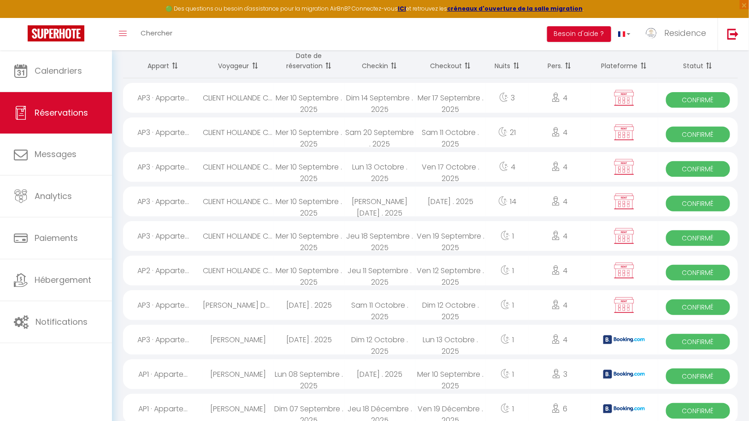
scroll to position [69, 0]
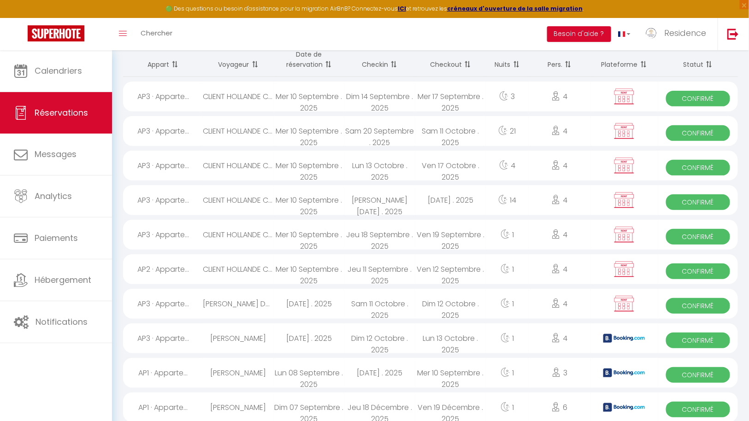
click at [377, 97] on div "Dim 14 Septembre . 2025" at bounding box center [379, 97] width 71 height 30
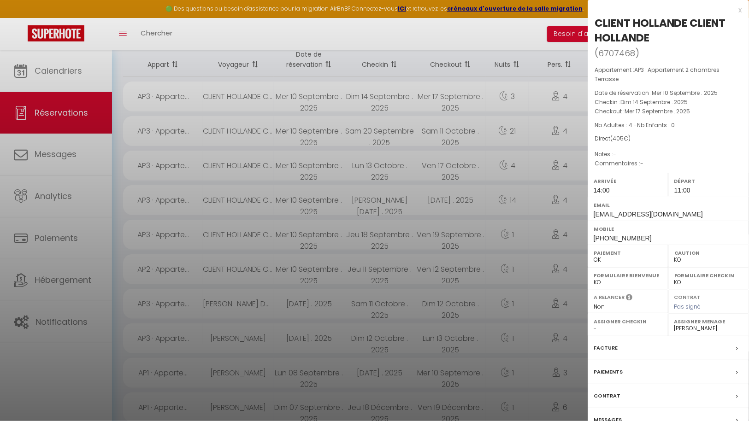
click at [737, 346] on icon at bounding box center [738, 349] width 2 height 6
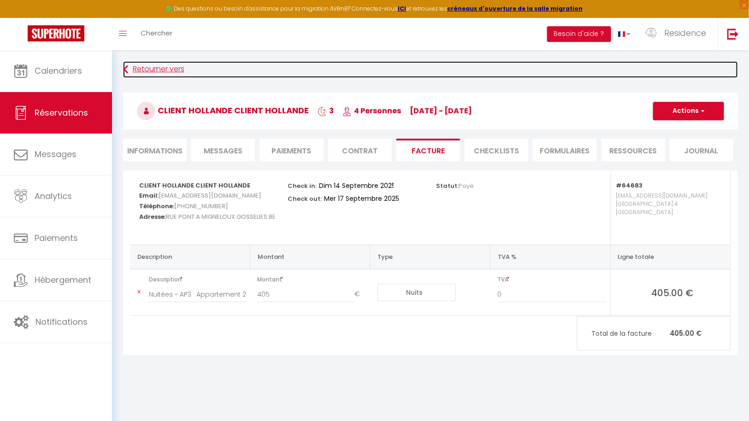
click at [128, 68] on link "Retourner vers" at bounding box center [430, 69] width 615 height 17
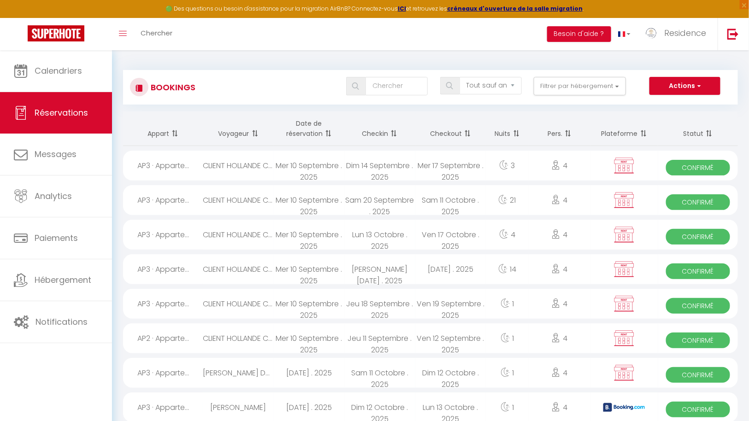
click at [387, 201] on div "Sam 20 Septembre . 2025" at bounding box center [379, 200] width 71 height 30
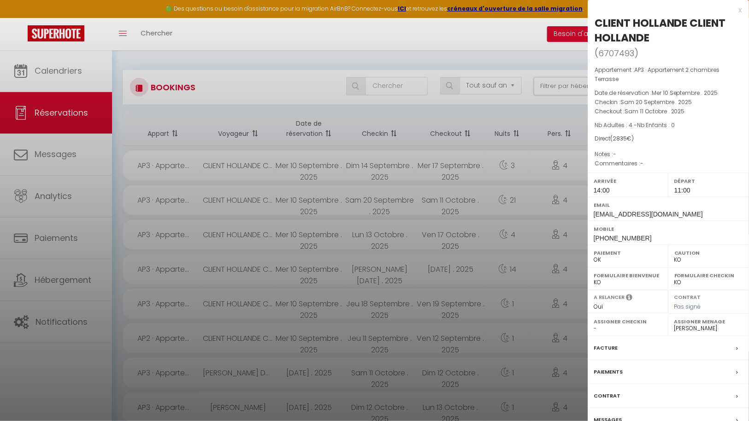
click at [387, 236] on div at bounding box center [374, 210] width 749 height 421
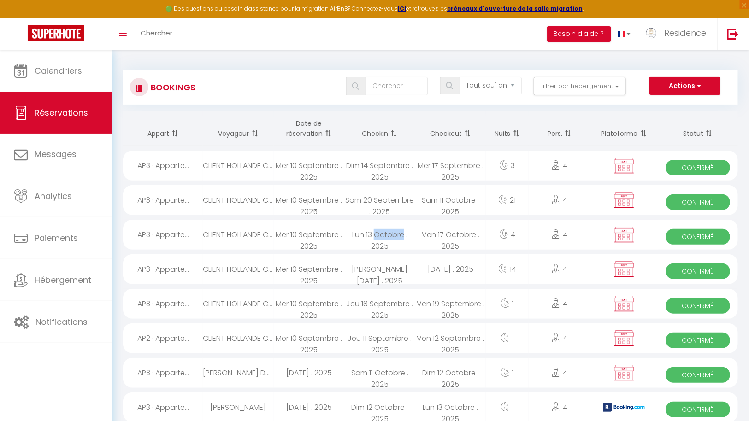
click at [387, 236] on div "Lun 13 Octobre . 2025" at bounding box center [379, 235] width 71 height 30
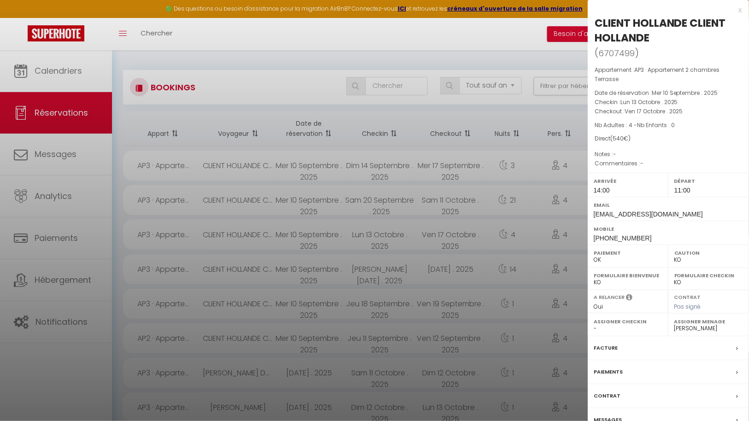
click at [357, 272] on div at bounding box center [374, 210] width 749 height 421
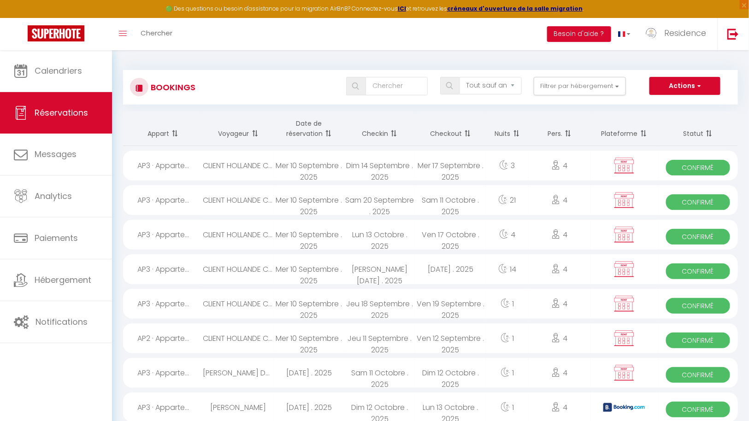
click at [355, 272] on div "Sam 18 Octobre . 2025" at bounding box center [379, 270] width 71 height 30
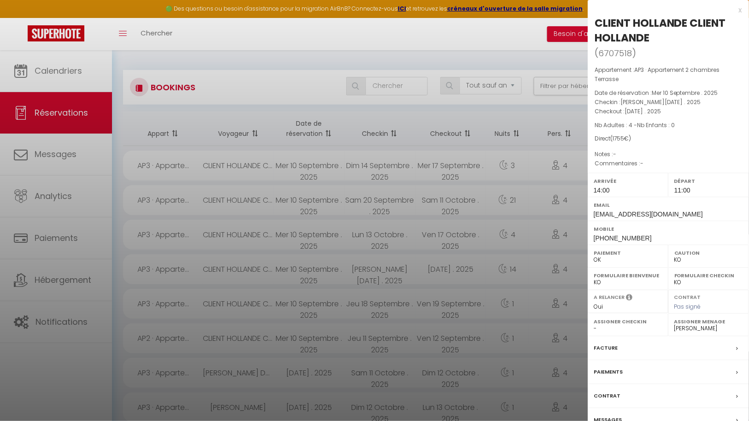
click at [355, 272] on div at bounding box center [374, 210] width 749 height 421
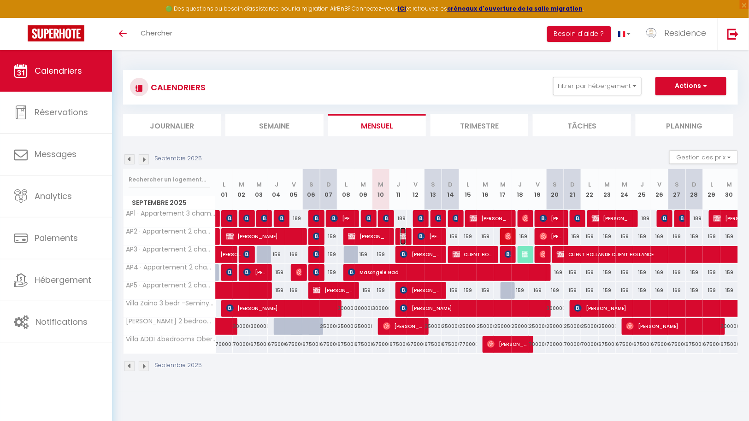
click at [405, 235] on img at bounding box center [403, 236] width 7 height 7
select select "OK"
select select "KO"
select select "0"
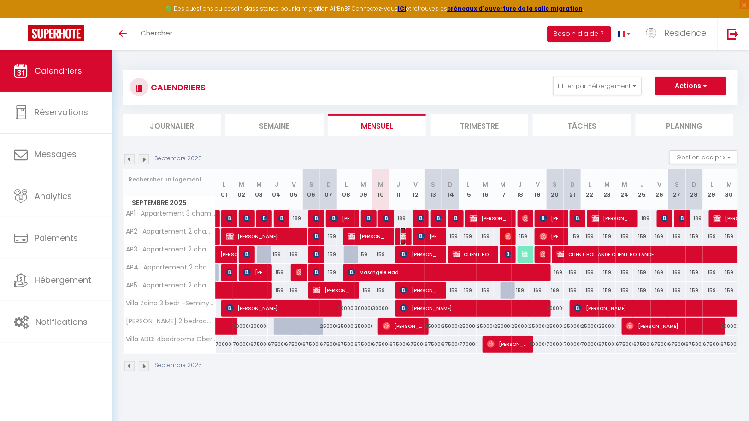
select select "1"
select select
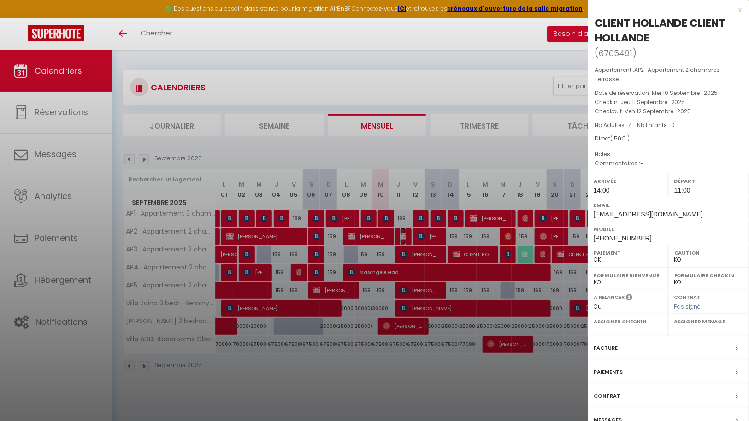
select select "43287"
click at [627, 349] on div "Facture" at bounding box center [668, 349] width 161 height 24
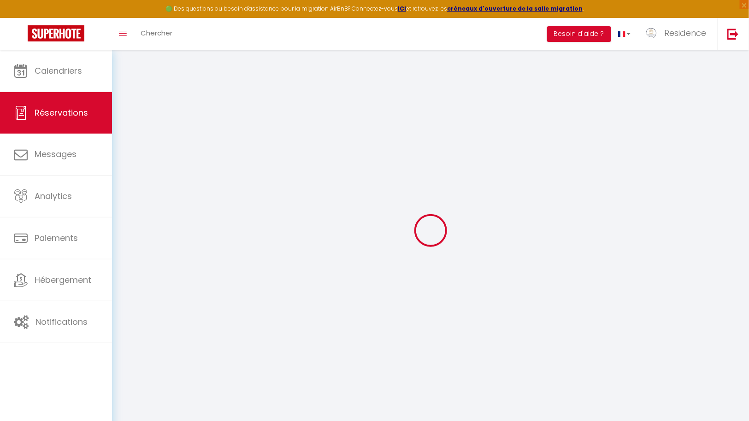
select select
checkbox input "false"
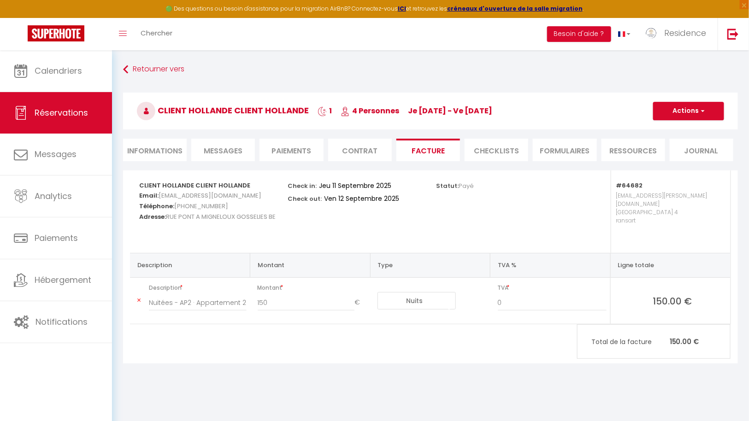
select select "14:00"
select select "11:00"
click at [167, 148] on li "Informations" at bounding box center [155, 150] width 64 height 23
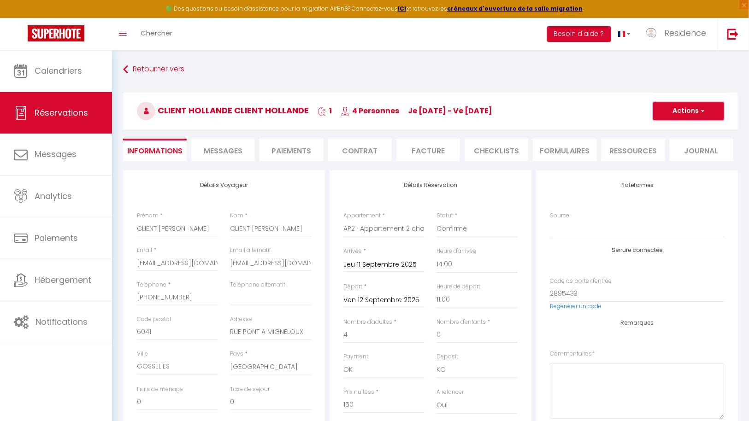
click at [702, 109] on span "button" at bounding box center [702, 111] width 6 height 8
drag, startPoint x: 673, startPoint y: 143, endPoint x: 437, endPoint y: 241, distance: 256.1
click at [673, 142] on link "Dupliquer" at bounding box center [679, 143] width 73 height 12
select select
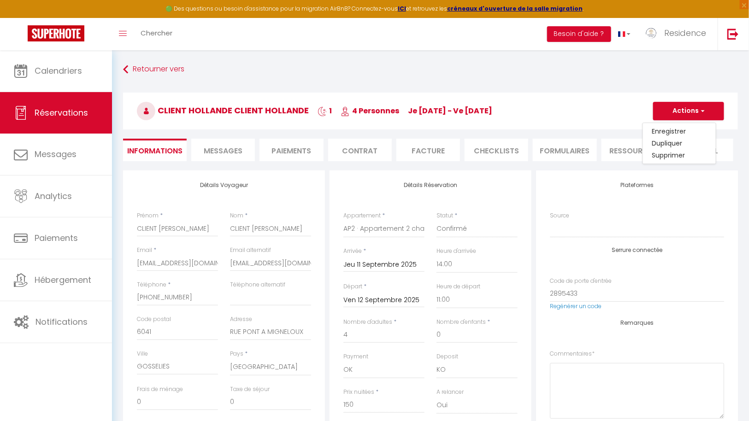
select select
checkbox input "false"
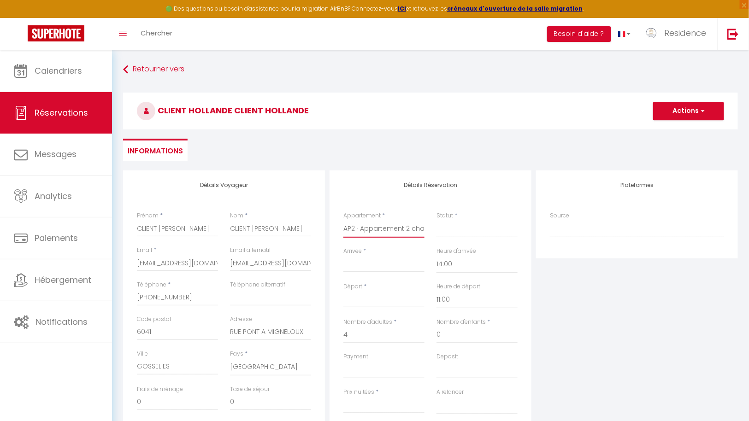
click at [390, 229] on select "Villa ADDI 4bedrooms Oberoi AP1 · Appartement 3 chambres Terrasse AP2 · Apparte…" at bounding box center [383, 229] width 81 height 18
select select "64683"
click at [343, 220] on select "Villa ADDI 4bedrooms Oberoi AP1 · Appartement 3 chambres Terrasse AP2 · Apparte…" at bounding box center [383, 229] width 81 height 18
select select
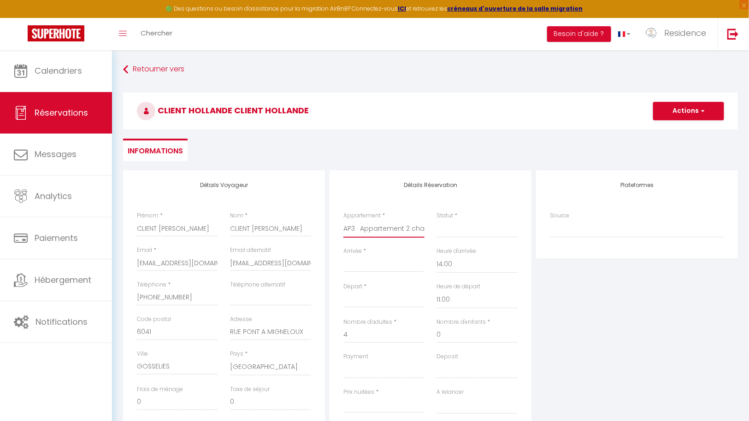
select select
type input "0"
select select
checkbox input "false"
click at [373, 266] on input "Arrivée" at bounding box center [383, 265] width 81 height 12
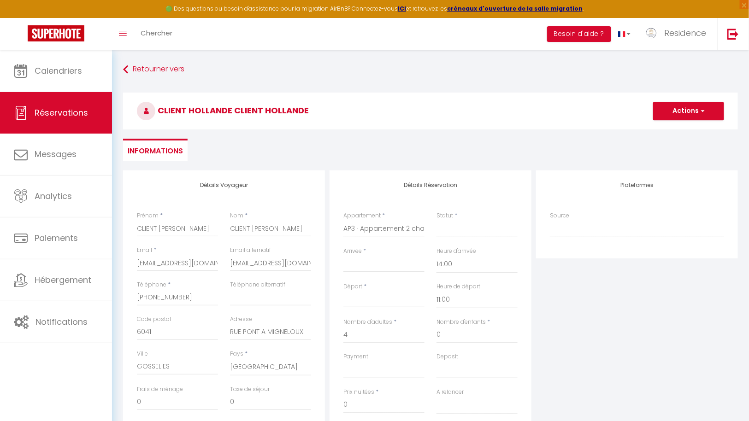
select select
checkbox input "false"
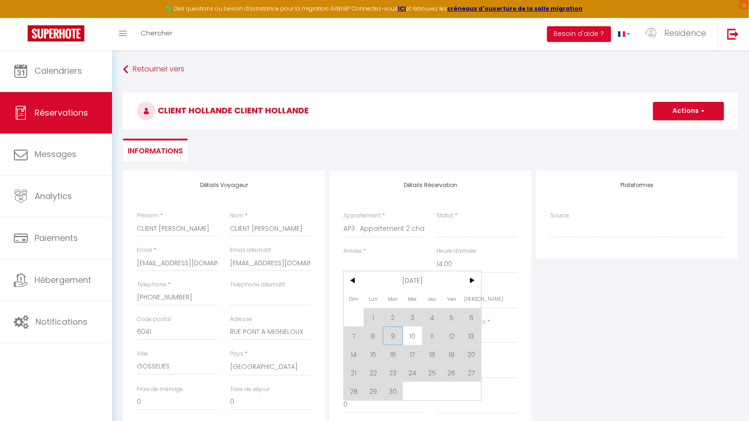
click at [397, 338] on span "9" at bounding box center [393, 336] width 20 height 18
select select
type input "Mar 09 Septembre 2025"
type input "Mer 10 Septembre 2025"
select select
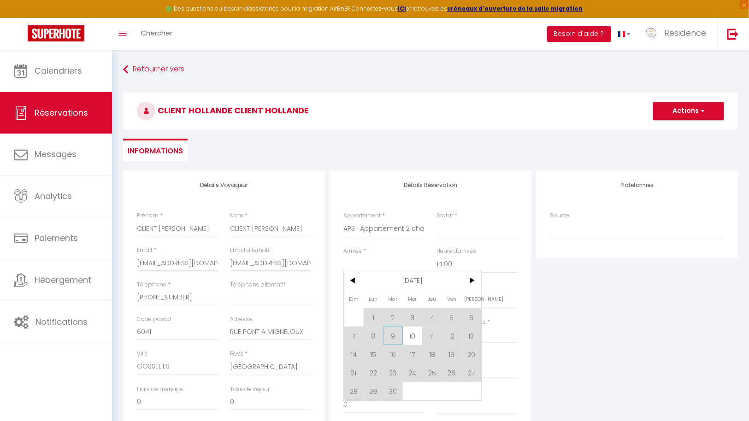
select select
checkbox input "false"
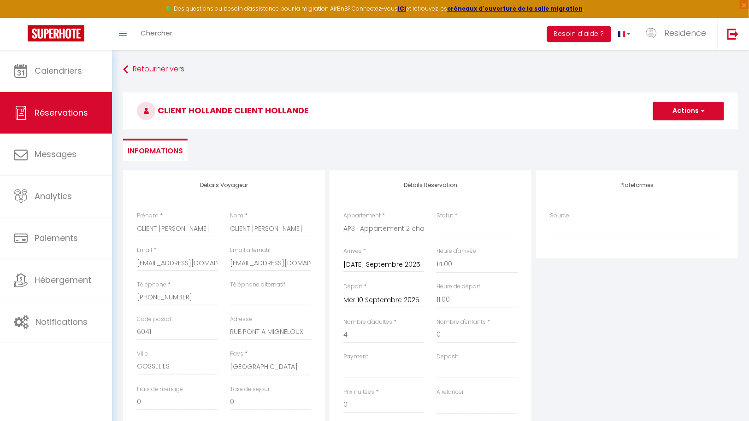
click at [385, 302] on input "Mer 10 Septembre 2025" at bounding box center [383, 301] width 81 height 12
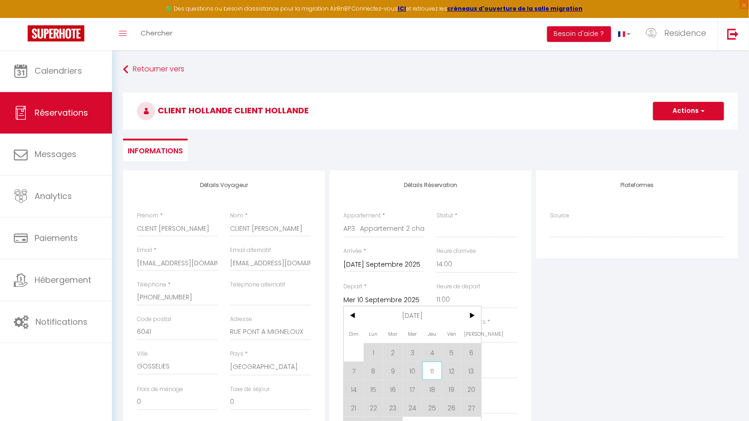
click at [432, 372] on span "11" at bounding box center [432, 371] width 20 height 18
select select
type input "Jeu 11 Septembre 2025"
select select
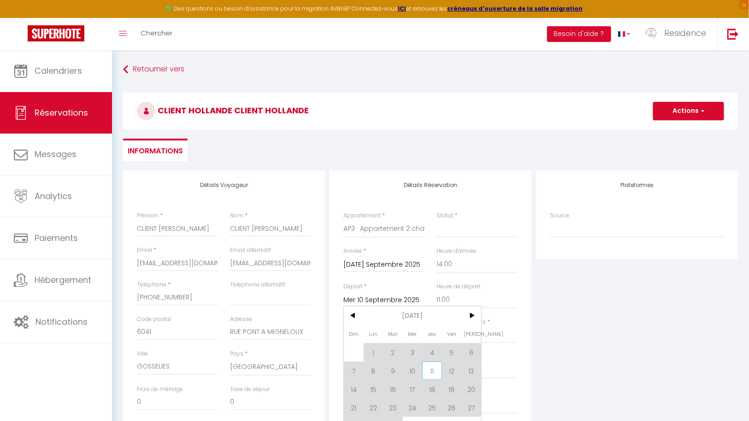
select select
checkbox input "false"
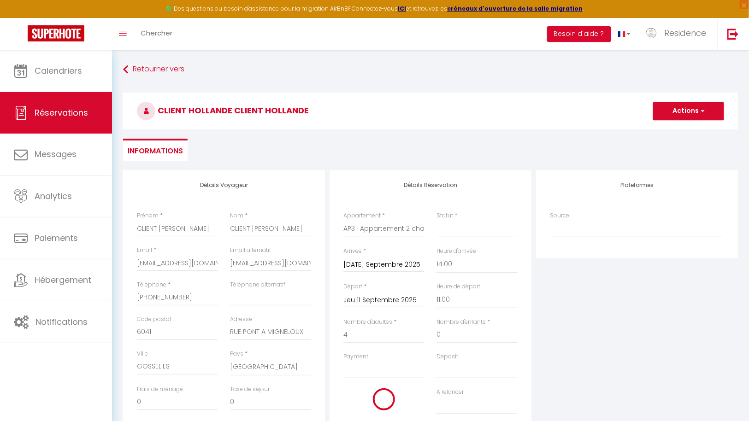
select select
type input "318"
select select
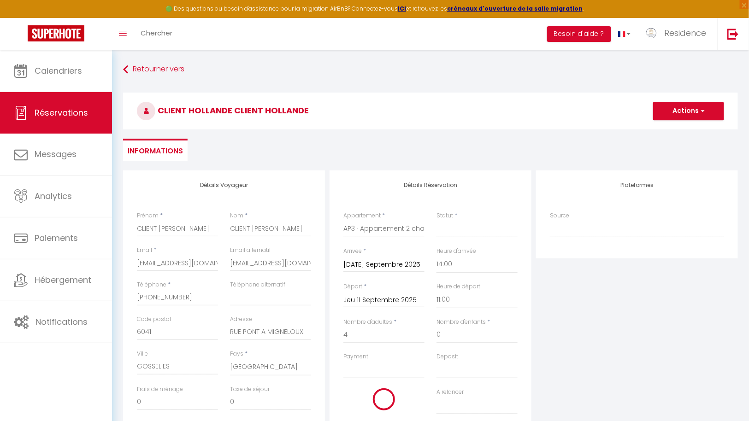
checkbox input "false"
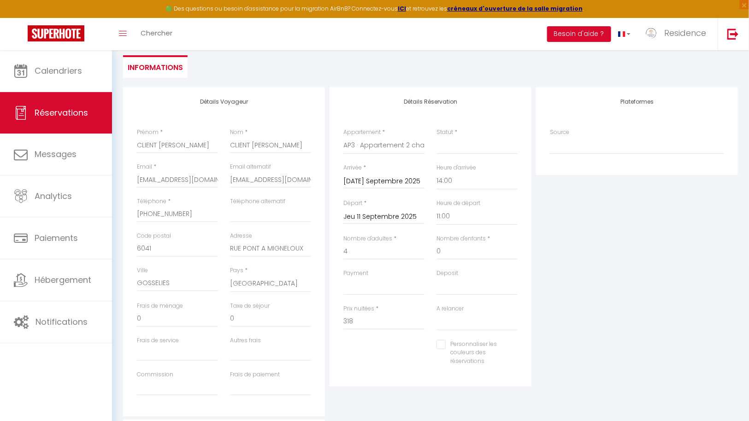
scroll to position [89, 0]
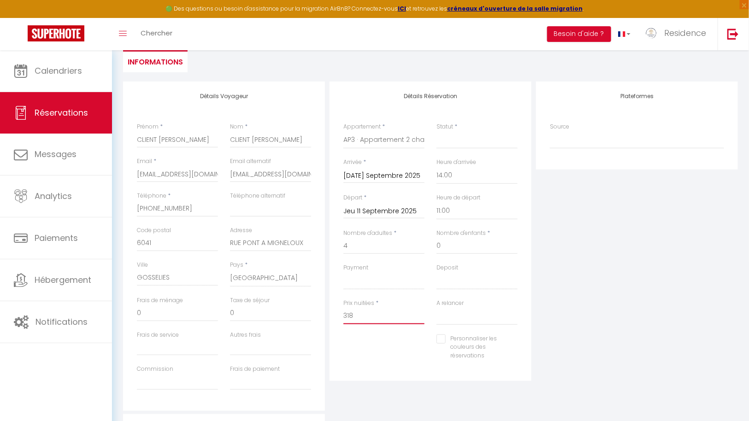
drag, startPoint x: 366, startPoint y: 316, endPoint x: 337, endPoint y: 314, distance: 28.6
click at [337, 314] on div "Prix nuitées * 318" at bounding box center [383, 317] width 93 height 36
type input "270"
click at [475, 142] on select "Confirmé Non Confirmé Annulé Annulé par le voyageur No Show Request" at bounding box center [477, 140] width 81 height 18
select select "1"
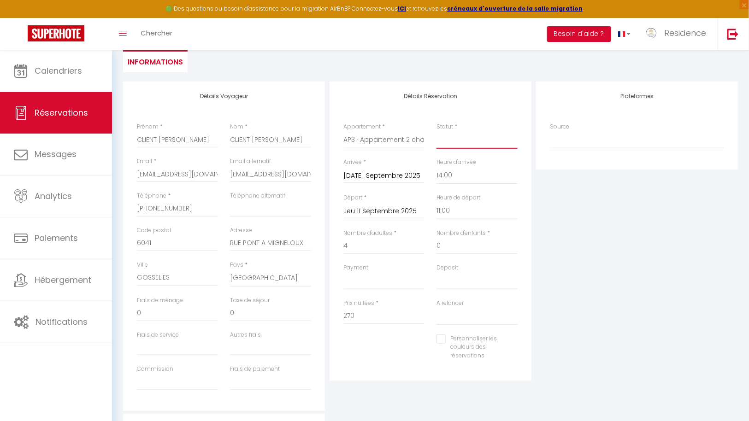
click at [437, 131] on select "Confirmé Non Confirmé Annulé Annulé par le voyageur No Show Request" at bounding box center [477, 140] width 81 height 18
select select
click at [445, 337] on input "Personnaliser les couleurs des réservations" at bounding box center [472, 339] width 70 height 9
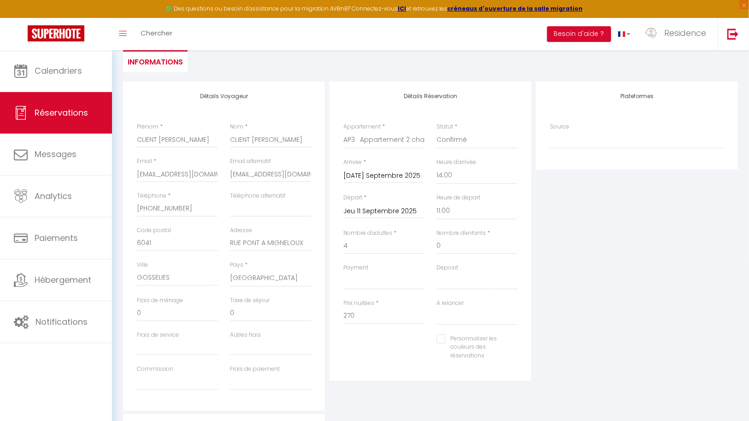
checkbox input "true"
select select
click at [512, 346] on span at bounding box center [513, 346] width 7 height 7
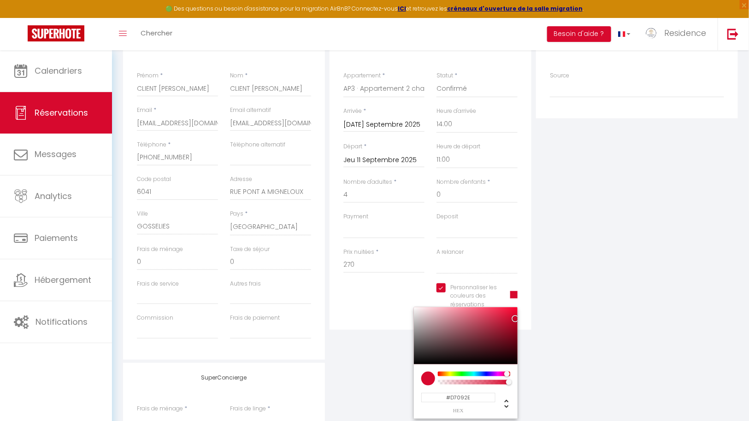
scroll to position [143, 0]
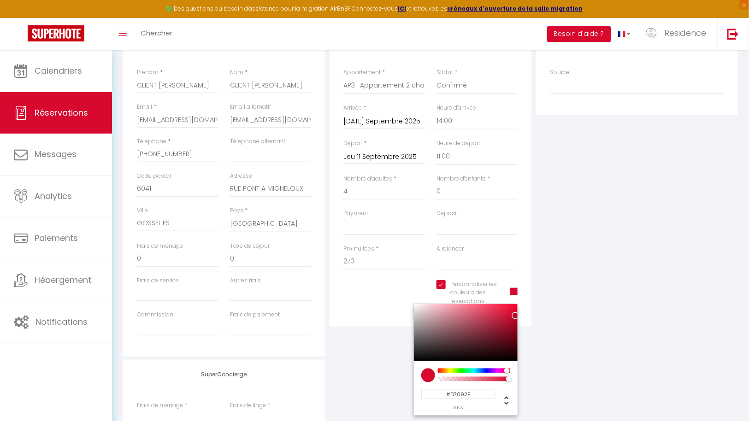
select select
type input "#09D7D0"
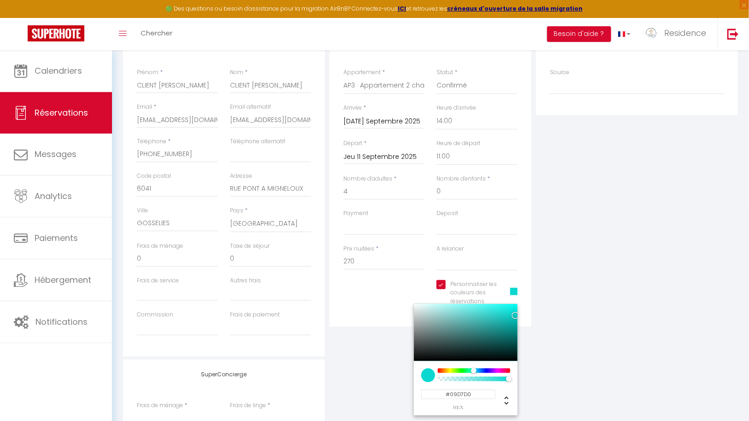
click at [474, 371] on div at bounding box center [474, 371] width 71 height 5
click at [468, 307] on div at bounding box center [466, 332] width 104 height 57
select select
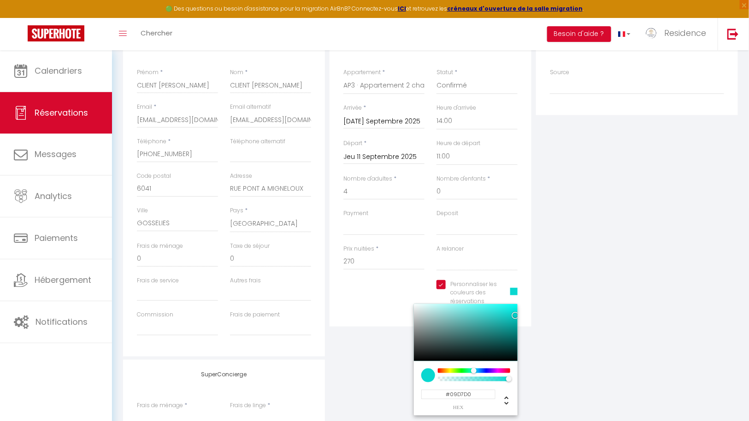
type input "#74F1EC"
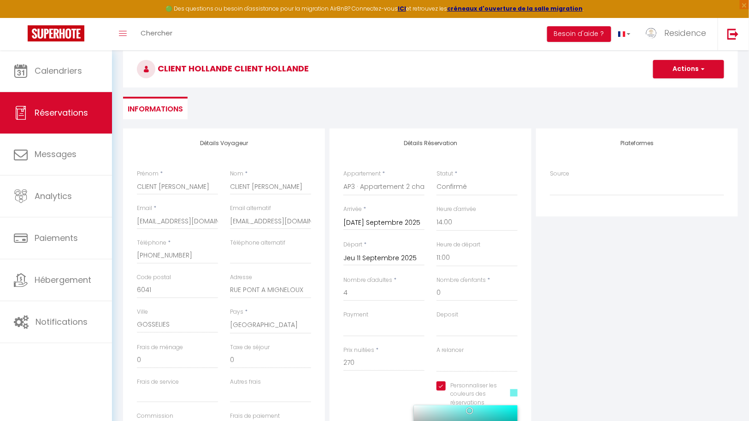
scroll to position [0, 0]
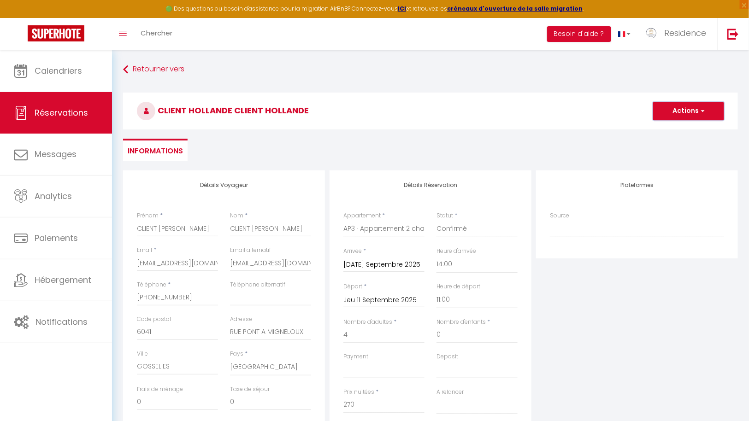
click at [697, 109] on button "Actions" at bounding box center [688, 111] width 71 height 18
click at [676, 130] on link "Enregistrer" at bounding box center [679, 131] width 73 height 12
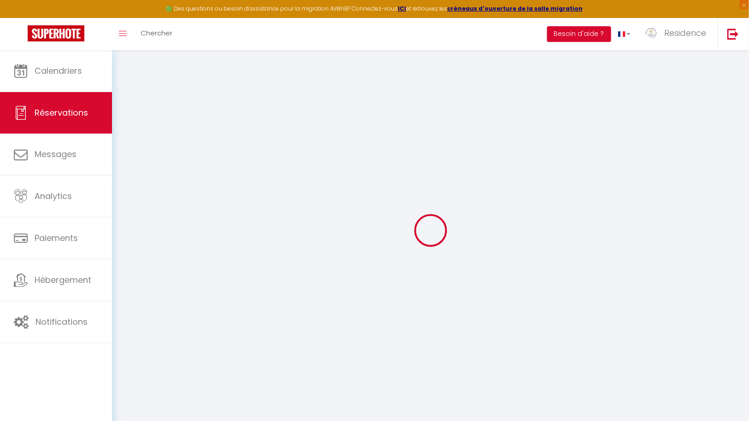
select select "not_cancelled"
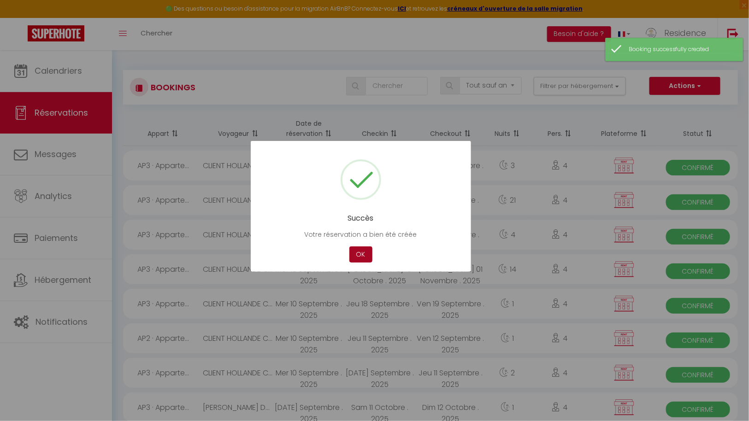
click at [364, 255] on button "OK" at bounding box center [360, 255] width 23 height 16
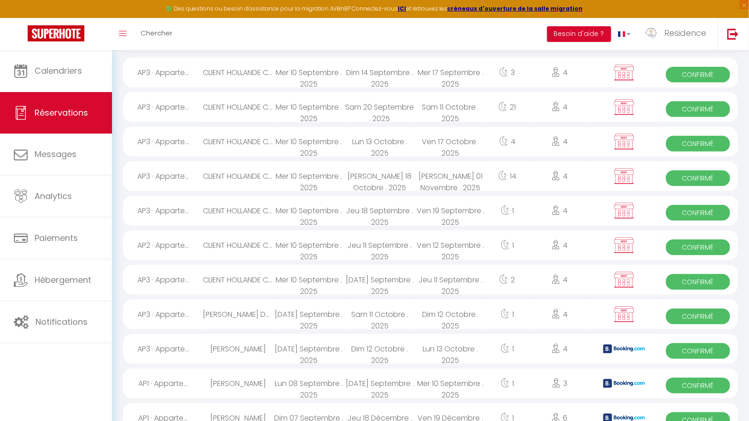
scroll to position [99, 0]
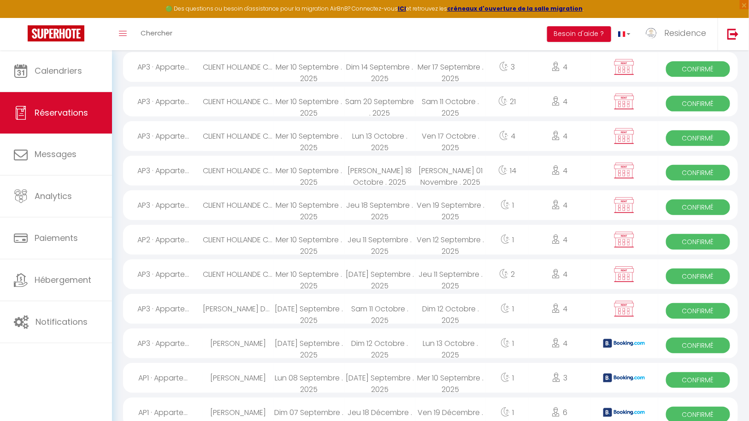
click at [385, 205] on div "Jeu 18 Septembre . 2025" at bounding box center [379, 205] width 71 height 30
select select "OK"
select select "KO"
select select "0"
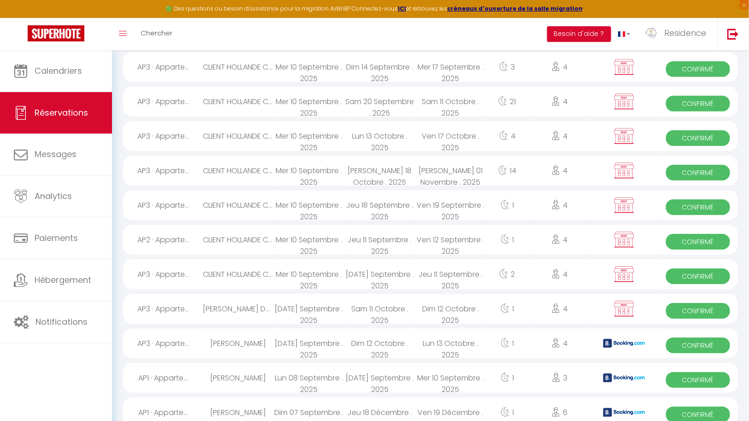
select select "0"
select select
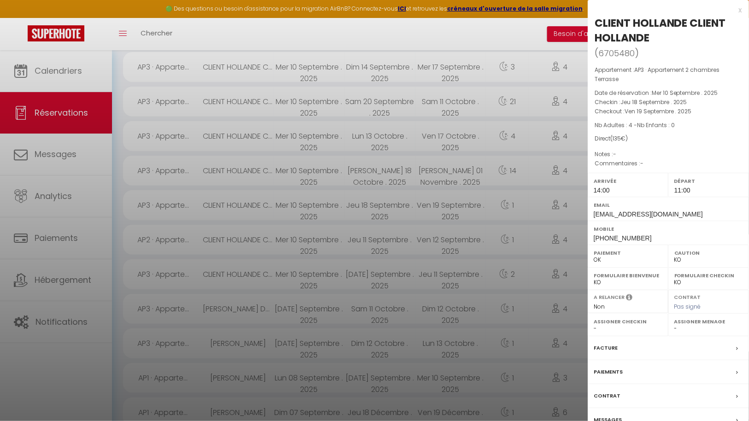
select select "43287"
click at [385, 205] on div at bounding box center [374, 210] width 749 height 421
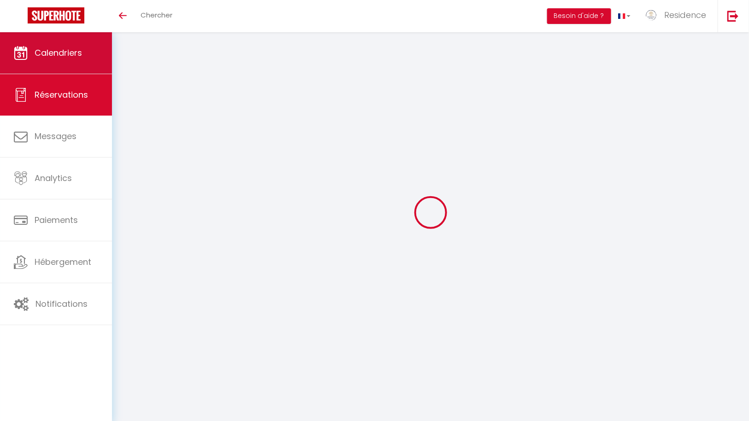
click at [63, 53] on span "Calendriers" at bounding box center [58, 53] width 47 height 12
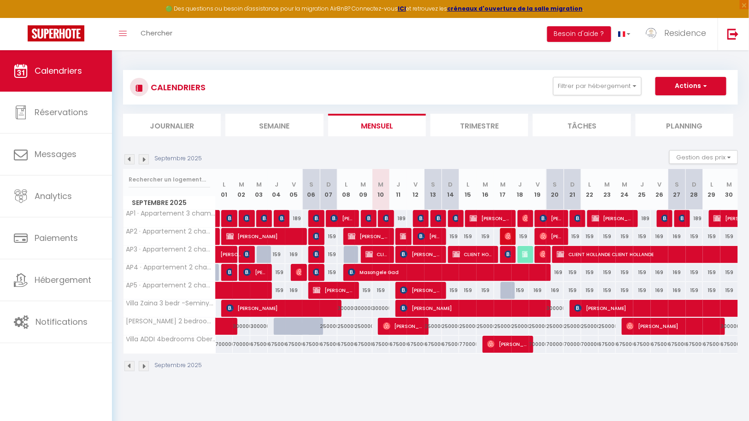
click at [146, 157] on img at bounding box center [144, 159] width 10 height 10
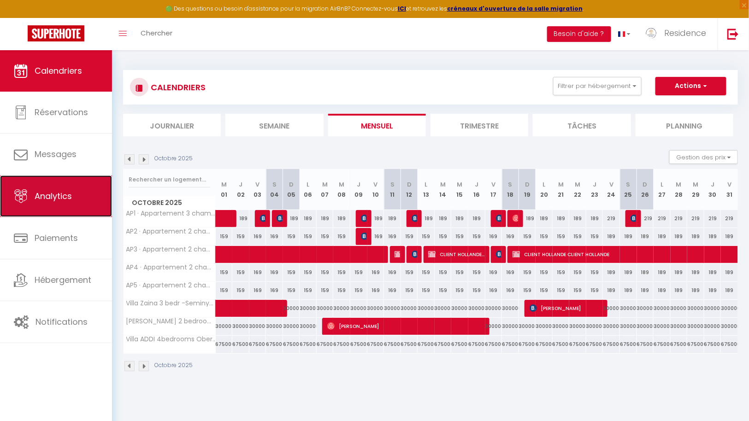
click at [64, 202] on link "Analytics" at bounding box center [56, 196] width 112 height 41
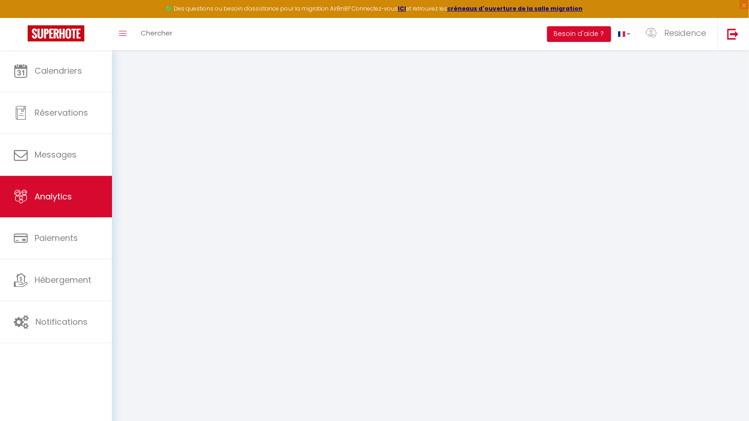
select select "2025"
select select "9"
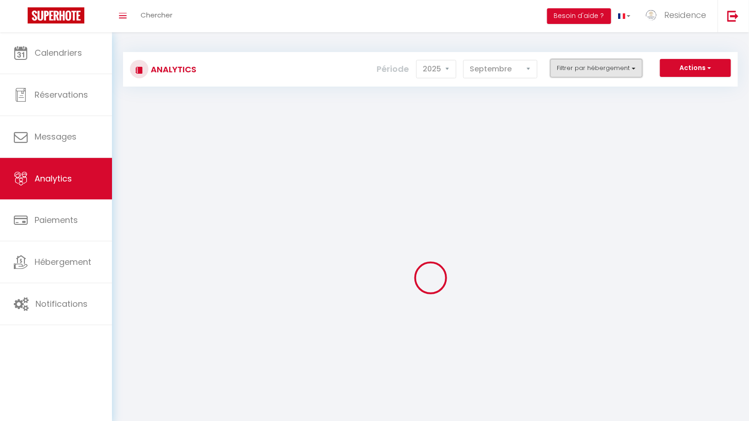
click at [633, 71] on button "Filtrer par hébergement" at bounding box center [596, 68] width 92 height 18
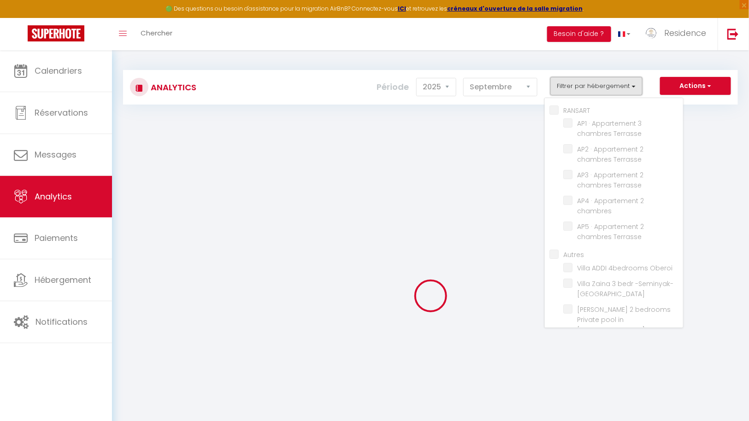
click at [633, 87] on button "Filtrer par hébergement" at bounding box center [596, 86] width 92 height 18
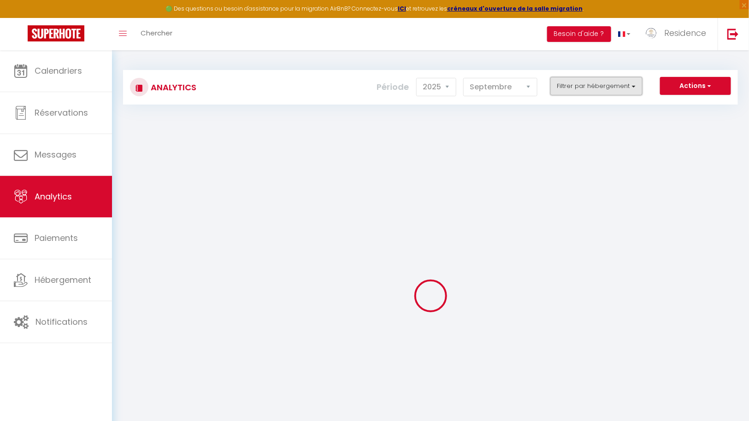
click at [633, 87] on button "Filtrer par hébergement" at bounding box center [596, 86] width 92 height 18
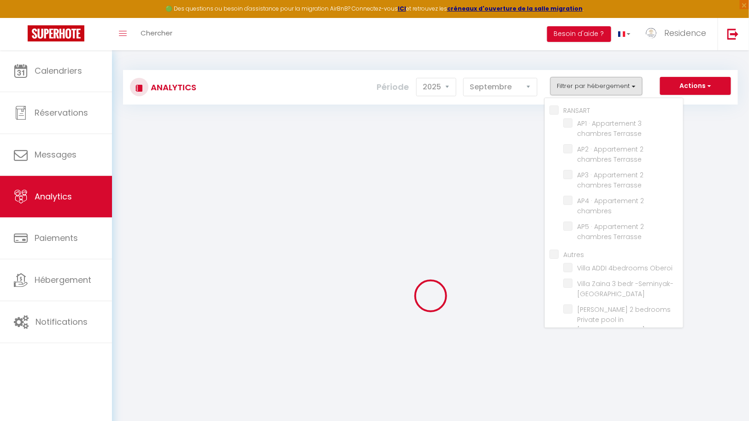
checkbox input "false"
checkbox Terrasse "false"
checkbox chambres "false"
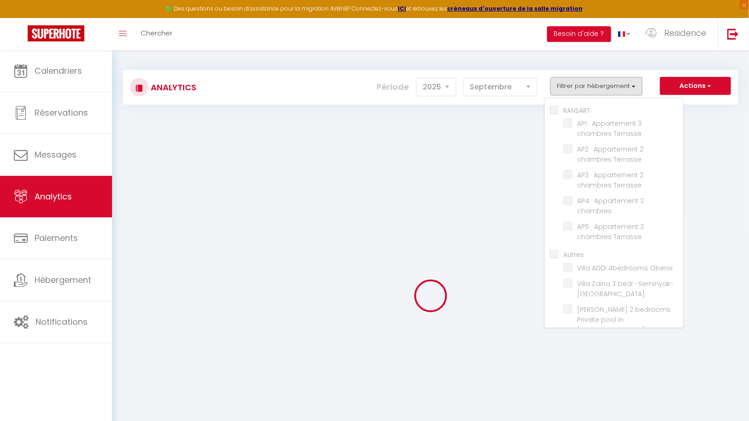
checkbox Terrasse "false"
checkbox input "false"
checkbox Oberoi "false"
checkbox -Seminyak-Bali "false"
checkbox Seminyak "false"
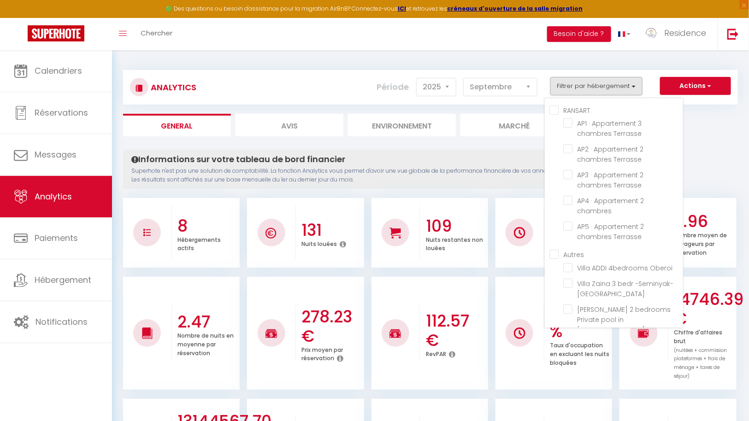
click at [558, 110] on input "RANSART" at bounding box center [617, 109] width 134 height 9
checkbox input "true"
checkbox Terrasse "true"
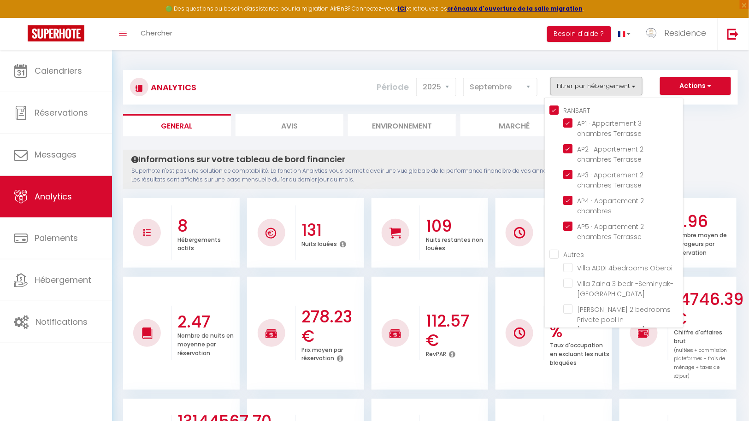
checkbox chambres "true"
checkbox Terrasse "true"
checkbox Oberoi "false"
checkbox -Seminyak-Bali "false"
checkbox Seminyak "false"
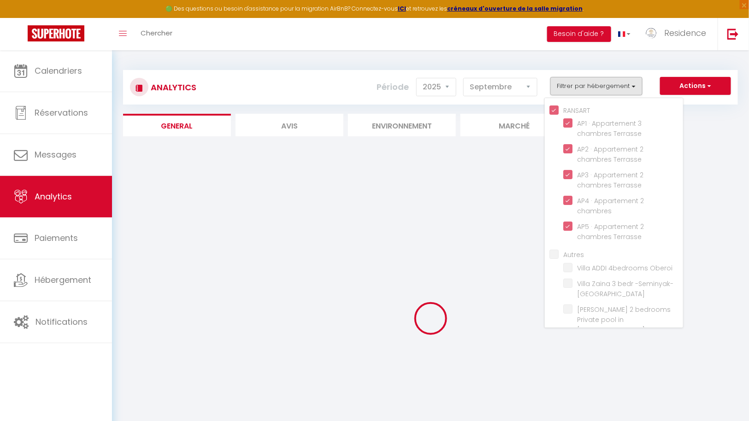
checkbox Oberoi "false"
checkbox -Seminyak-Bali "false"
checkbox Seminyak "false"
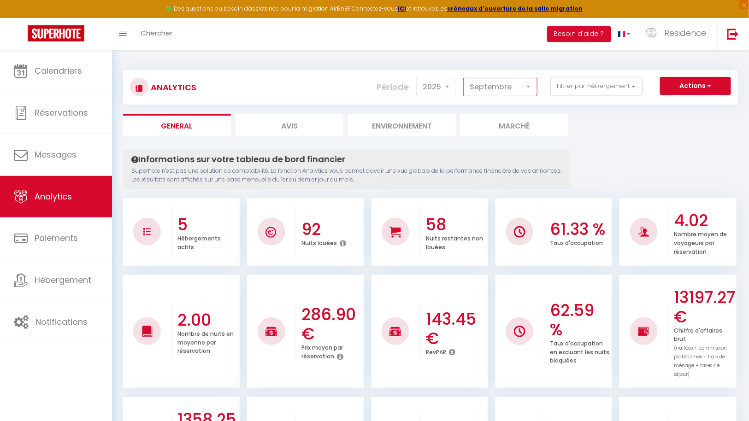
click at [525, 84] on select "[PERSON_NAME] Mars [PERSON_NAME] Juin Juillet Août Septembre Octobre Novembre D…" at bounding box center [500, 87] width 74 height 18
select select "10"
click at [465, 78] on select "[PERSON_NAME] Mars [PERSON_NAME] Juin Juillet Août Septembre Octobre Novembre D…" at bounding box center [500, 87] width 74 height 18
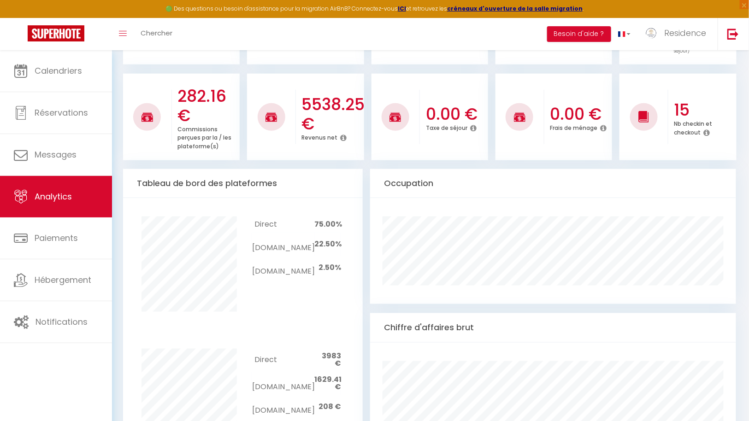
scroll to position [324, 0]
